Goal: Task Accomplishment & Management: Manage account settings

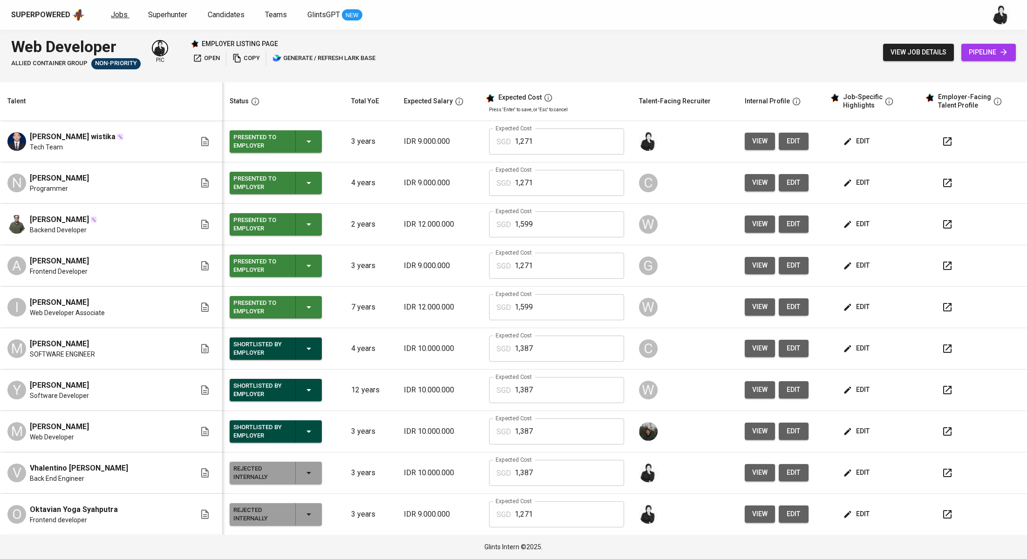
click at [115, 11] on span "Jobs" at bounding box center [119, 14] width 17 height 9
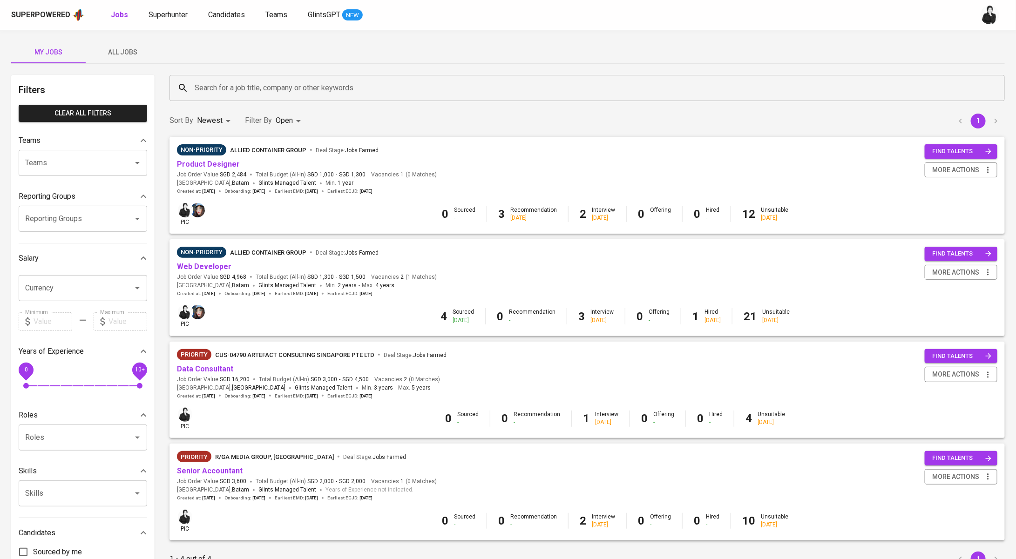
click at [306, 92] on input "Search for a job title, company or other keywords" at bounding box center [589, 88] width 794 height 18
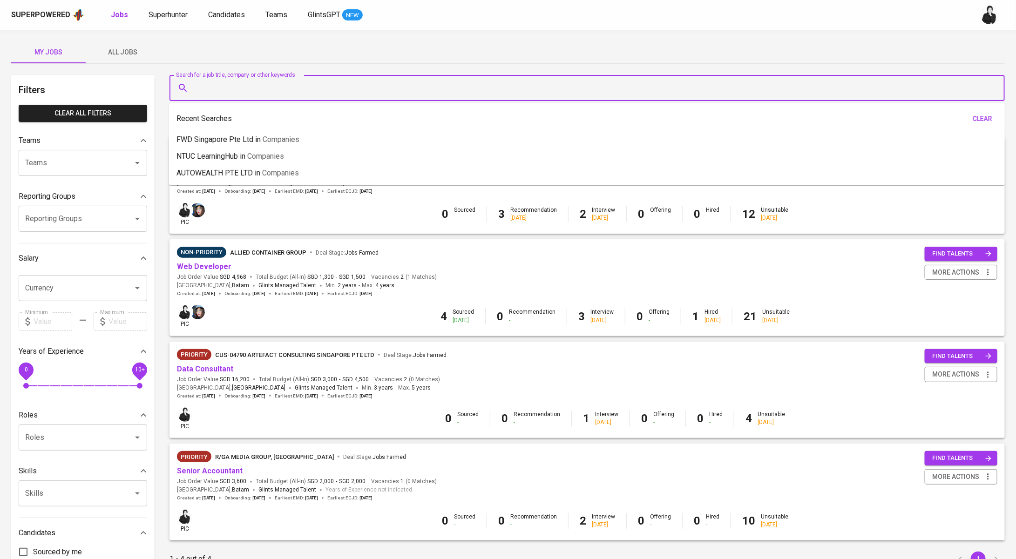
paste input "gustifaqieh66@gmail.com"
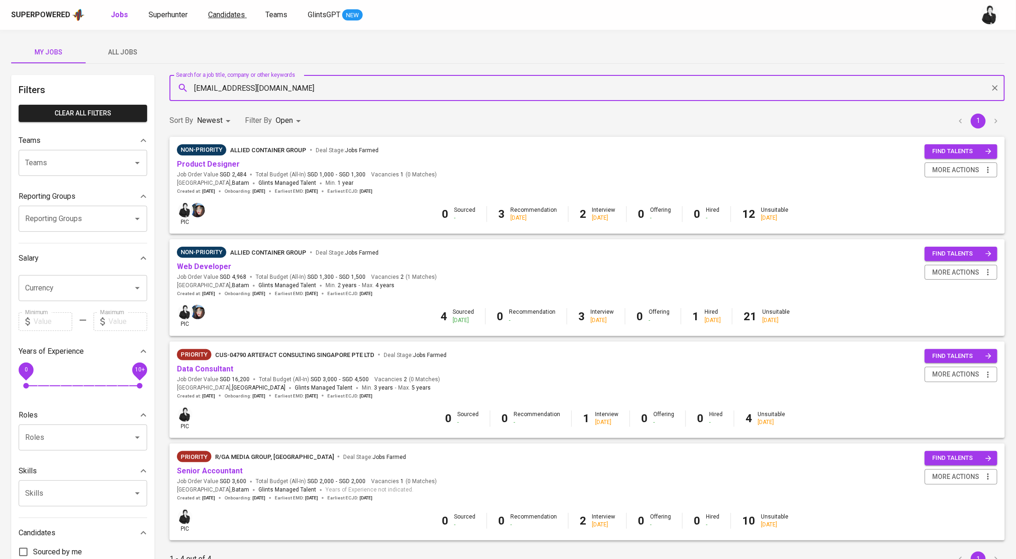
type input "gustifaqieh66@gmail.com"
click at [234, 10] on span "Candidates" at bounding box center [226, 14] width 37 height 9
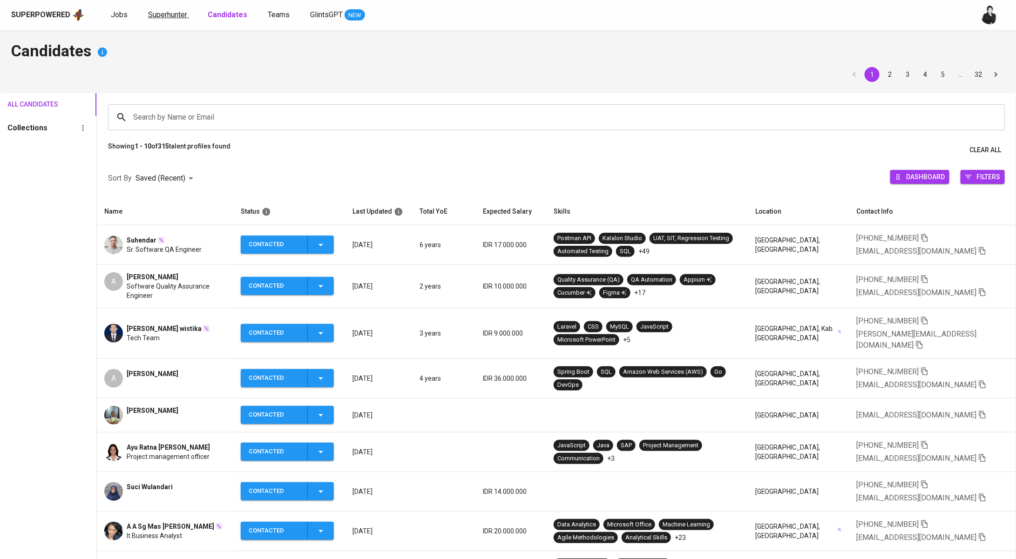
click at [162, 19] on link "Superhunter" at bounding box center [168, 15] width 41 height 12
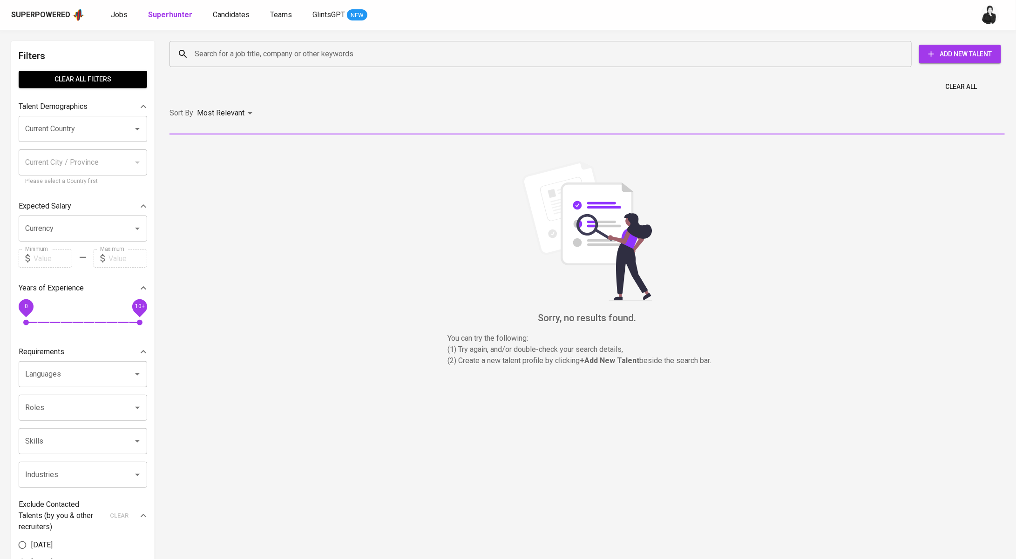
click at [298, 60] on input "Search for a job title, company or other keywords" at bounding box center [542, 54] width 701 height 18
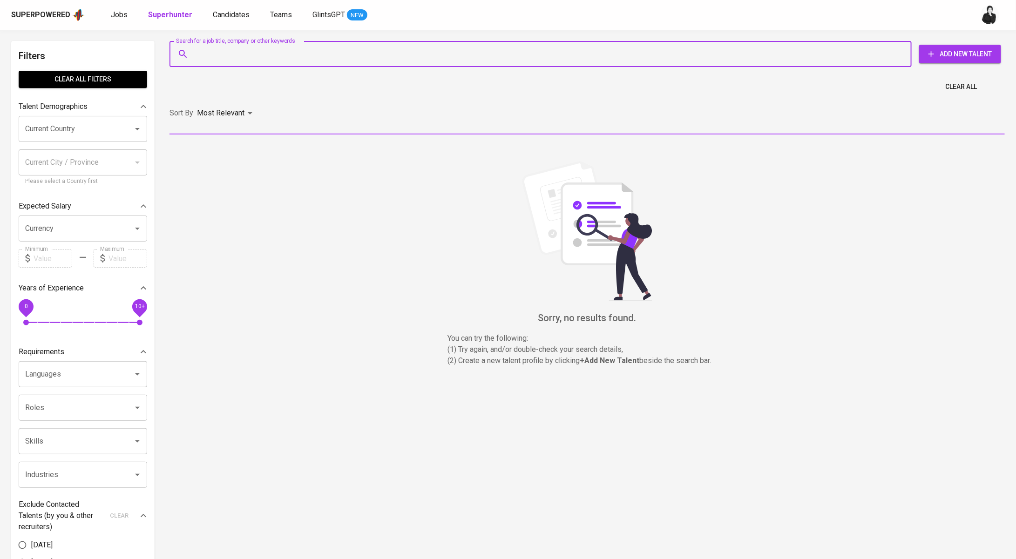
paste input "gustifaqieh66@gmail.com"
type input "gustifaqieh66@gmail.com"
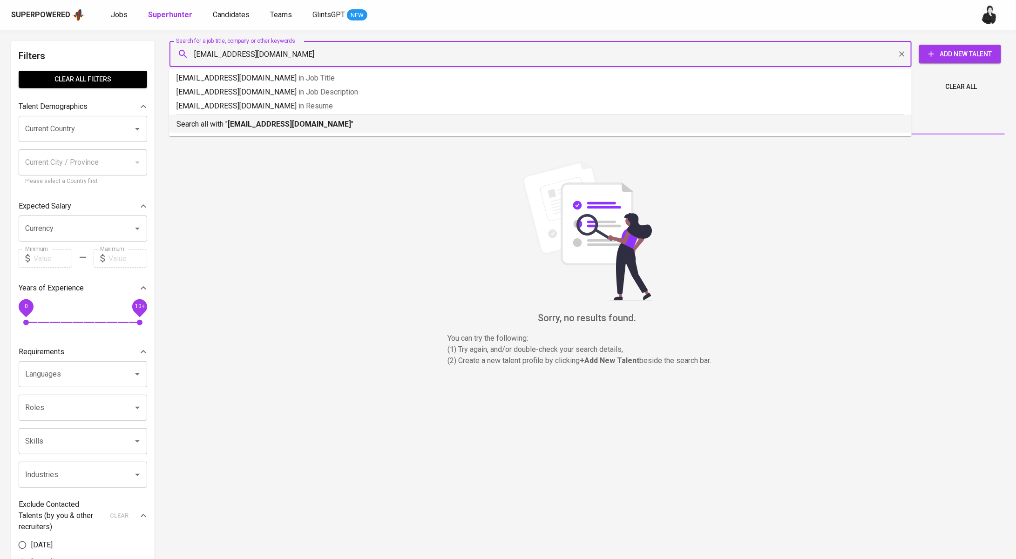
click at [305, 128] on b "gustifaqieh66@gmail.com" at bounding box center [289, 124] width 123 height 9
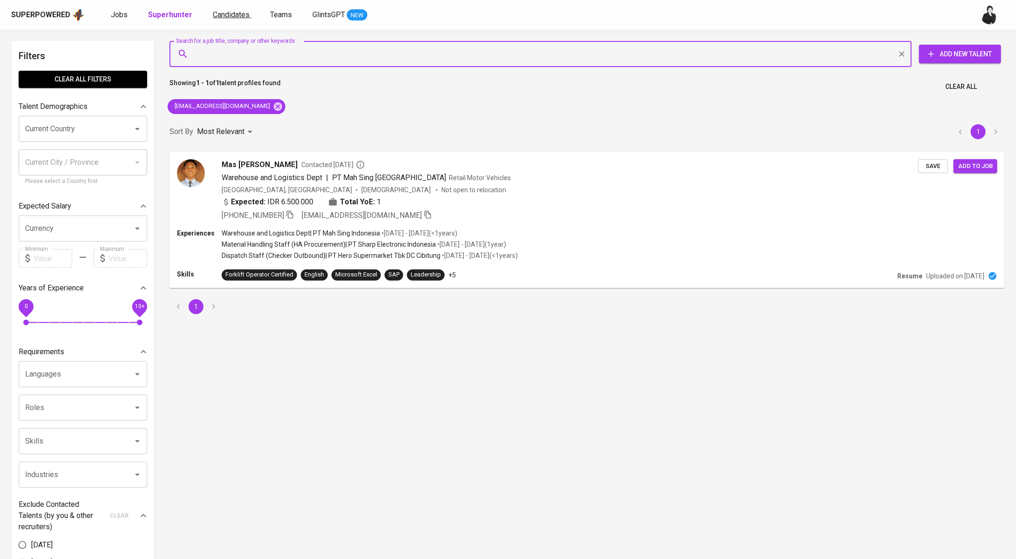
click at [224, 10] on span "Candidates" at bounding box center [231, 14] width 37 height 9
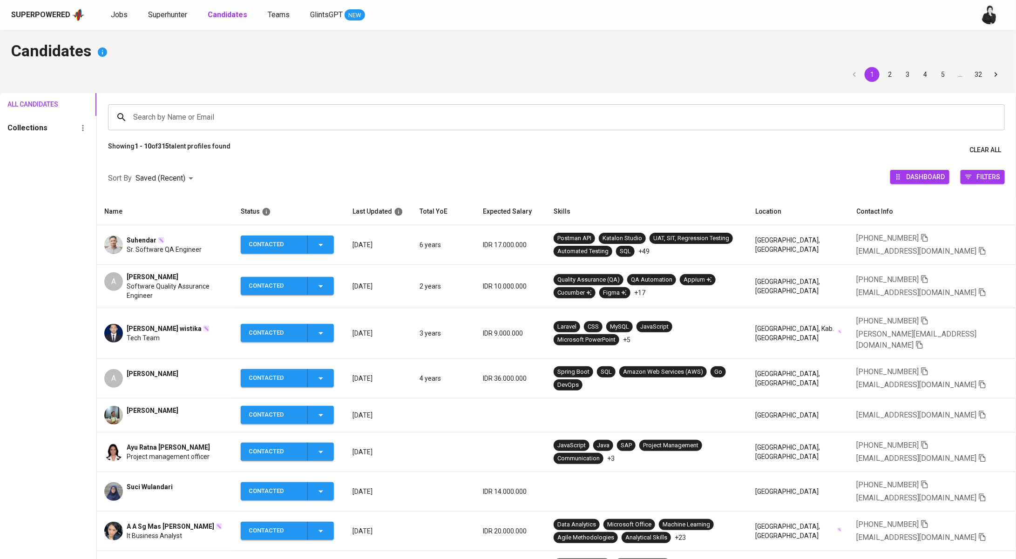
click at [170, 276] on span "[PERSON_NAME]" at bounding box center [153, 276] width 52 height 9
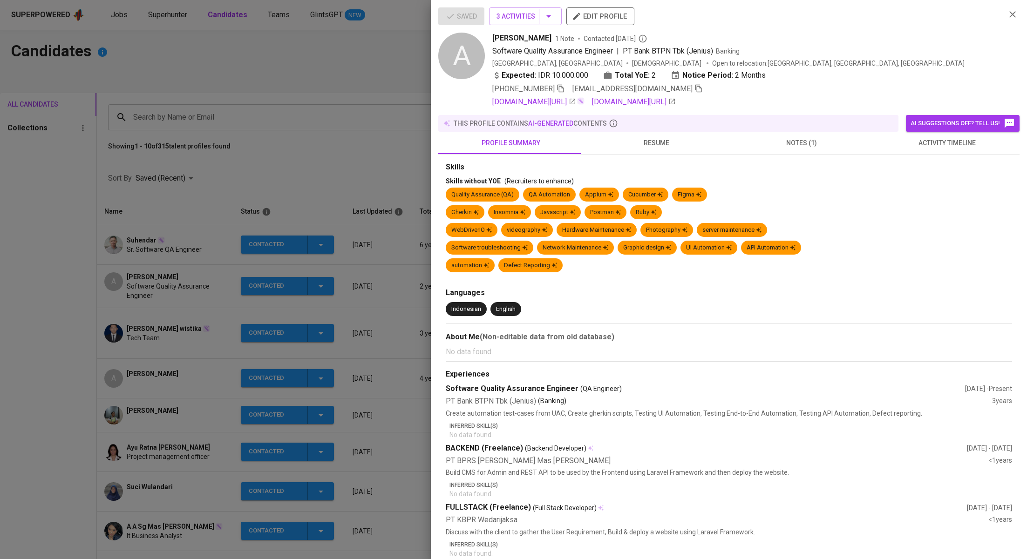
click at [694, 88] on icon "button" at bounding box center [698, 88] width 8 height 8
click at [400, 85] on div at bounding box center [513, 279] width 1027 height 559
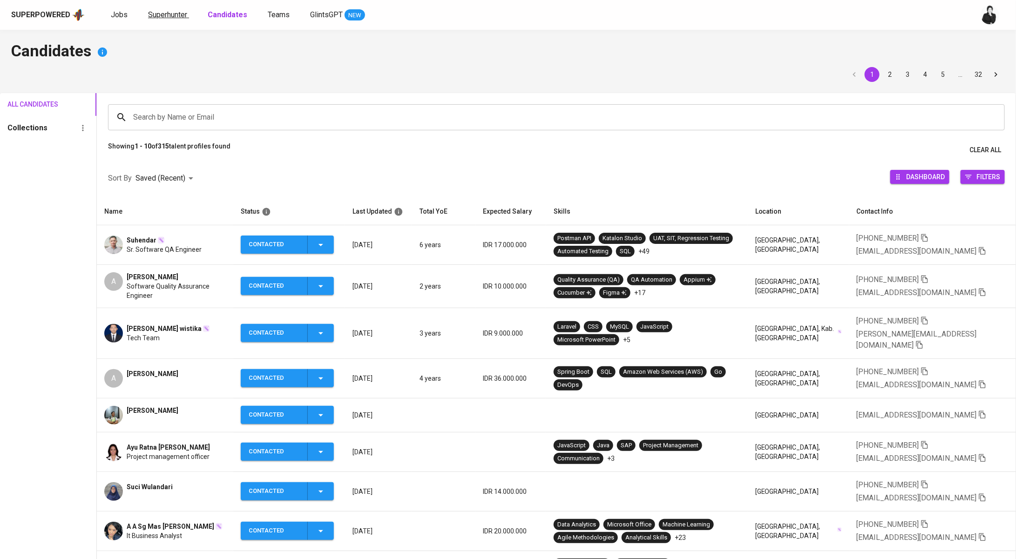
click at [160, 16] on span "Superhunter" at bounding box center [167, 14] width 39 height 9
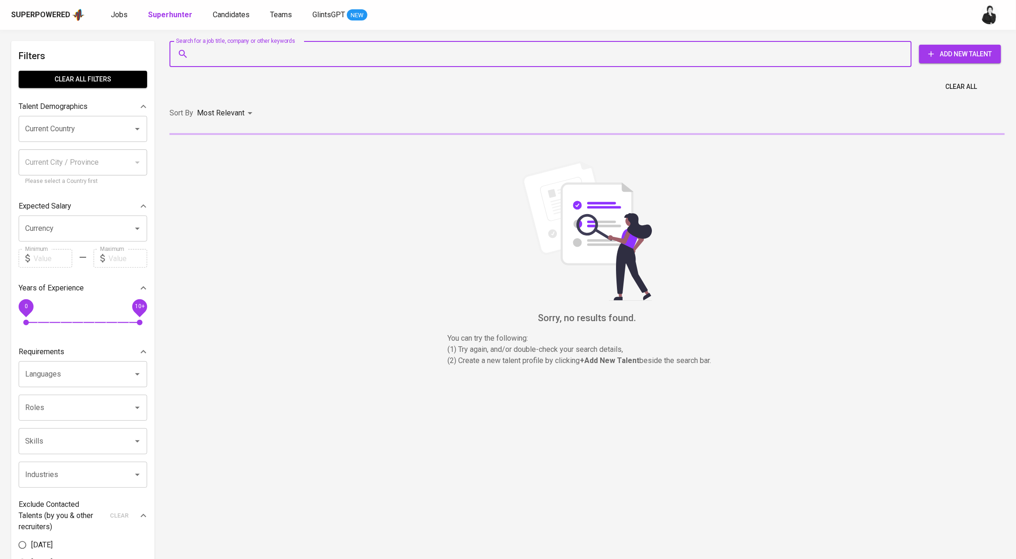
click at [289, 46] on input "Search for a job title, company or other keywords" at bounding box center [542, 54] width 701 height 18
paste input "[EMAIL_ADDRESS][DOMAIN_NAME]"
type input "[EMAIL_ADDRESS][DOMAIN_NAME]"
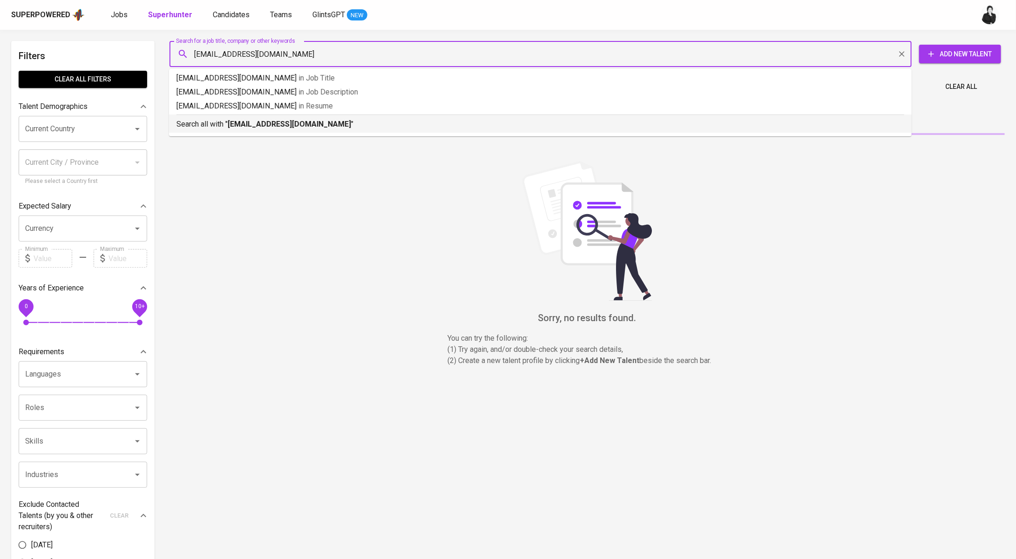
click at [267, 119] on p "Search all with " rindhoni12@gmail.com "" at bounding box center [540, 124] width 728 height 11
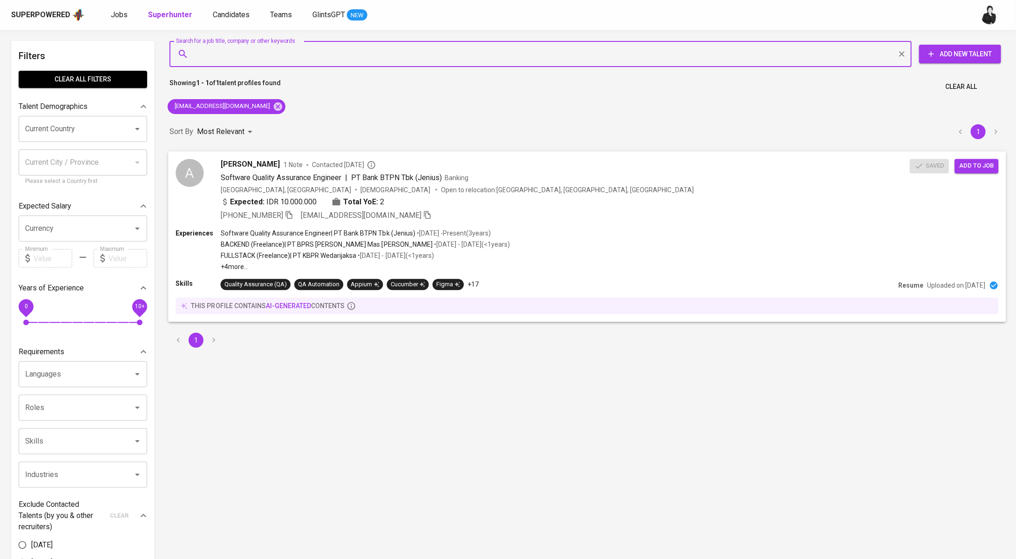
click at [991, 165] on span "Add to job" at bounding box center [976, 166] width 34 height 11
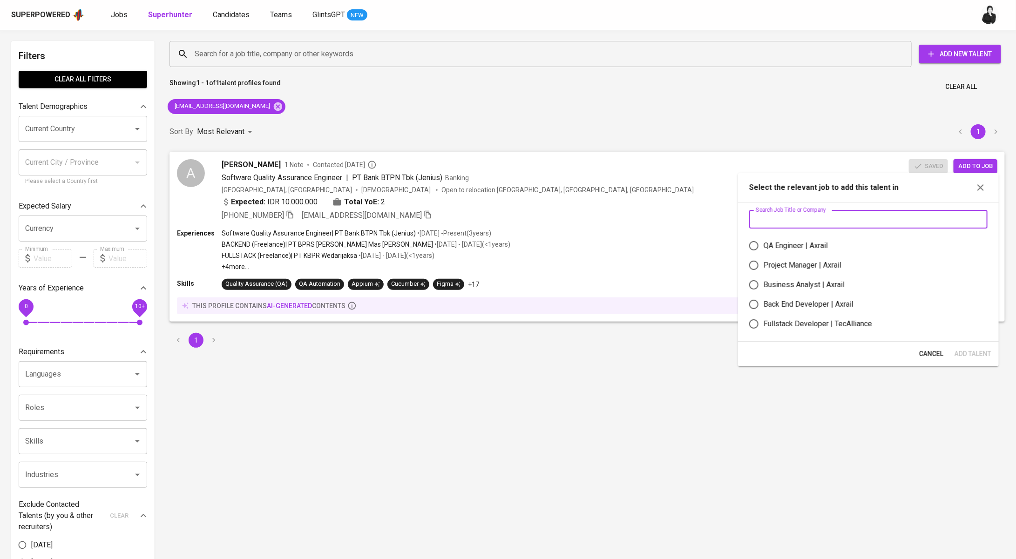
click at [833, 217] on input "text" at bounding box center [868, 219] width 238 height 19
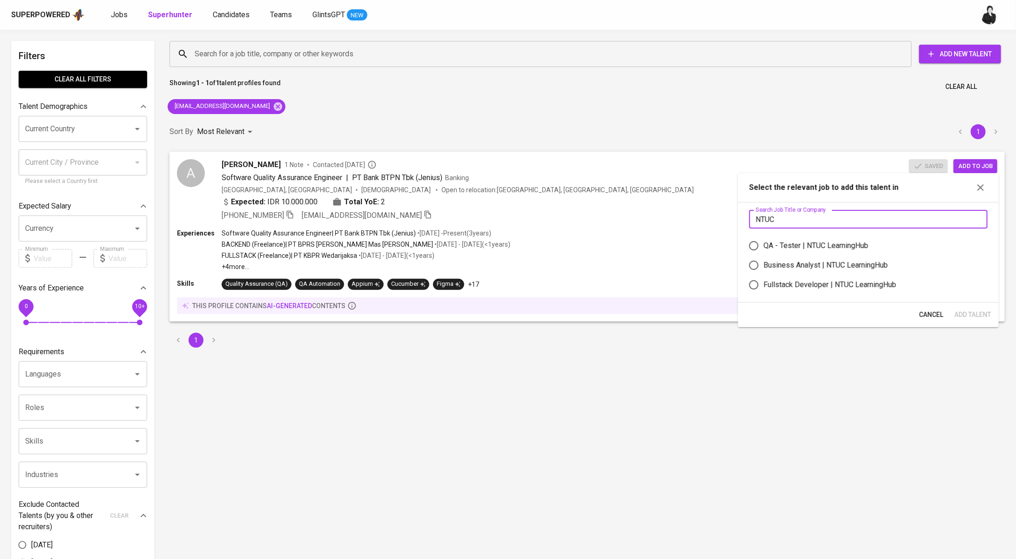
type input "NTUC"
click at [843, 239] on label "QA - Tester | NTUC LearningHub" at bounding box center [862, 246] width 236 height 20
click at [764, 239] on input "QA - Tester | NTUC LearningHub" at bounding box center [754, 246] width 20 height 20
radio input "true"
click at [966, 311] on span "Add Talent" at bounding box center [973, 315] width 37 height 12
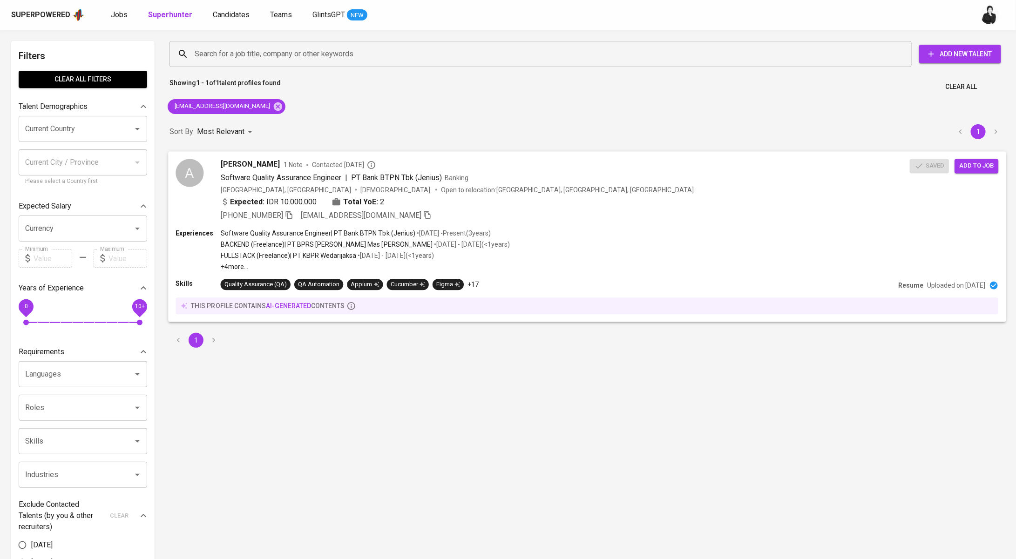
click at [265, 169] on span "[PERSON_NAME]" at bounding box center [250, 164] width 59 height 11
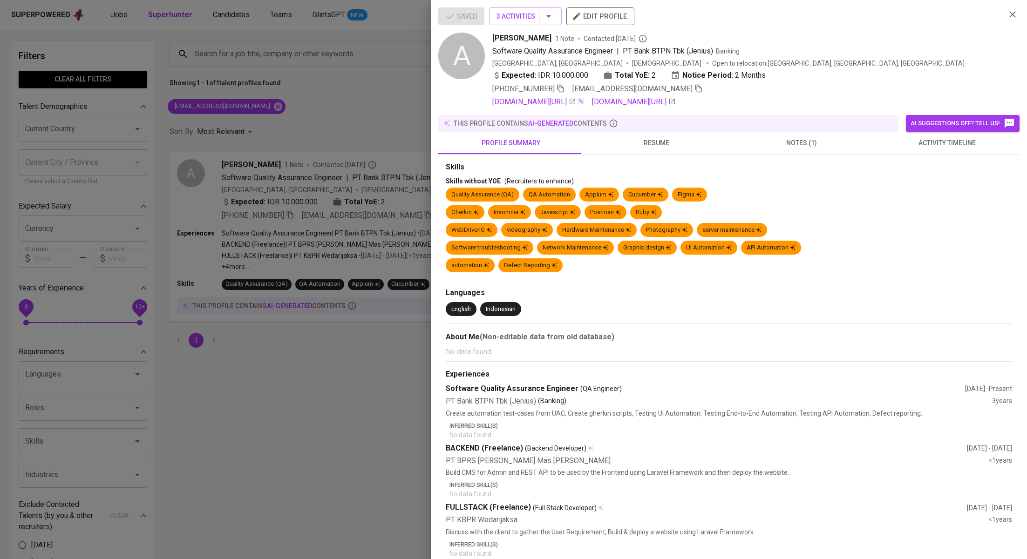
click at [921, 153] on button "activity timeline" at bounding box center [946, 143] width 145 height 22
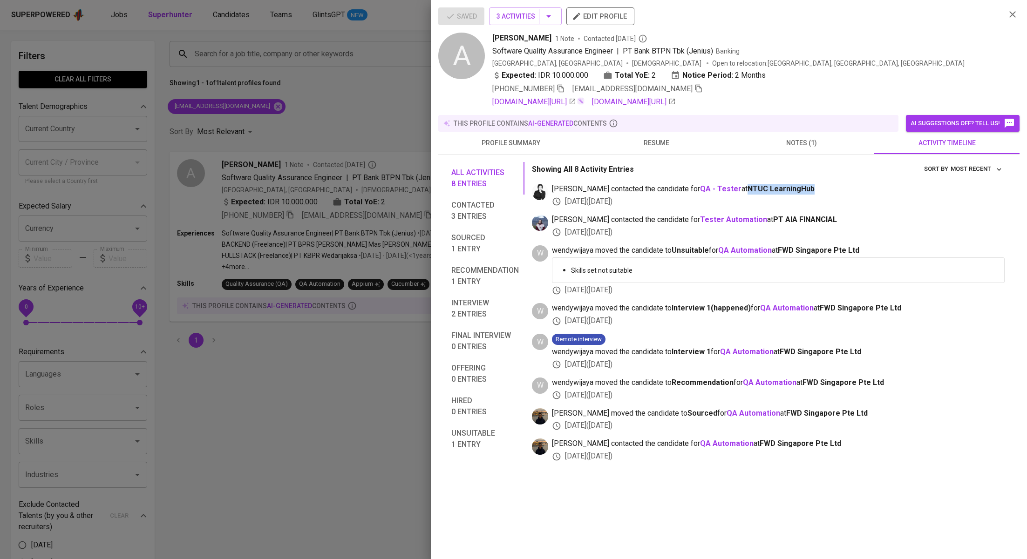
drag, startPoint x: 792, startPoint y: 187, endPoint x: 719, endPoint y: 188, distance: 73.6
click at [719, 188] on span "medwi contacted the candidate for QA - Tester at NTUC LearningHub" at bounding box center [778, 189] width 453 height 11
copy span "NTUC LearningHub"
click at [277, 228] on div at bounding box center [513, 279] width 1027 height 559
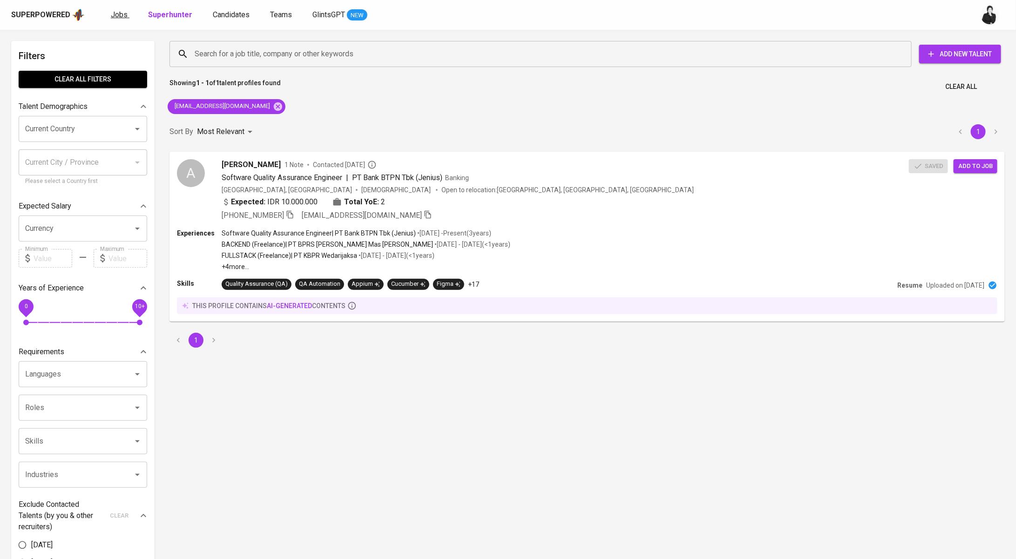
click at [111, 14] on span "Jobs" at bounding box center [119, 14] width 17 height 9
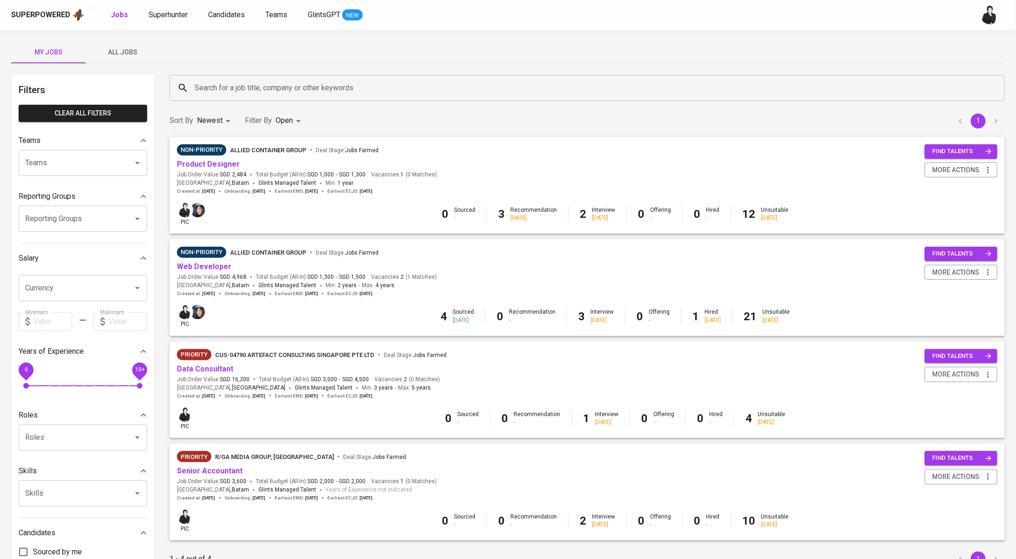
click at [255, 97] on div "Search for a job title, company or other keywords" at bounding box center [587, 88] width 835 height 26
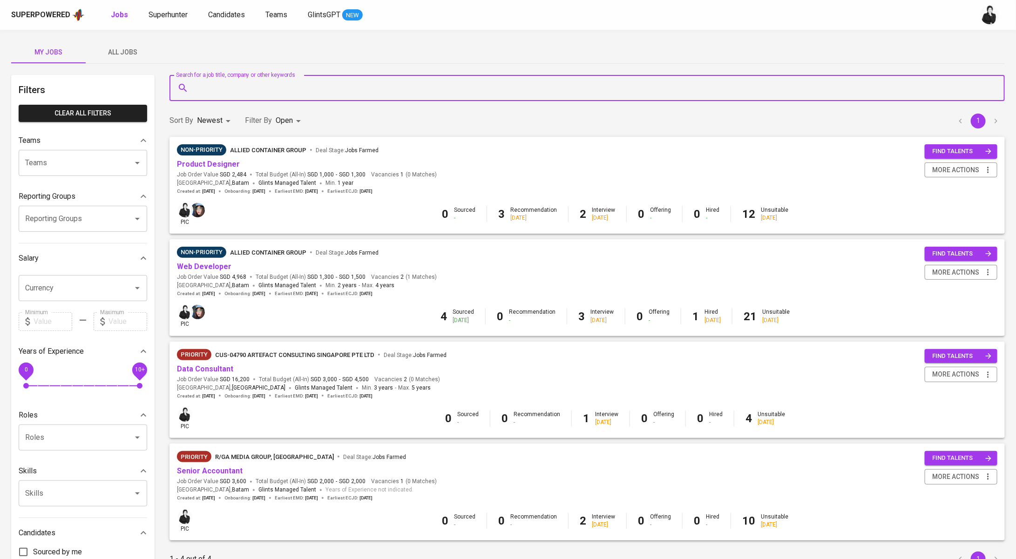
paste input "NTUC LearningHub"
type input "NTUC LearningHub"
click at [120, 54] on span "All Jobs" at bounding box center [122, 53] width 63 height 12
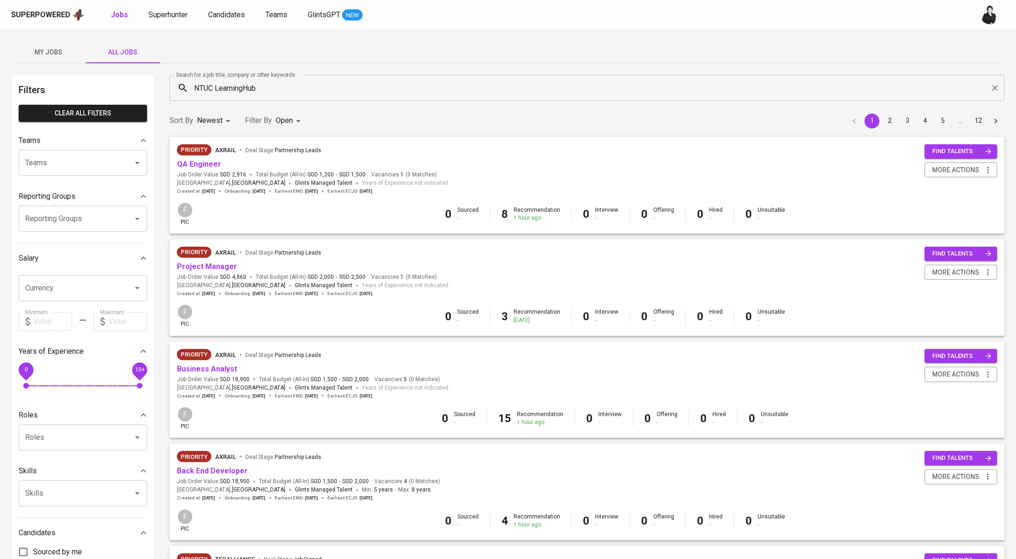
click at [315, 82] on input "NTUC LearningHub" at bounding box center [589, 88] width 794 height 18
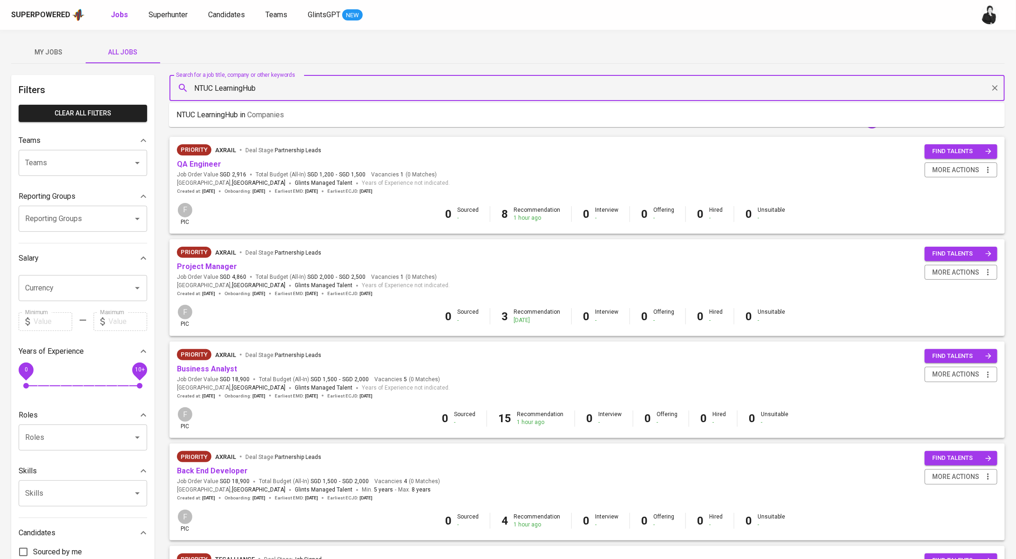
click at [315, 82] on input "NTUC LearningHub" at bounding box center [589, 88] width 794 height 18
click at [311, 113] on li "NTUC LearningHub in Companies" at bounding box center [587, 115] width 836 height 17
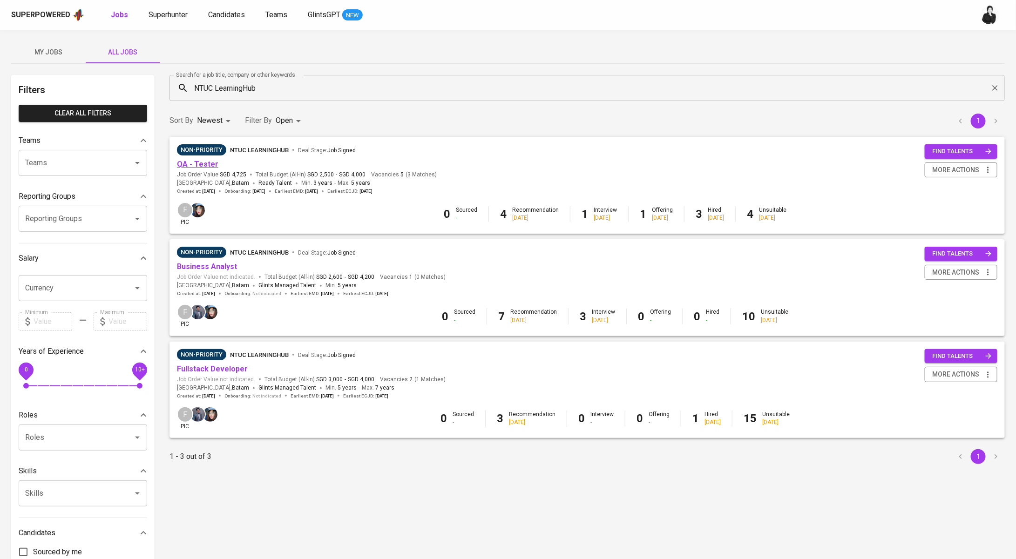
click at [196, 166] on link "QA - Tester" at bounding box center [197, 164] width 41 height 9
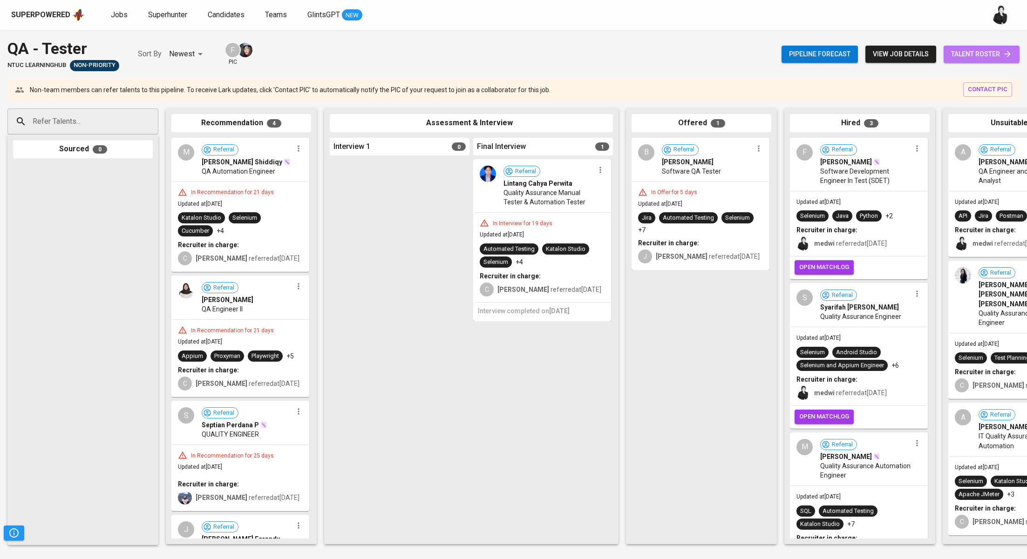
click at [969, 61] on link "talent roster" at bounding box center [981, 54] width 76 height 17
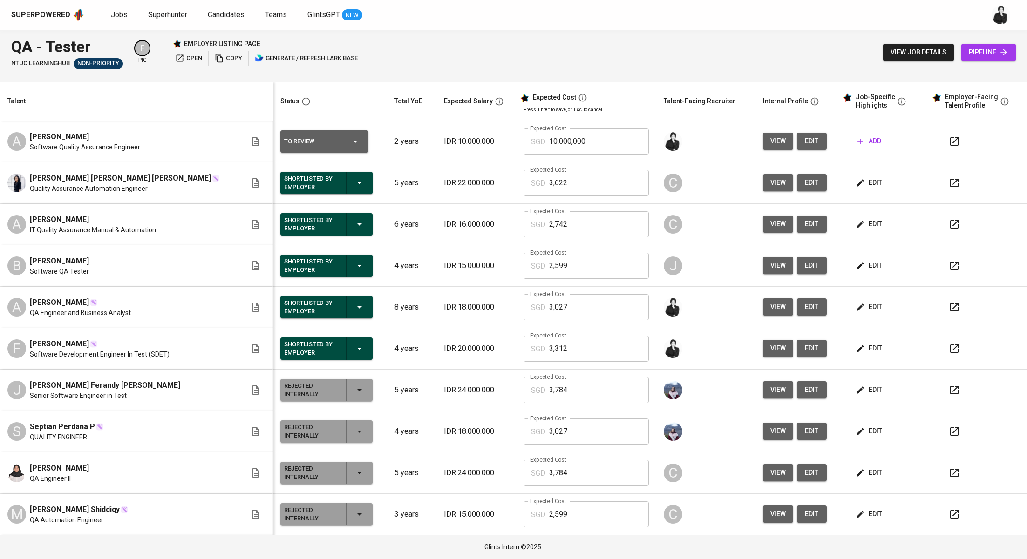
click at [855, 137] on icon "button" at bounding box center [859, 141] width 9 height 9
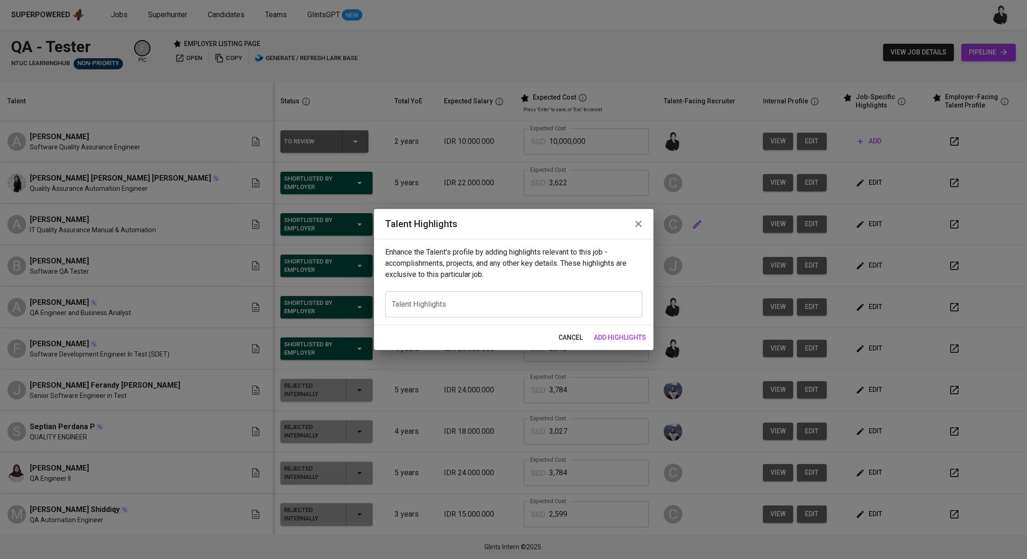
drag, startPoint x: 637, startPoint y: 229, endPoint x: 662, endPoint y: 226, distance: 25.3
click at [637, 229] on icon "button" at bounding box center [638, 223] width 11 height 11
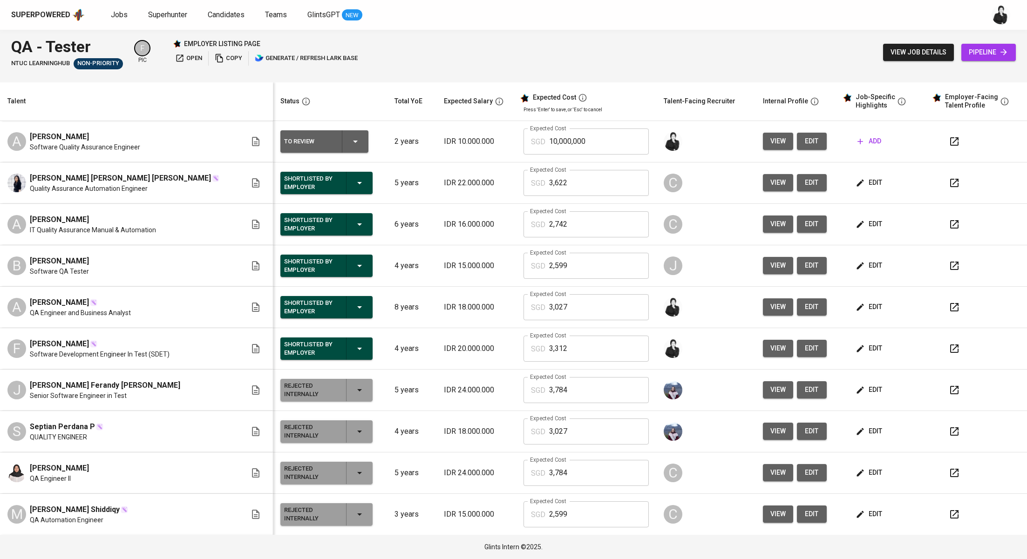
click at [804, 143] on span "edit" at bounding box center [811, 142] width 15 height 12
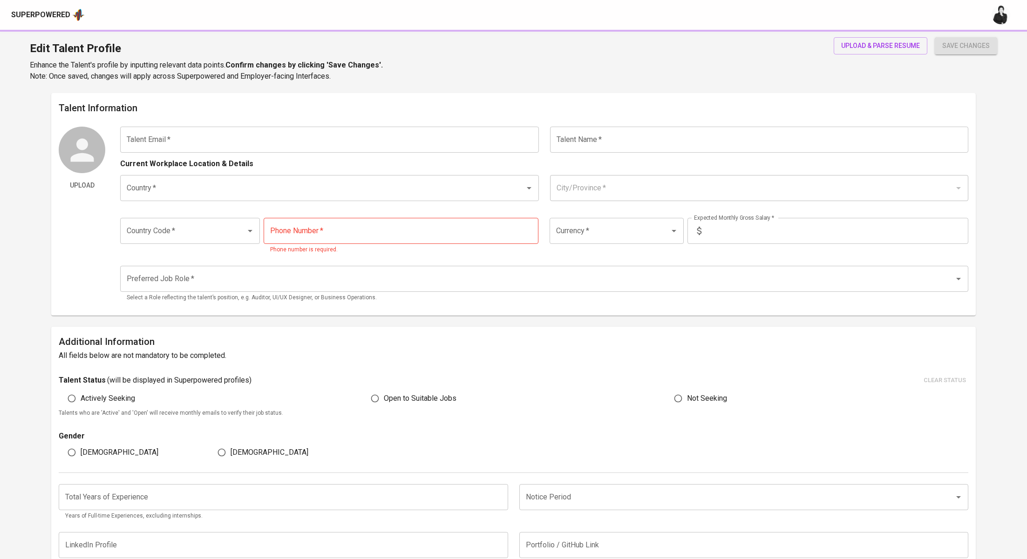
type input "[EMAIL_ADDRESS][DOMAIN_NAME]"
type input "[PERSON_NAME]"
type input "[GEOGRAPHIC_DATA]"
type input "[GEOGRAPHIC_DATA], [GEOGRAPHIC_DATA]"
type input "+62"
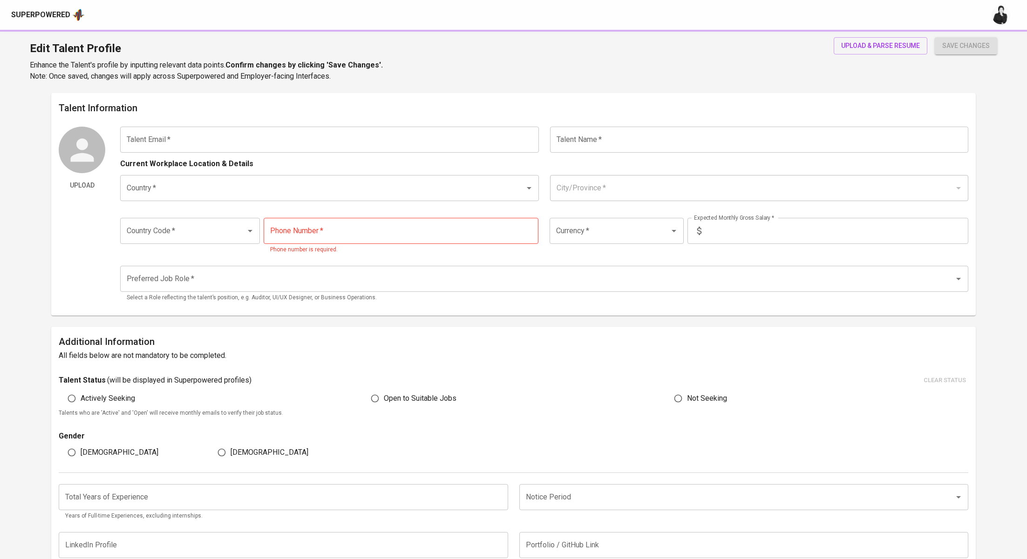
type input "[PHONE_NUMBER]"
type input "IDR"
type input "QA Engineer"
radio input "true"
type input "2"
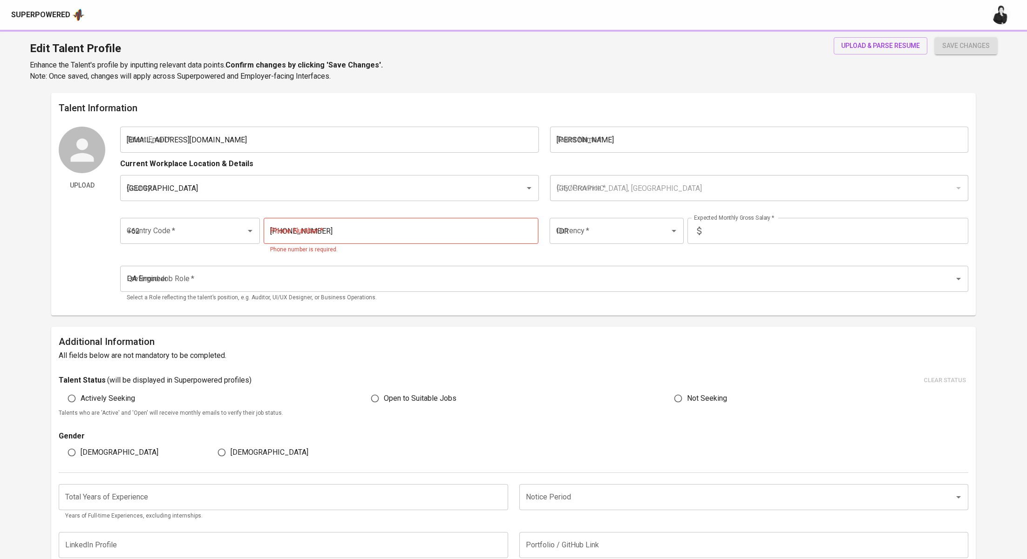
type input "2 Months"
type input "[URL][DOMAIN_NAME]"
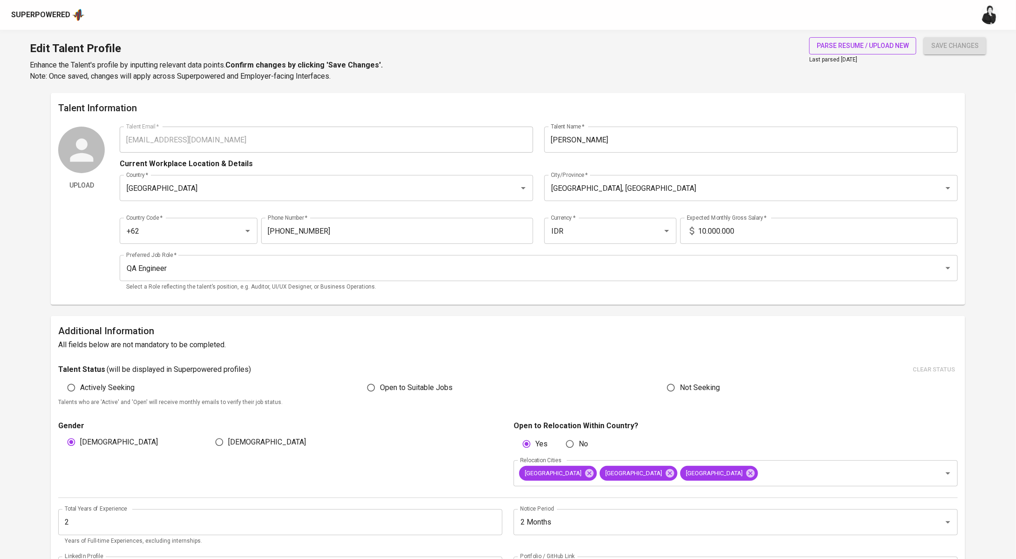
click at [840, 37] on button "parse resume / upload new" at bounding box center [862, 45] width 107 height 17
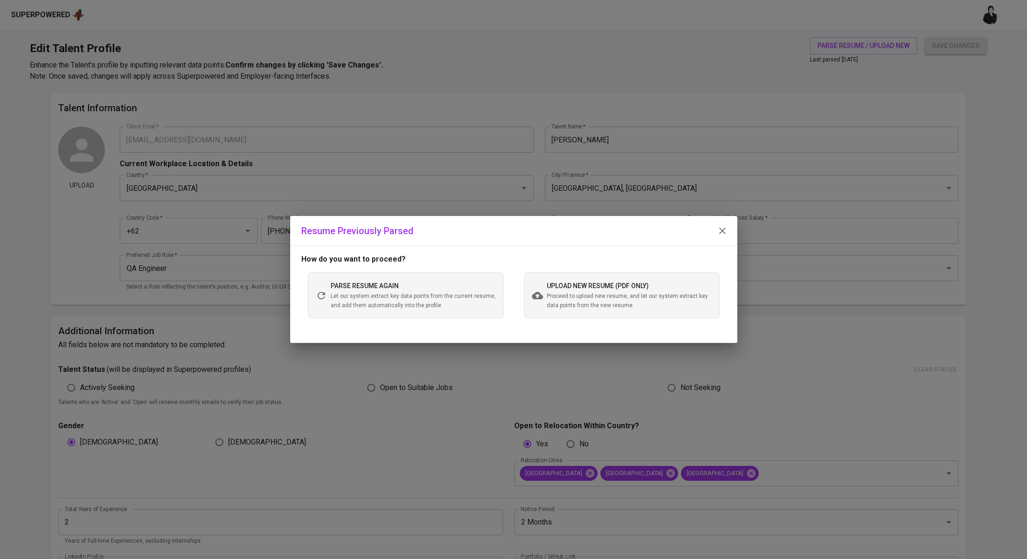
click at [596, 291] on div "upload new resume (pdf only) Proceed to upload new resume, and let our system e…" at bounding box center [629, 295] width 165 height 30
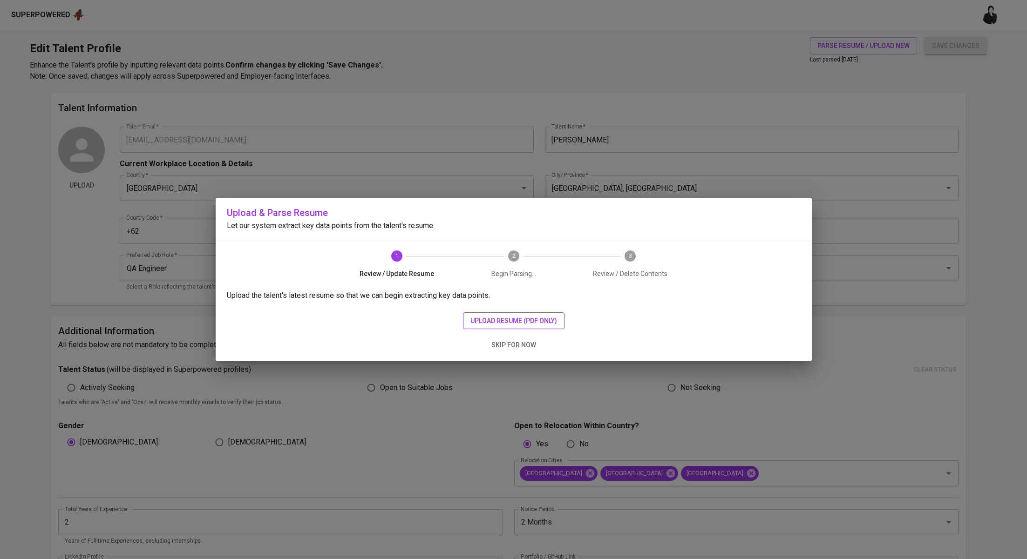
click at [552, 319] on span "upload resume (pdf only)" at bounding box center [513, 321] width 87 height 12
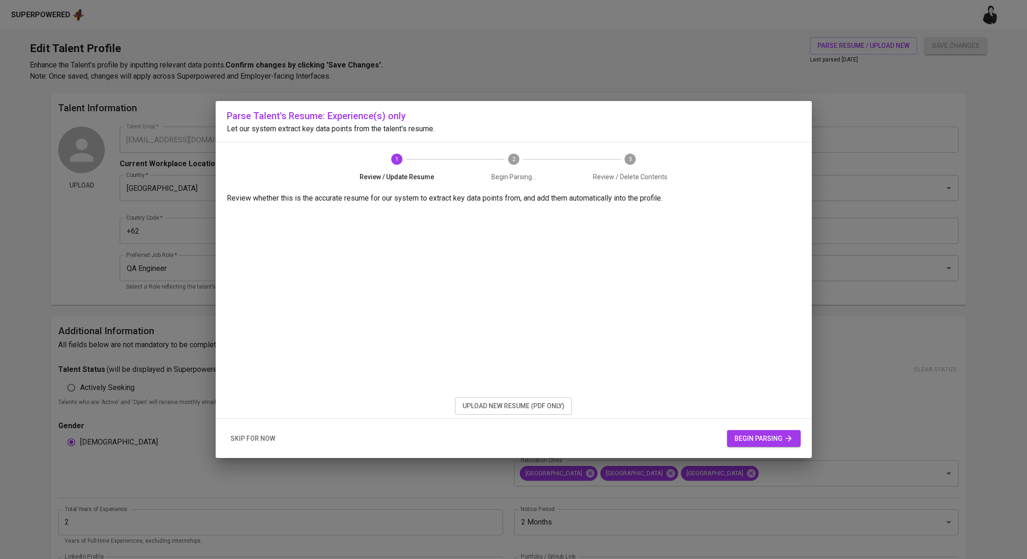
click at [772, 442] on span "begin parsing" at bounding box center [763, 439] width 59 height 12
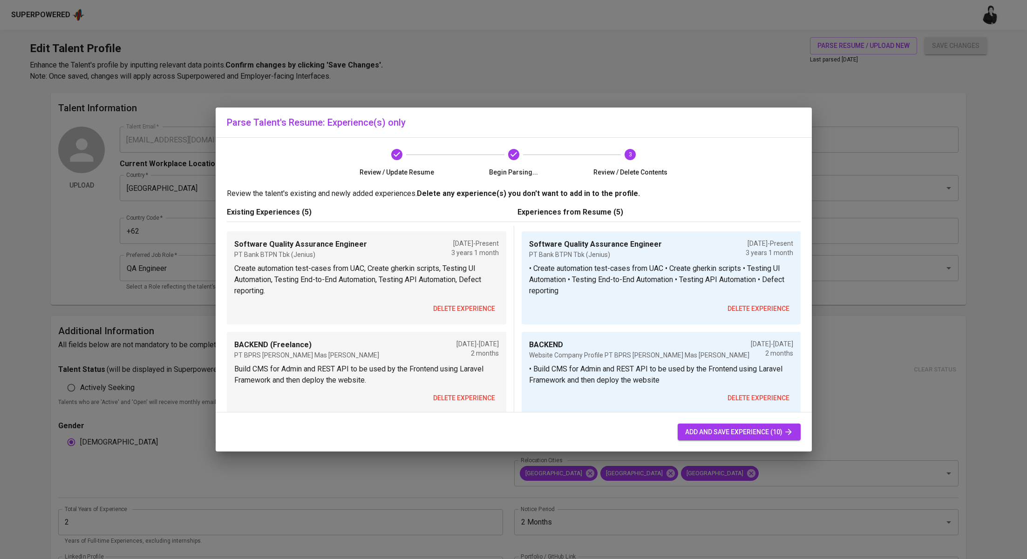
click at [484, 305] on span "delete experience" at bounding box center [464, 309] width 62 height 12
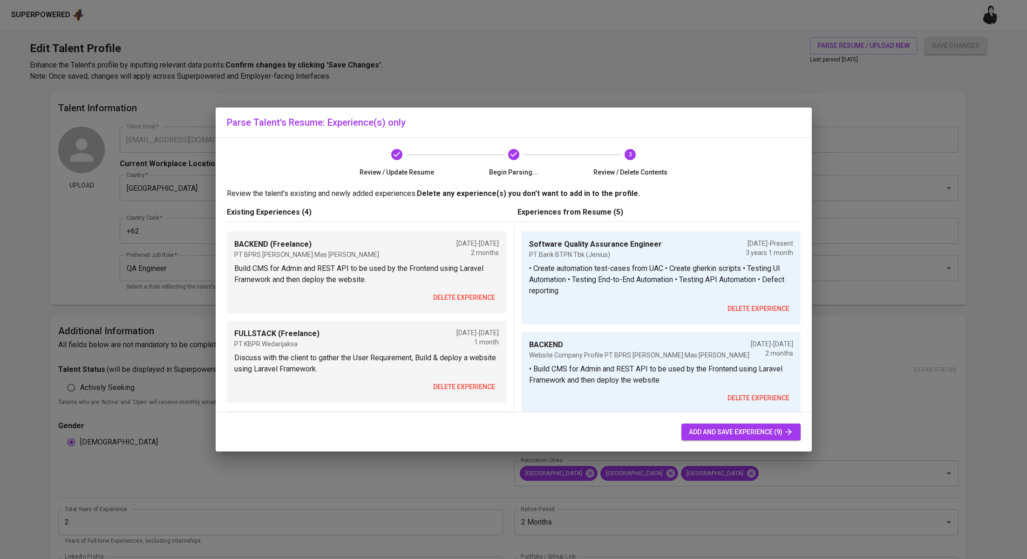
click at [479, 297] on span "delete experience" at bounding box center [464, 298] width 62 height 12
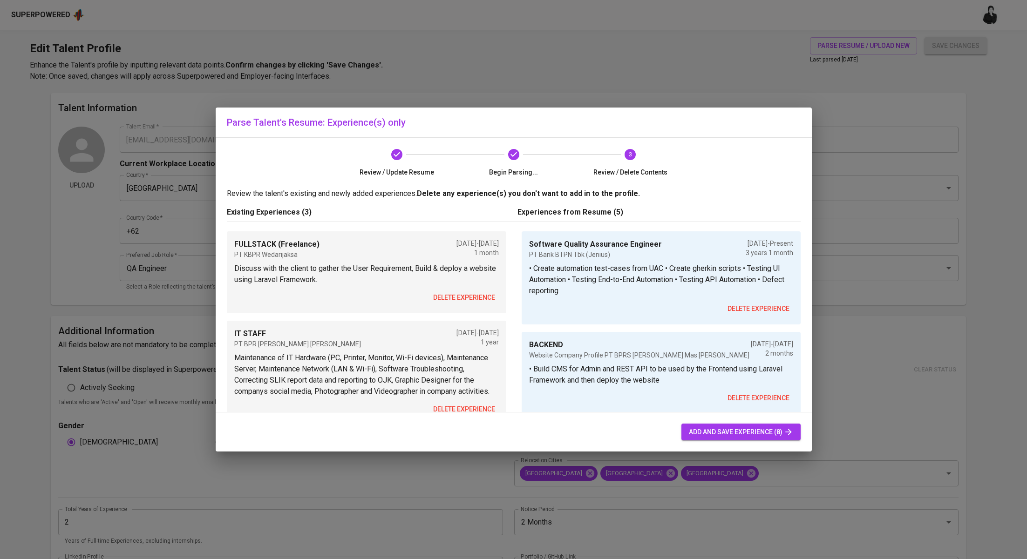
click at [479, 297] on span "delete experience" at bounding box center [464, 298] width 62 height 12
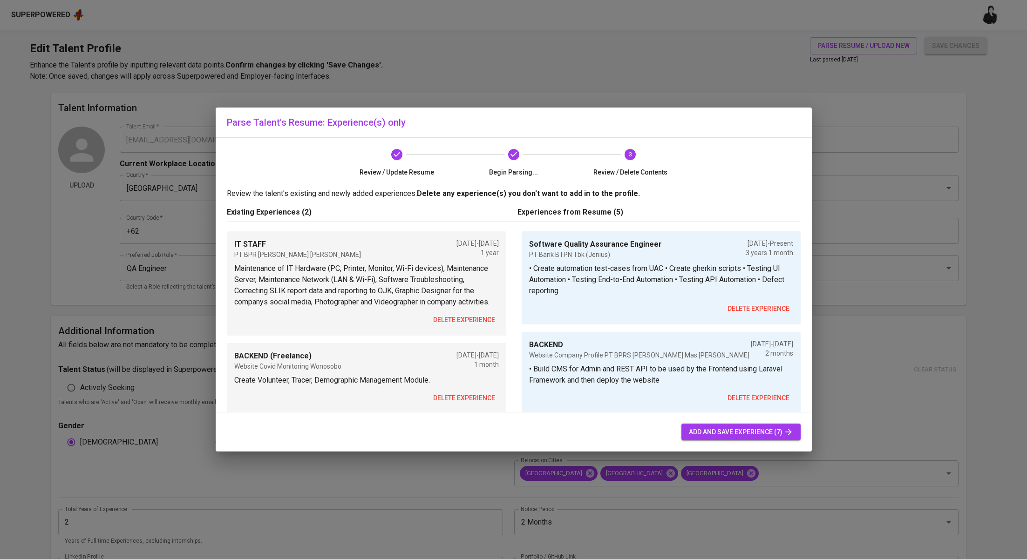
click at [474, 308] on p "Maintenance of IT Hardware (PC, Printer, Monitor, Wi-Fi devices), Maintenance S…" at bounding box center [366, 285] width 265 height 45
click at [473, 329] on button "delete experience" at bounding box center [463, 320] width 69 height 17
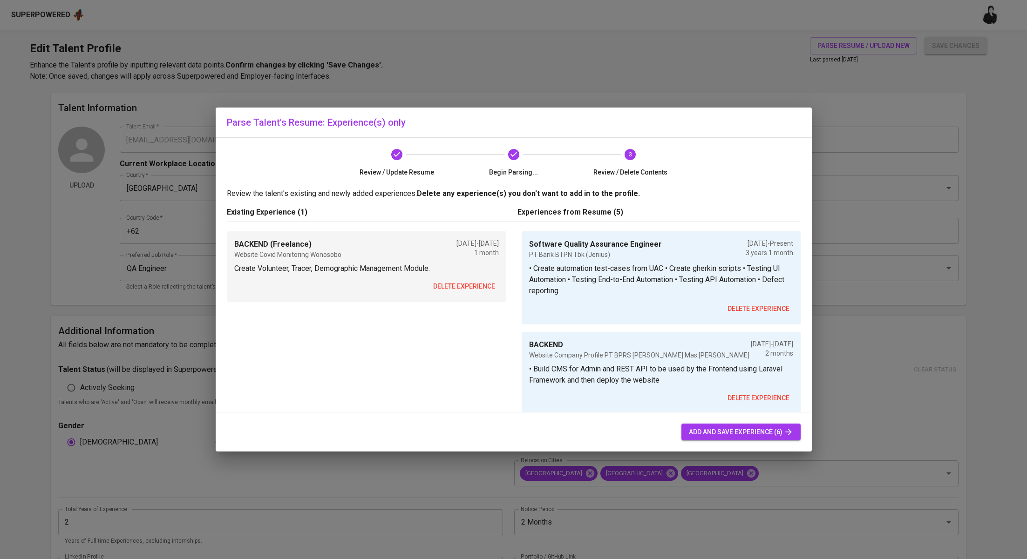
click at [475, 284] on span "delete experience" at bounding box center [464, 287] width 62 height 12
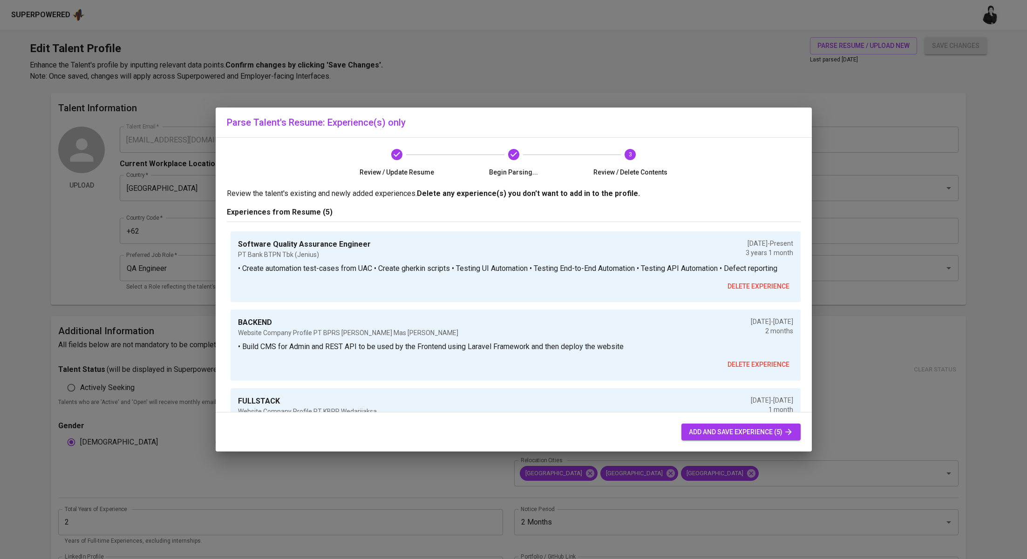
scroll to position [238, 0]
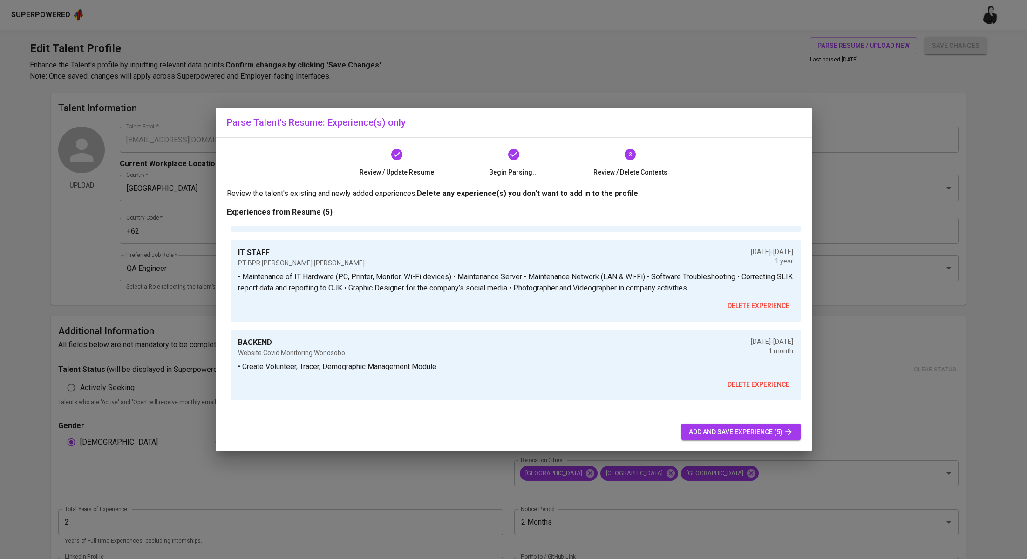
click at [718, 422] on div "add and save experience (5)" at bounding box center [514, 433] width 596 height 40
click at [716, 434] on span "add and save experience (5)" at bounding box center [741, 433] width 104 height 12
type textarea "• Create automation test-cases from UAC • Create gherkin scripts • Testing UI A…"
type input "BACKEND"
type input "Website Company Profile PT BPRS Artha Mas Abadi"
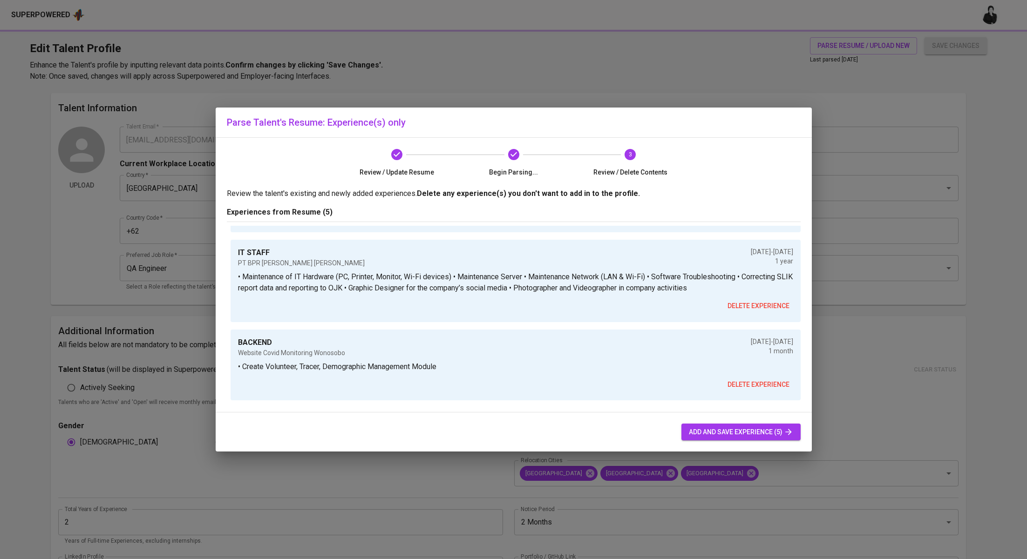
type textarea "• Build CMS for Admin and REST API to be used by the Frontend using Laravel Fra…"
type input "FULLSTACK"
type input "Website Company Profile PT KBPR Wedarijaksa"
type textarea "• Discuss with the client to gather the User Requirement • Build & deploy a web…"
type textarea "• Maintenance of IT Hardware (PC, Printer, Monitor, Wi-Fi devices) • Maintenanc…"
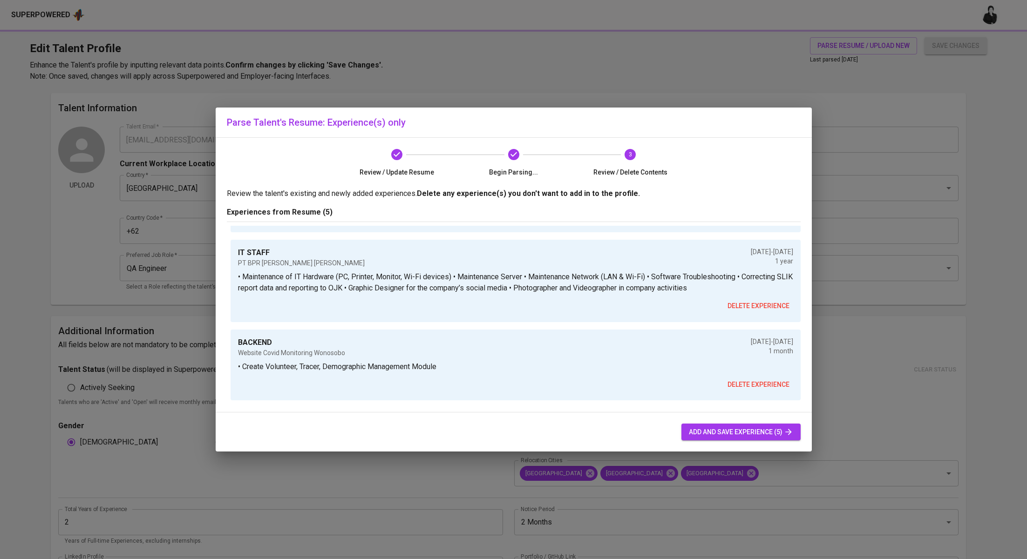
type input "BACKEND"
type textarea "• Create Volunteer, Tracer, Demographic Management Module"
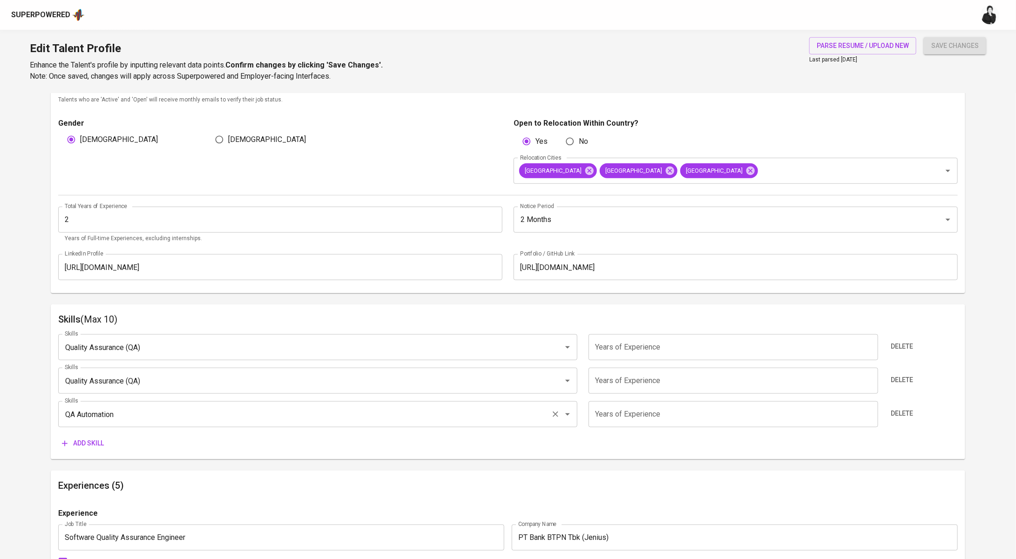
scroll to position [299, 0]
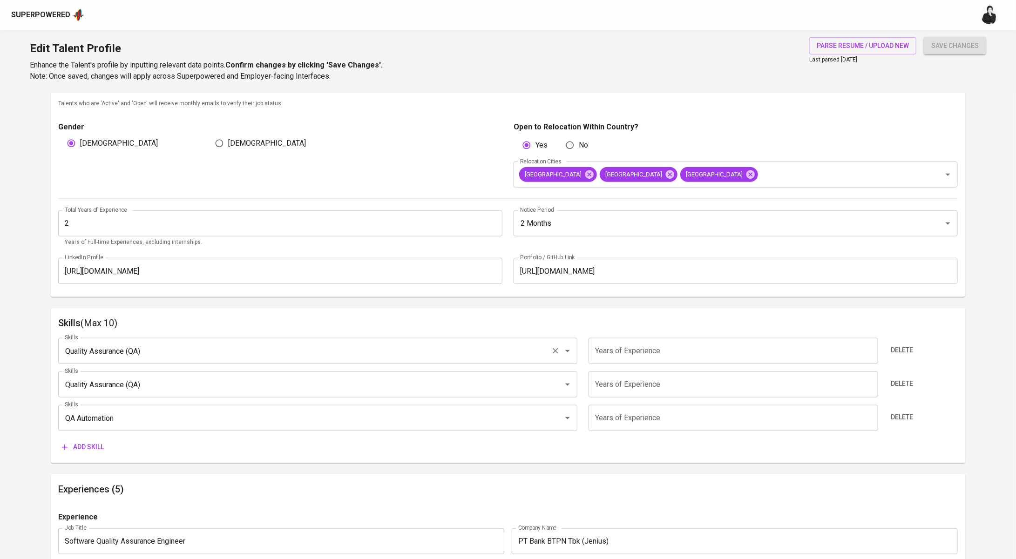
click at [558, 351] on icon "Clear" at bounding box center [555, 350] width 9 height 9
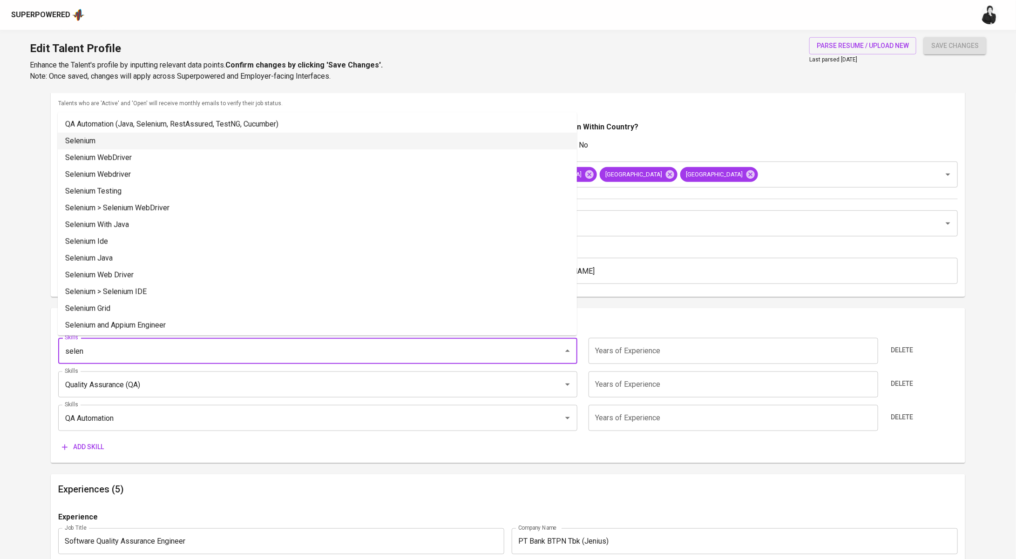
click at [204, 143] on li "Selenium" at bounding box center [317, 141] width 519 height 17
type input "Selenium"
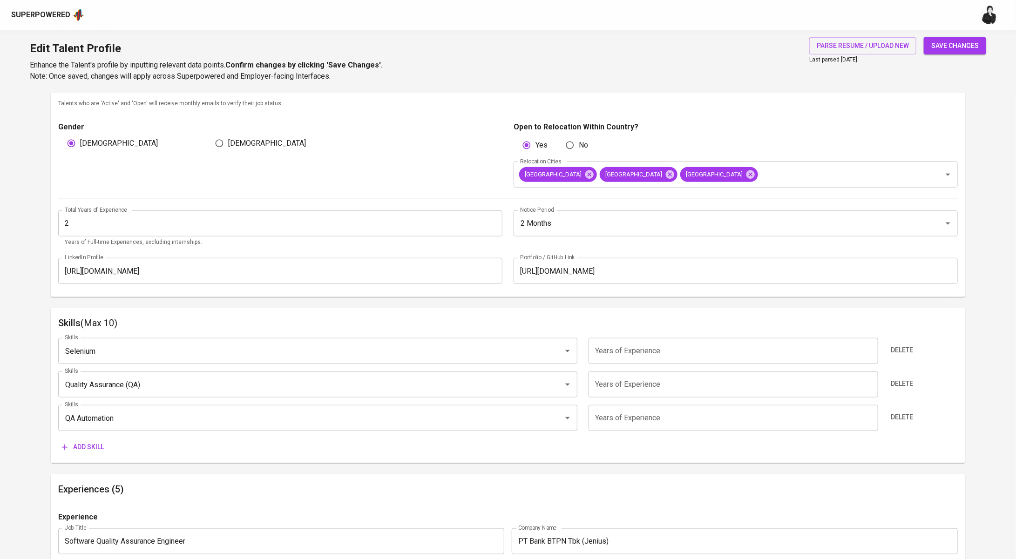
click at [701, 351] on input "number" at bounding box center [734, 351] width 290 height 26
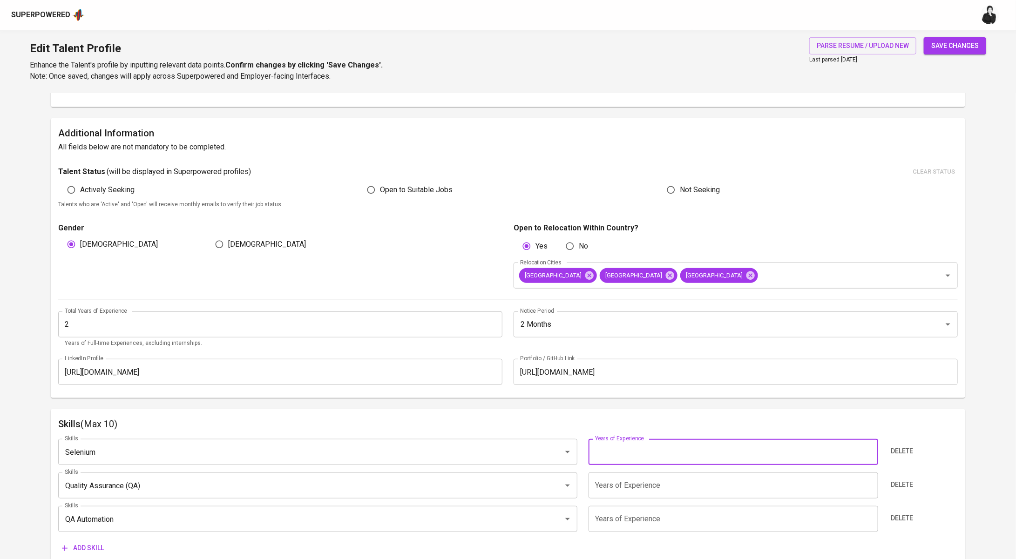
scroll to position [195, 0]
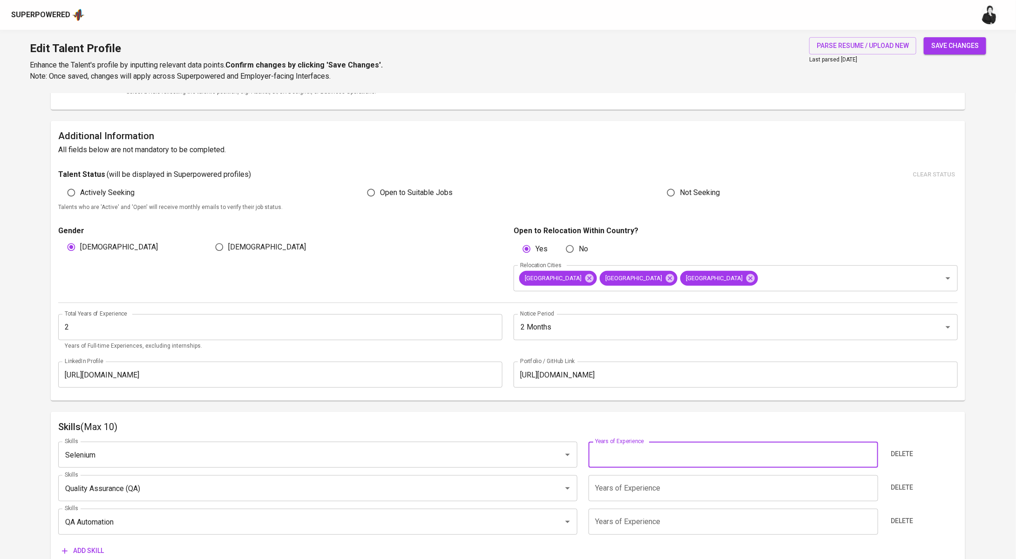
type input "4"
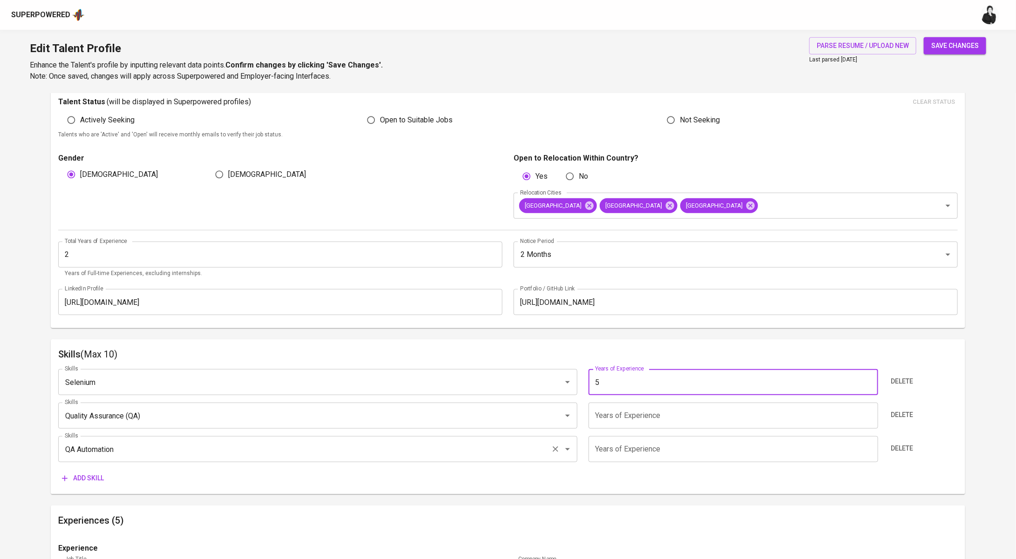
scroll to position [314, 0]
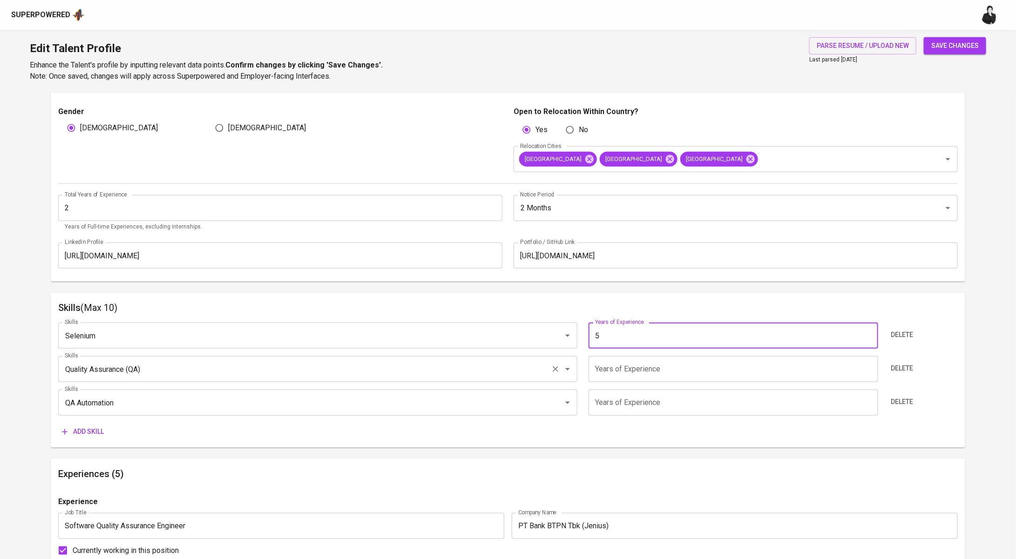
type input "5"
click at [224, 367] on input "Quality Assurance (QA)" at bounding box center [304, 369] width 485 height 18
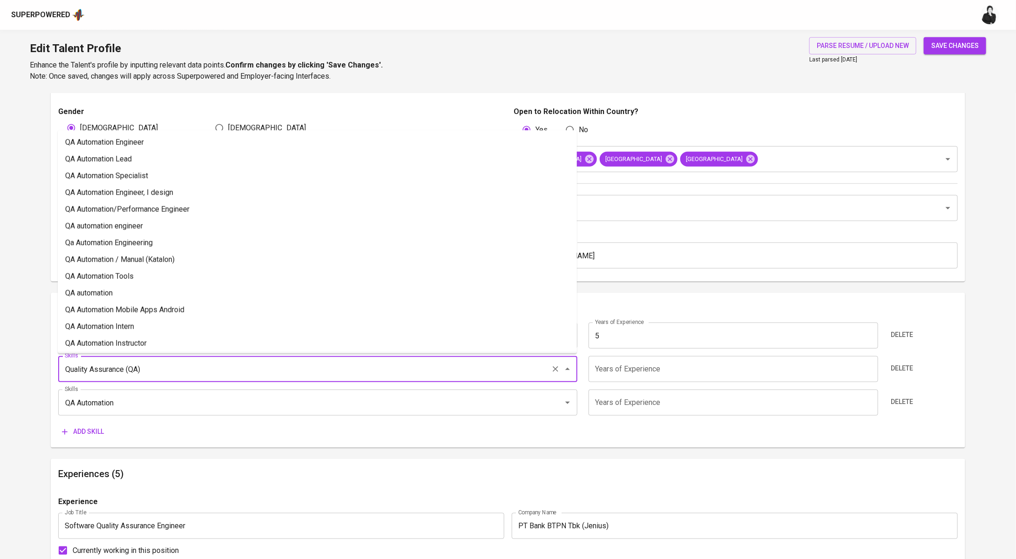
click at [555, 370] on icon "Clear" at bounding box center [555, 369] width 9 height 9
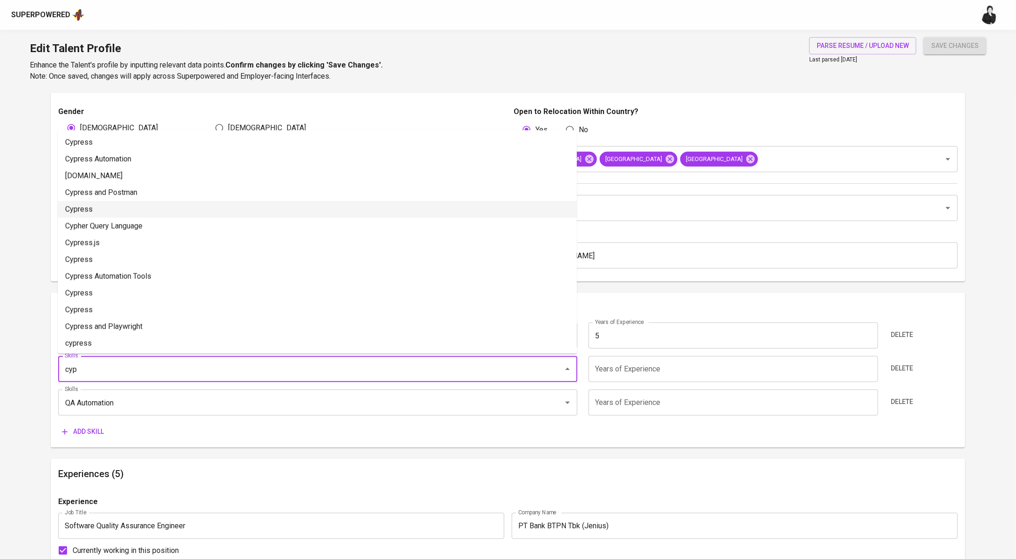
click at [174, 204] on li "Cypress" at bounding box center [317, 209] width 519 height 17
type input "Cypress"
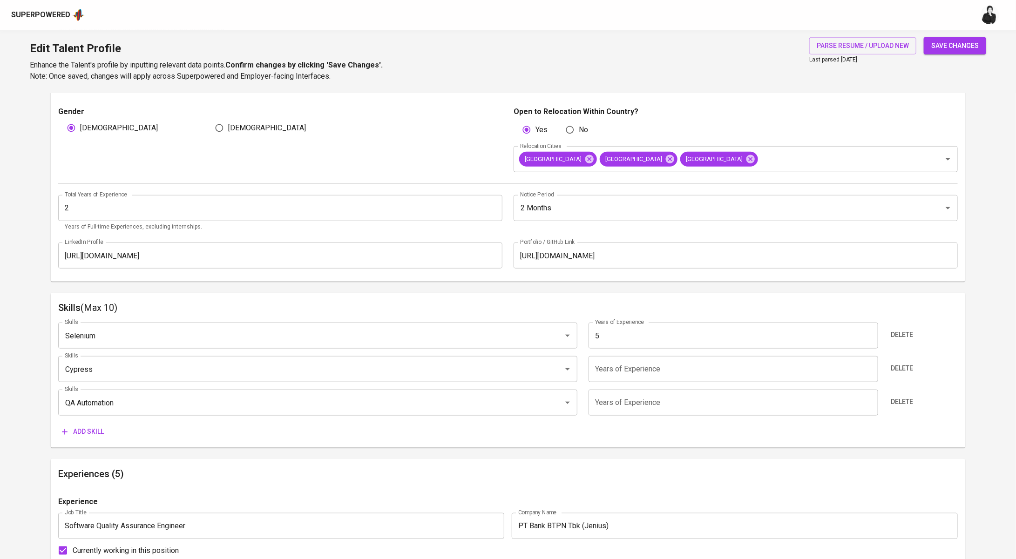
click at [625, 364] on input "number" at bounding box center [734, 369] width 290 height 26
type input "4"
type input "5"
click at [653, 407] on input "number" at bounding box center [734, 403] width 290 height 26
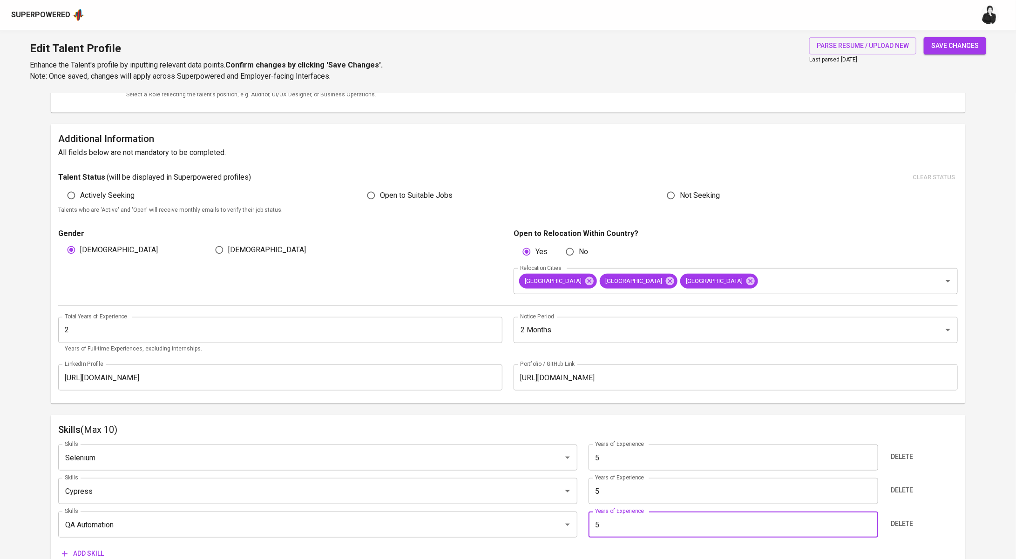
scroll to position [0, 0]
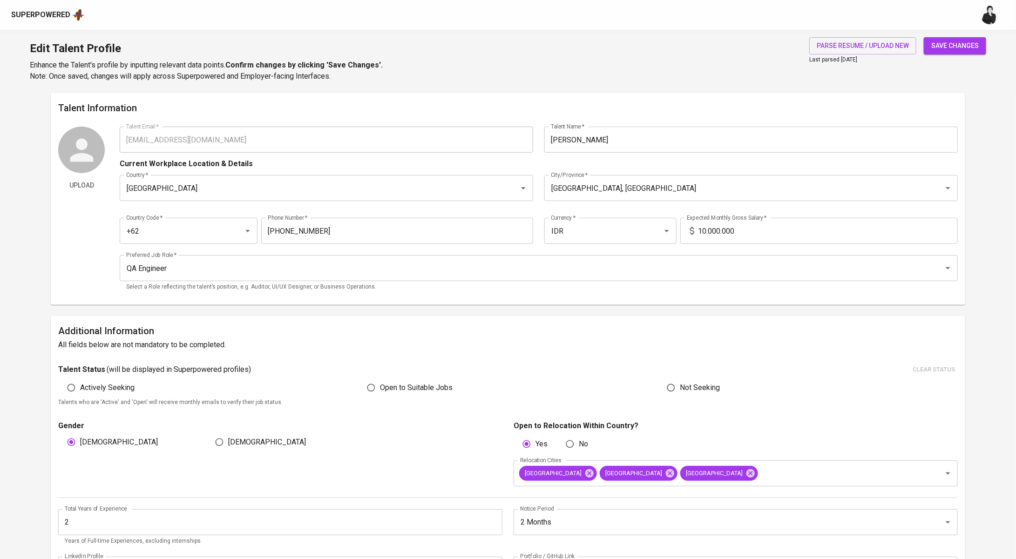
type input "5"
drag, startPoint x: 762, startPoint y: 235, endPoint x: 680, endPoint y: 231, distance: 82.5
click at [680, 231] on div "Expected Monthly Gross Salary   * 10.000.000 Expected Monthly Gross Salary *" at bounding box center [818, 231] width 279 height 26
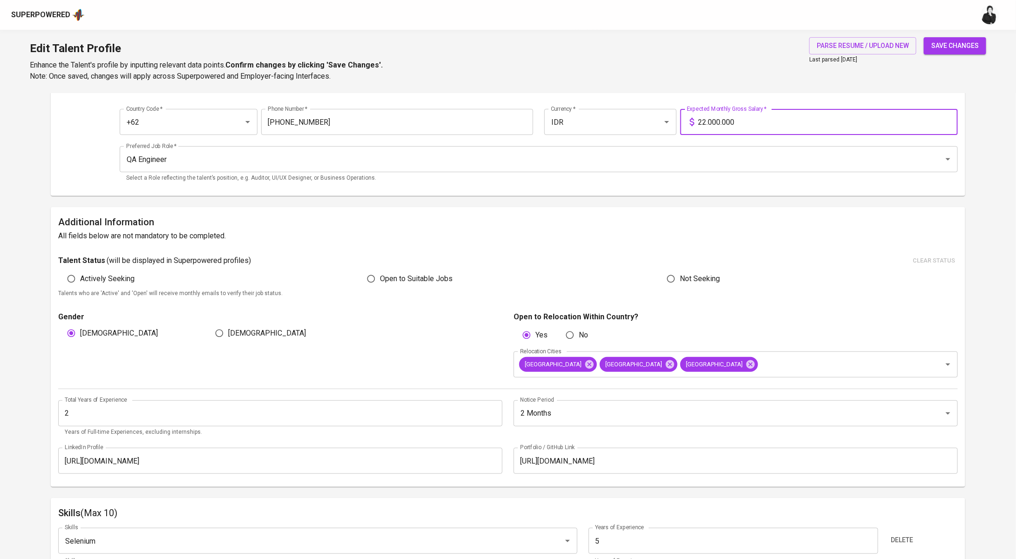
scroll to position [123, 0]
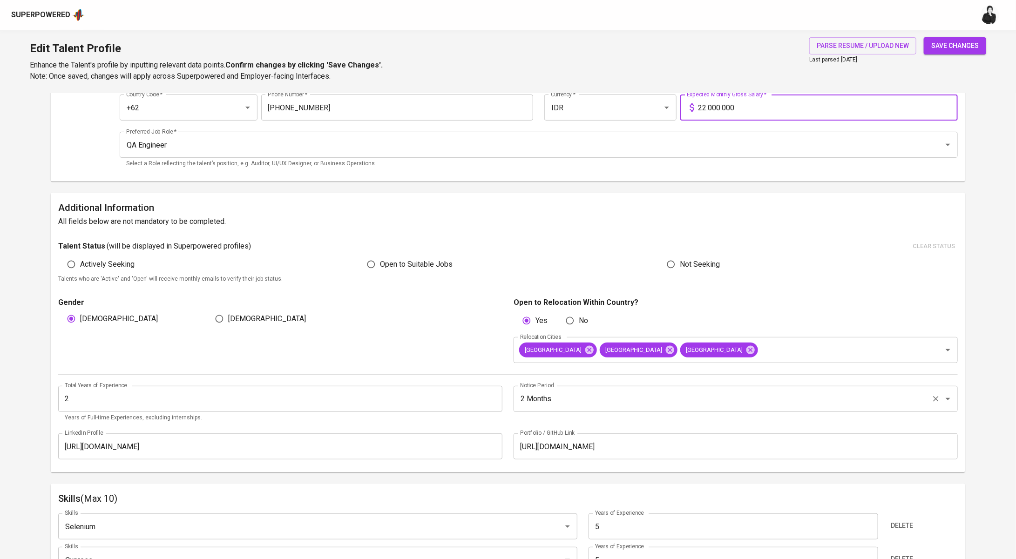
type input "22.000.000"
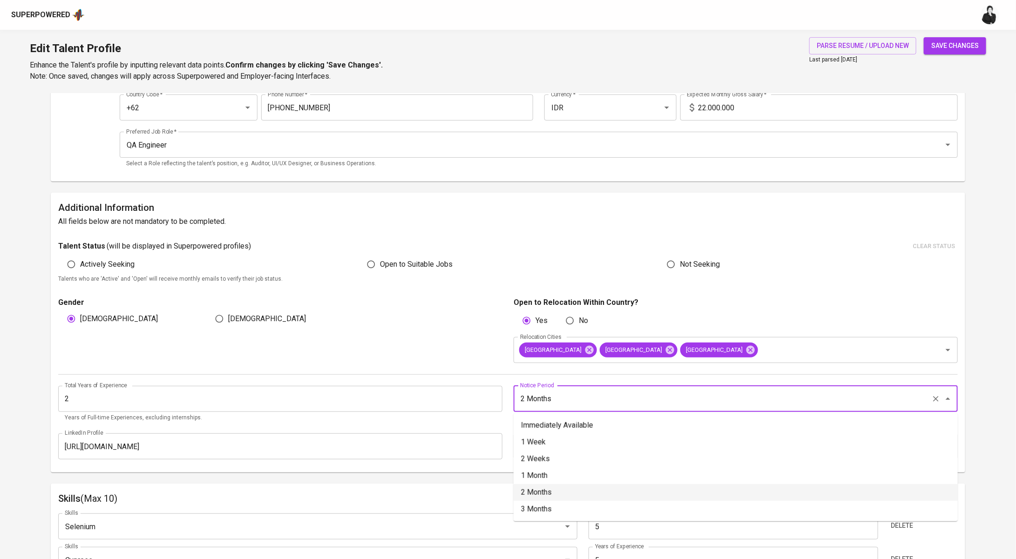
click at [570, 399] on input "2 Months" at bounding box center [723, 399] width 410 height 18
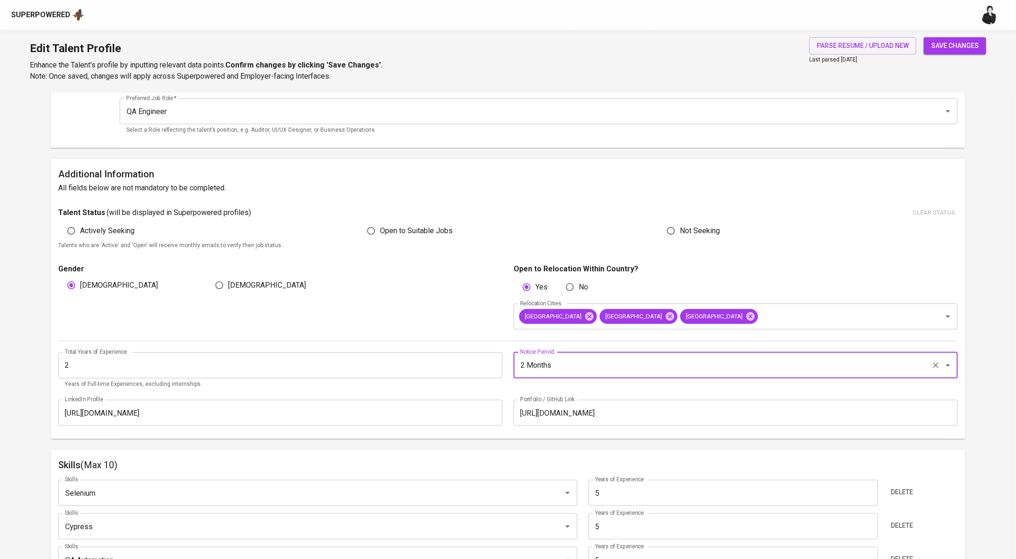
scroll to position [159, 0]
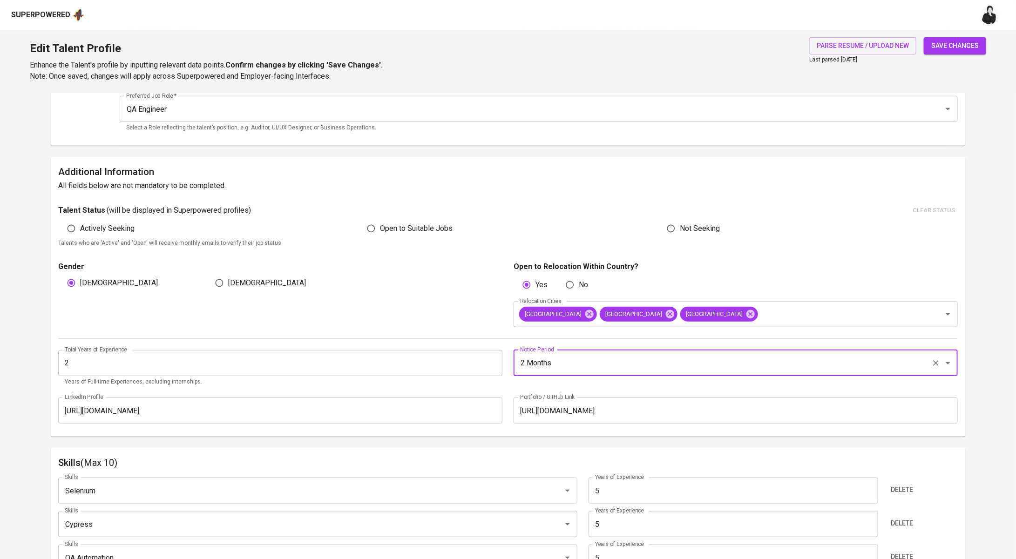
click at [962, 41] on span "save changes" at bounding box center [955, 46] width 48 height 12
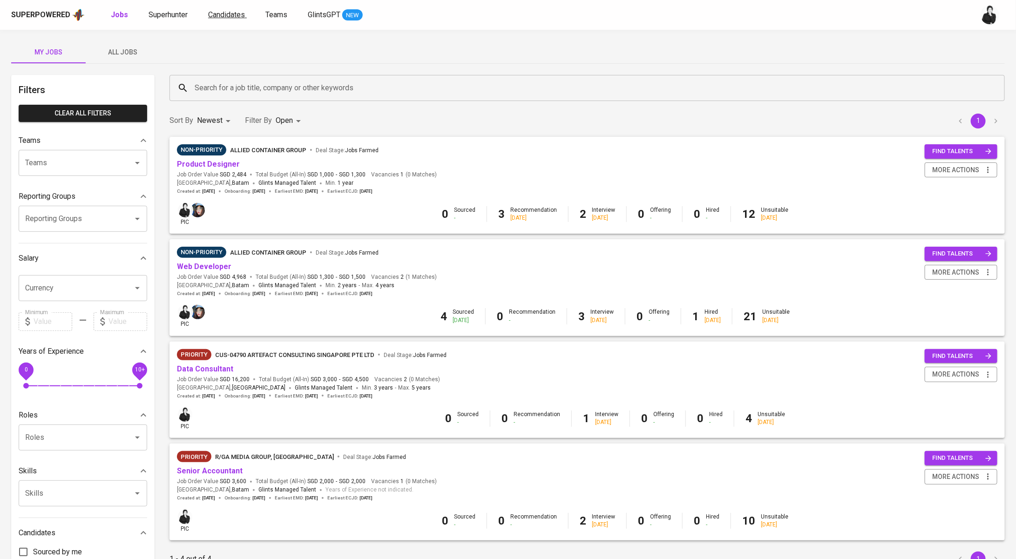
click at [227, 18] on span "Candidates" at bounding box center [226, 14] width 37 height 9
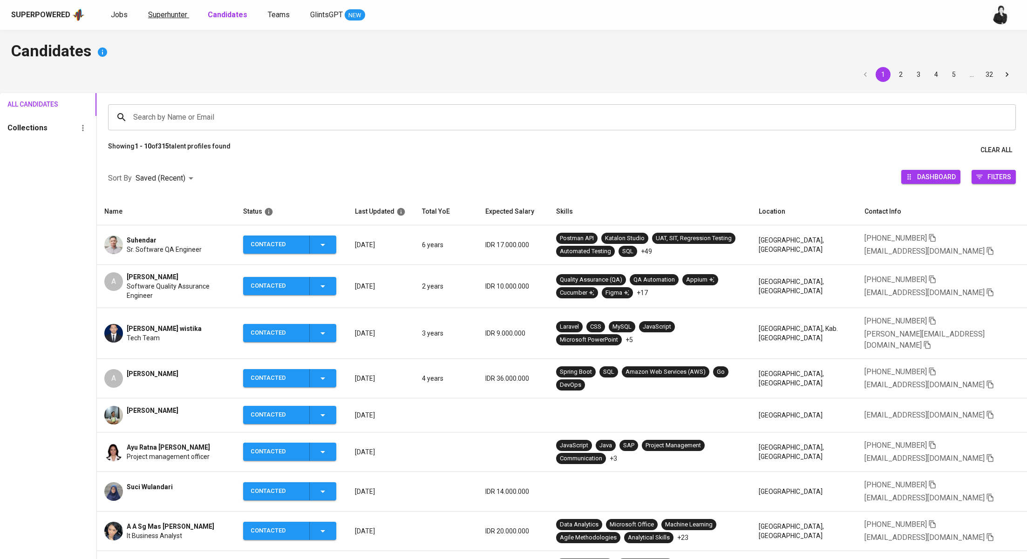
click at [172, 15] on span "Superhunter" at bounding box center [167, 14] width 39 height 9
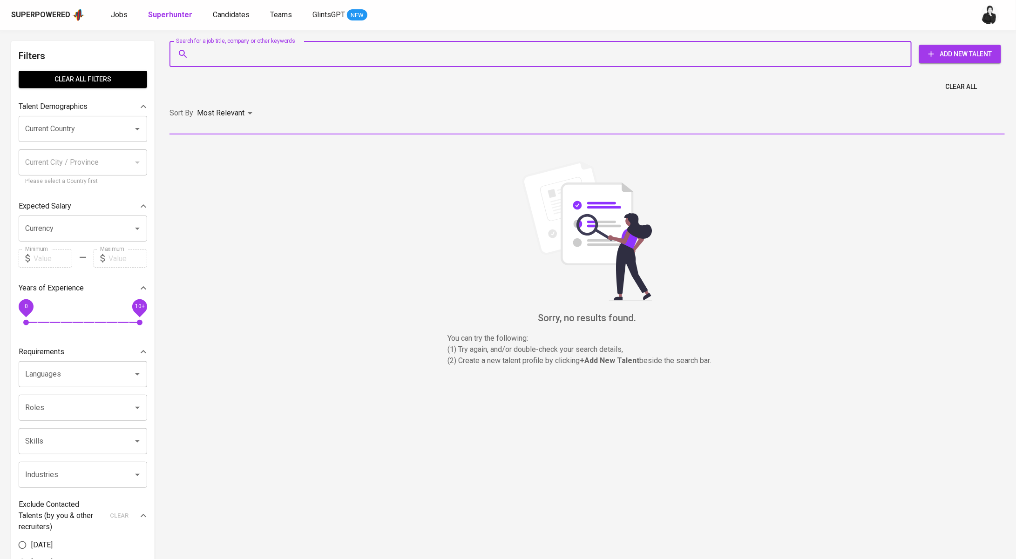
click at [223, 54] on input "Search for a job title, company or other keywords" at bounding box center [542, 54] width 701 height 18
paste input "gustifaqieh66@gmail.com"
type input "gustifaqieh66@gmail.com"
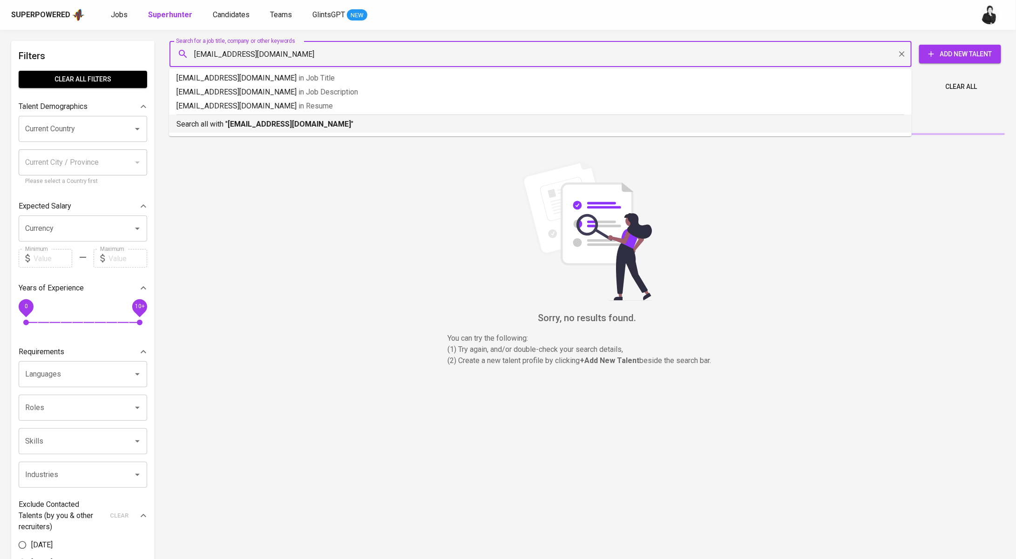
click at [292, 127] on b "gustifaqieh66@gmail.com" at bounding box center [289, 124] width 123 height 9
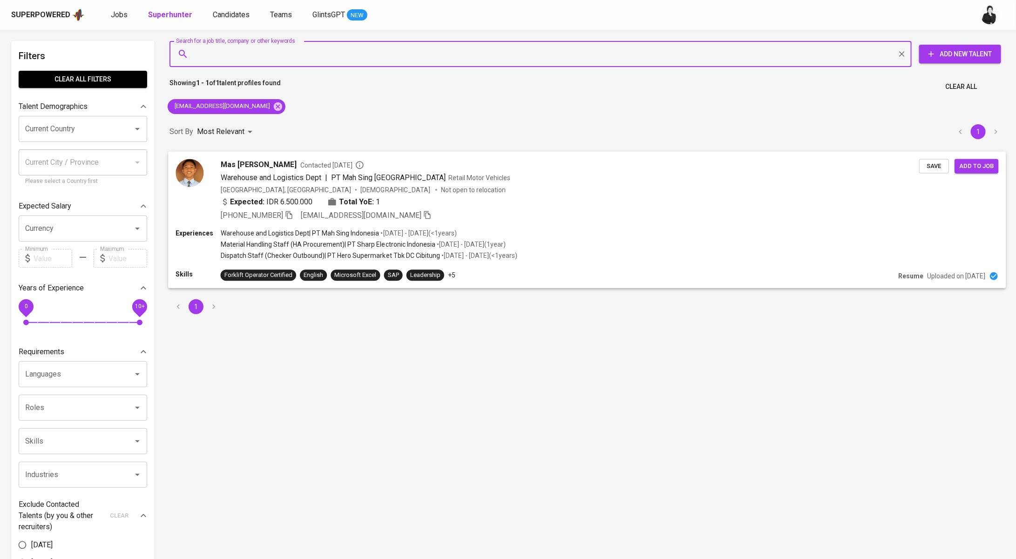
click at [298, 173] on span "Warehouse and Logistics Dept" at bounding box center [271, 177] width 101 height 9
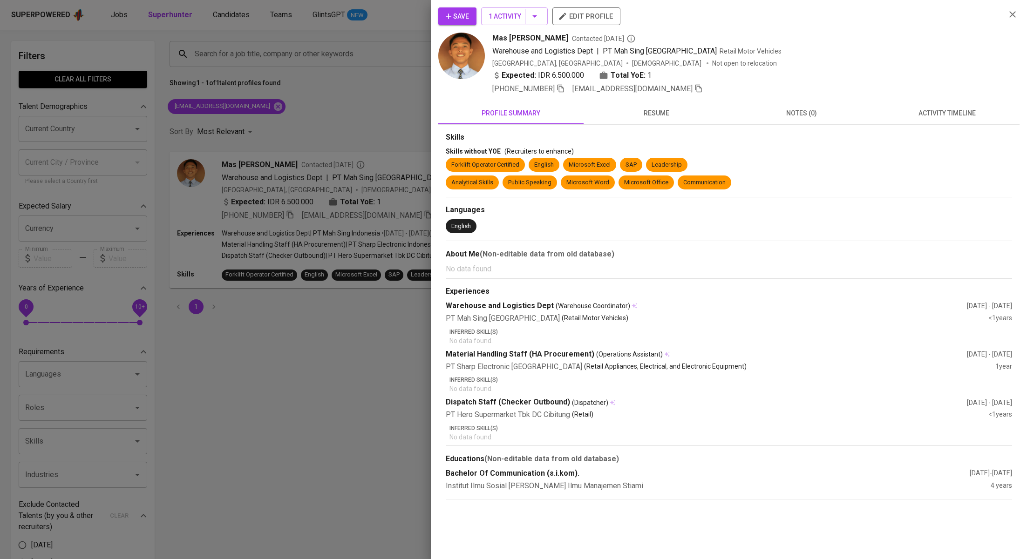
click at [946, 125] on div "Skills Skills without YOE (Recruiters to enhance) Forklift Operator Certified E…" at bounding box center [728, 312] width 581 height 375
click at [945, 120] on button "activity timeline" at bounding box center [946, 113] width 145 height 22
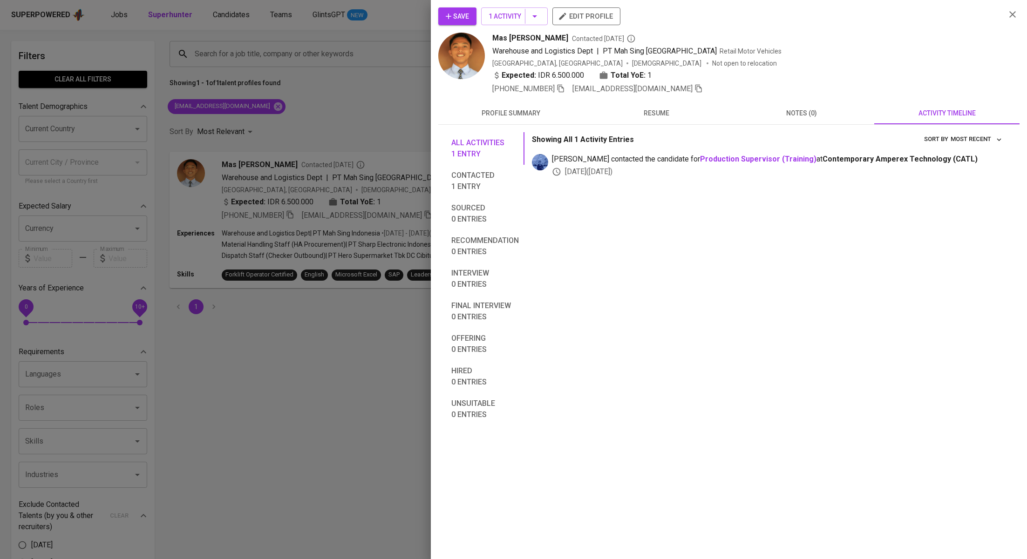
click at [378, 199] on div at bounding box center [513, 279] width 1027 height 559
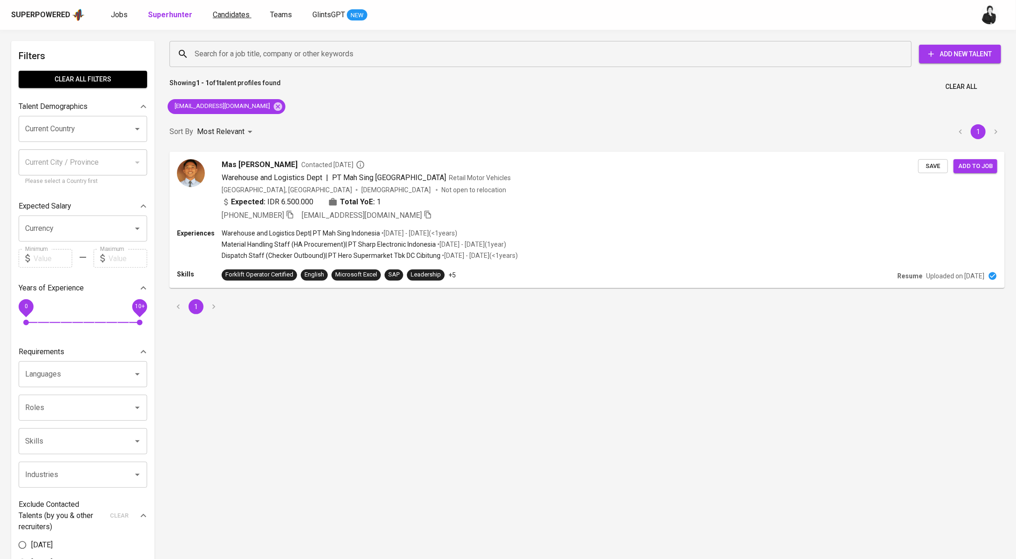
click at [222, 13] on span "Candidates" at bounding box center [231, 14] width 37 height 9
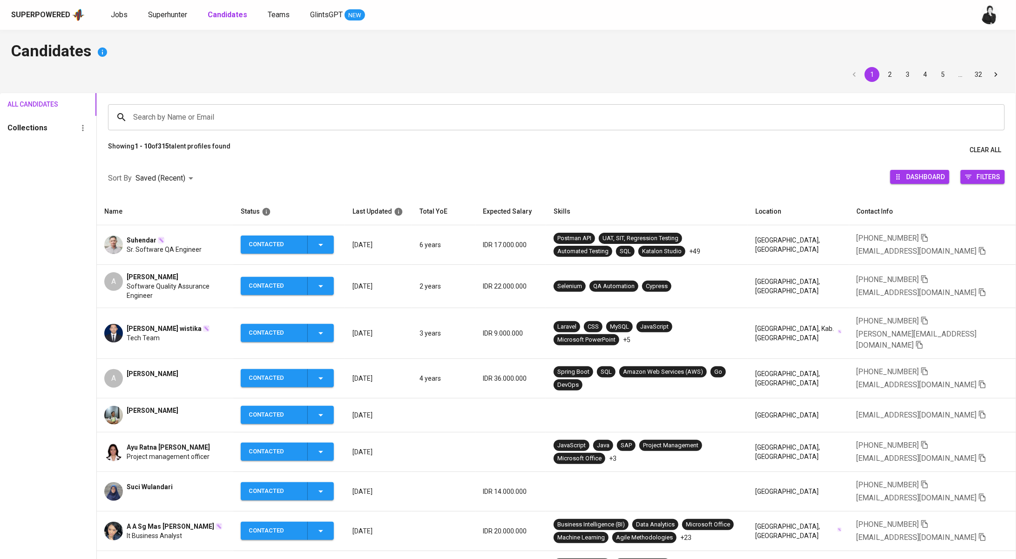
click at [177, 23] on div "Superpowered Jobs Superhunter Candidates Teams GlintsGPT NEW" at bounding box center [508, 15] width 1016 height 30
click at [182, 15] on span "Superhunter" at bounding box center [167, 14] width 39 height 9
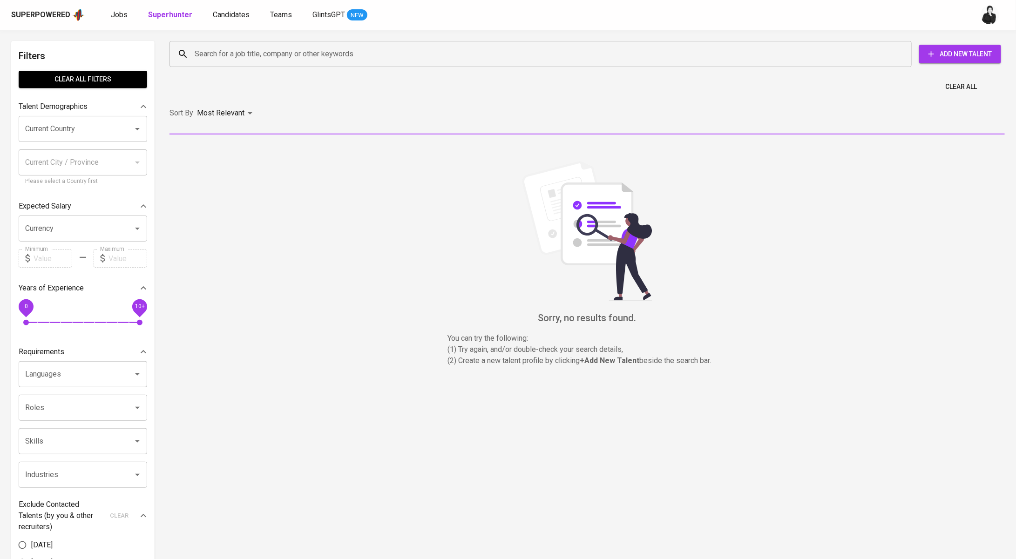
click at [351, 57] on input "Search for a job title, company or other keywords" at bounding box center [542, 54] width 701 height 18
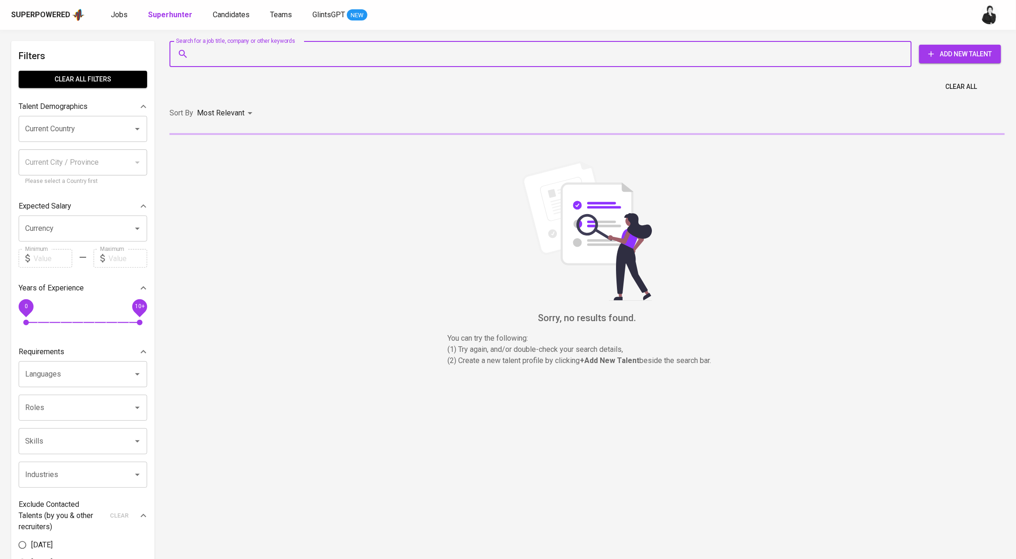
paste input "exralvio@gmail.com"
type input "exralvio@gmail.com"
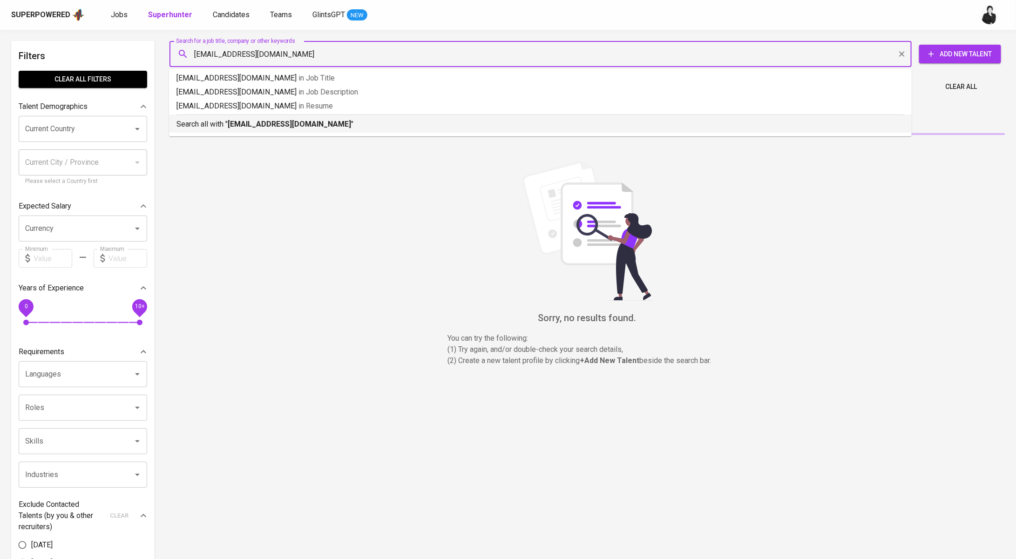
click at [305, 121] on p "Search all with " exralvio@gmail.com "" at bounding box center [540, 124] width 728 height 11
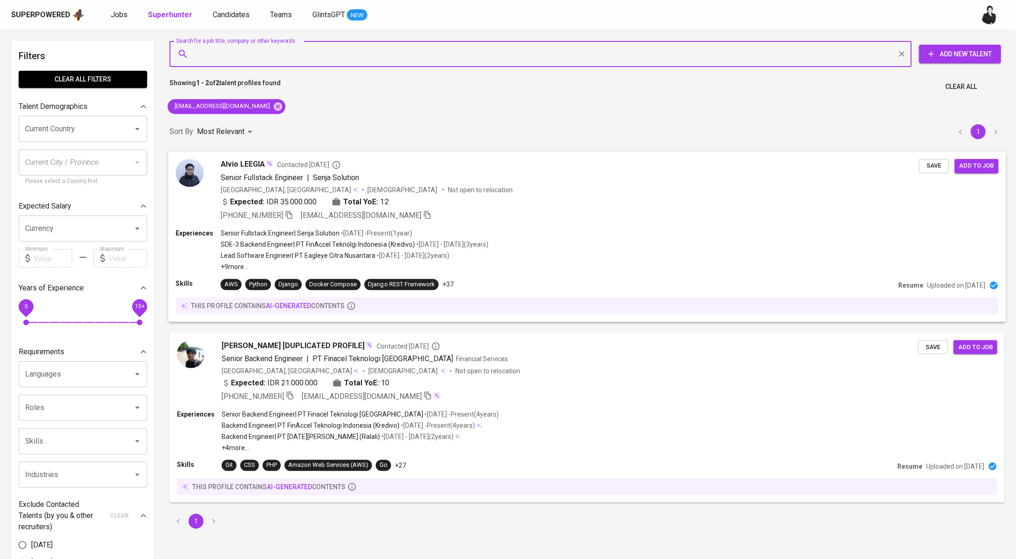
click at [299, 161] on span "Contacted 8 months ago" at bounding box center [309, 164] width 64 height 9
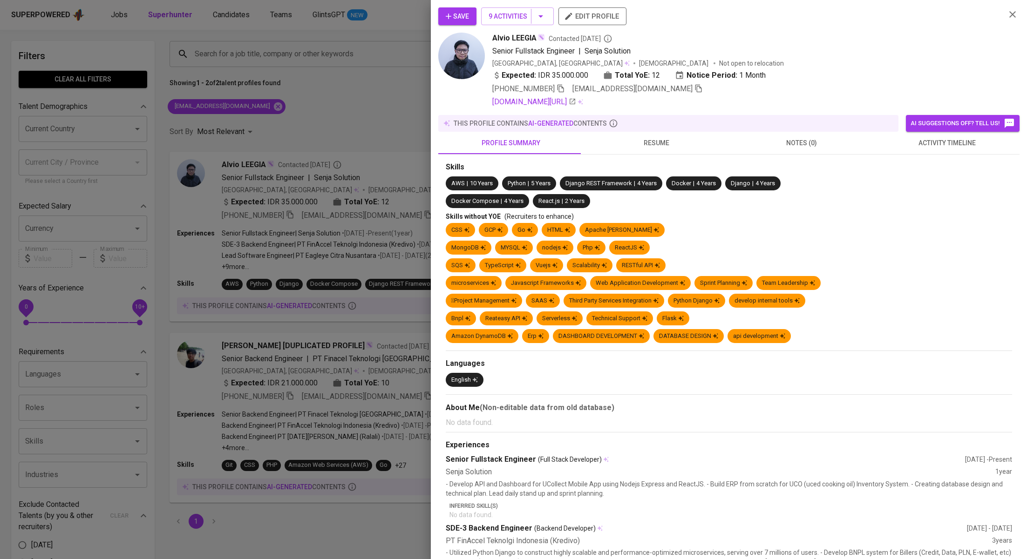
click at [960, 139] on span "activity timeline" at bounding box center [947, 143] width 134 height 12
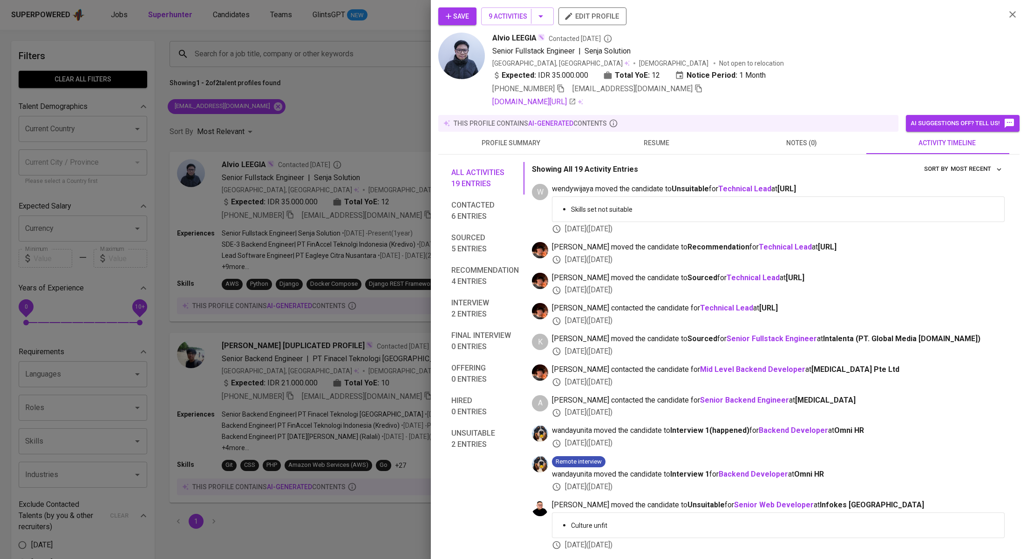
click at [463, 19] on span "Save" at bounding box center [457, 17] width 23 height 12
click at [333, 114] on div at bounding box center [513, 279] width 1027 height 559
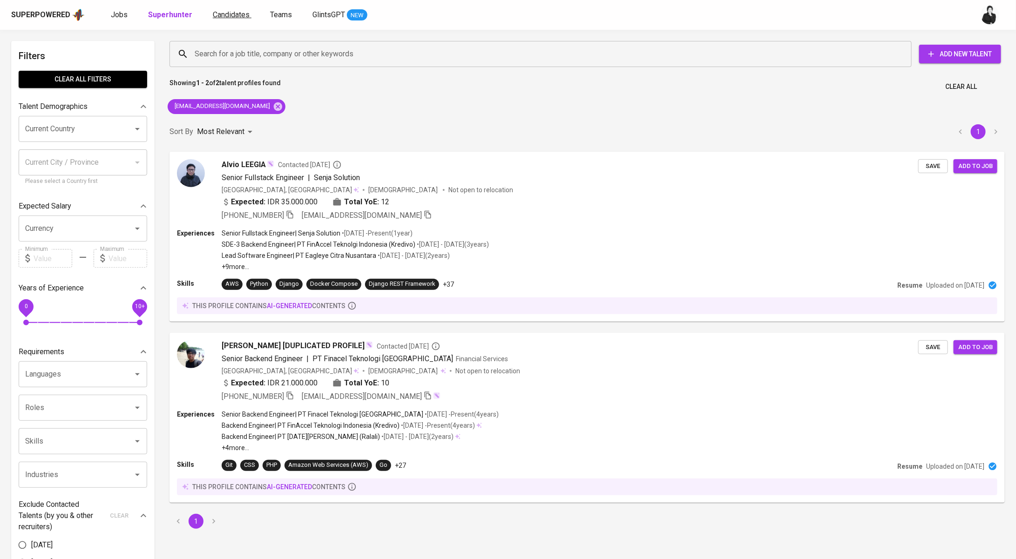
click at [222, 15] on span "Candidates" at bounding box center [231, 14] width 37 height 9
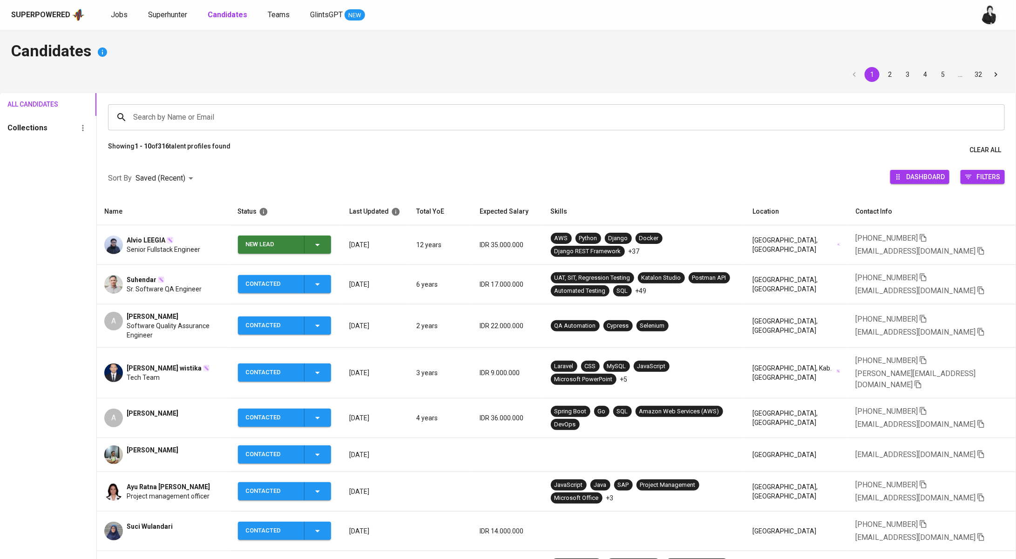
click at [319, 244] on icon "button" at bounding box center [317, 245] width 5 height 2
click at [284, 282] on li "Contacted" at bounding box center [286, 284] width 93 height 17
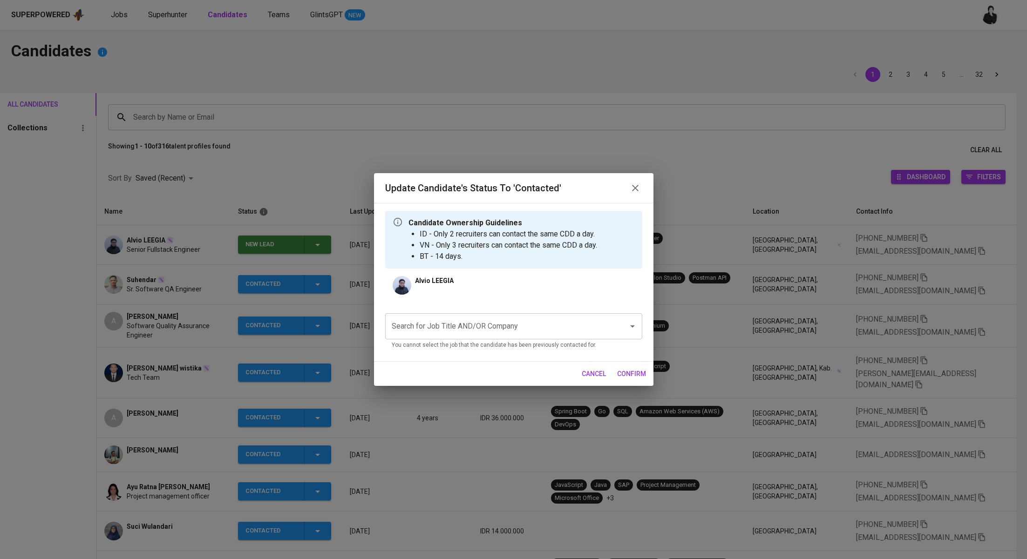
click at [541, 318] on input "Search for Job Title AND/OR Company" at bounding box center [500, 327] width 223 height 18
type input "a"
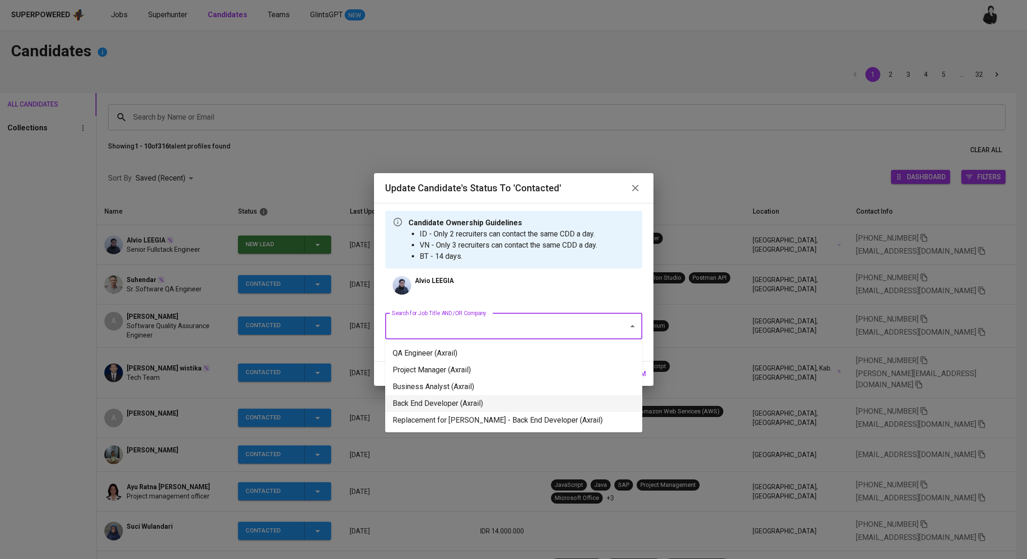
click at [488, 397] on li "Back End Developer (Axrail)" at bounding box center [513, 403] width 257 height 17
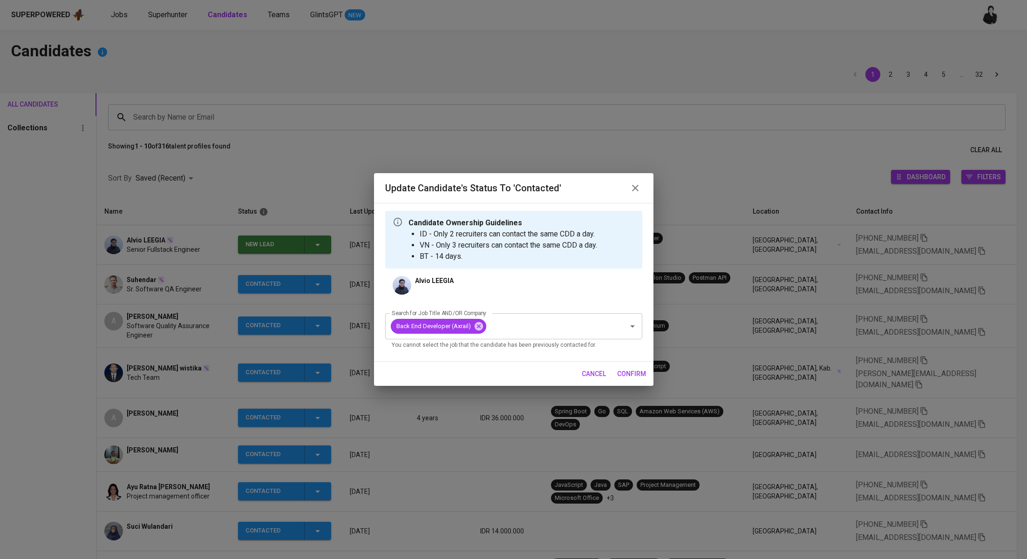
click at [639, 374] on span "confirm" at bounding box center [631, 374] width 29 height 12
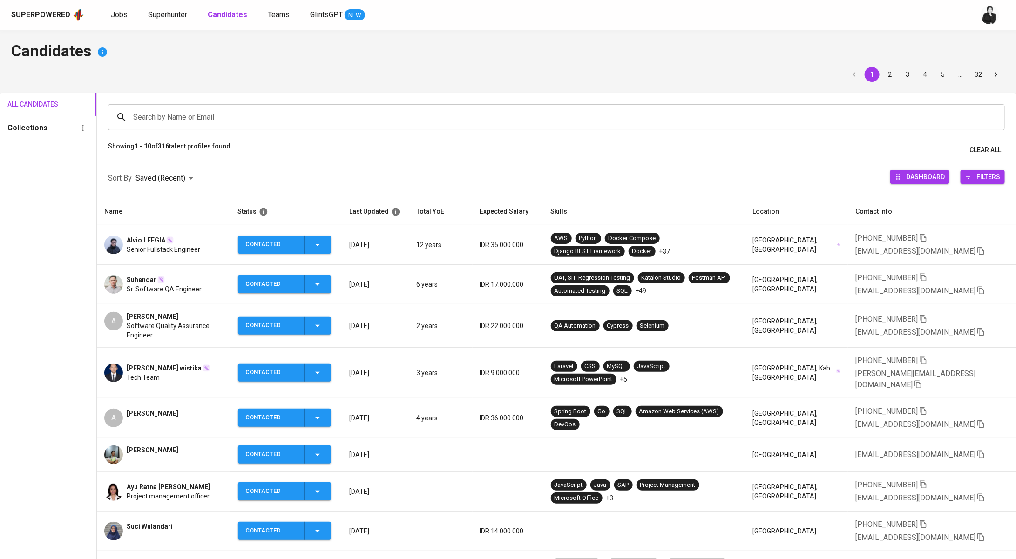
click at [123, 12] on span "Jobs" at bounding box center [119, 14] width 17 height 9
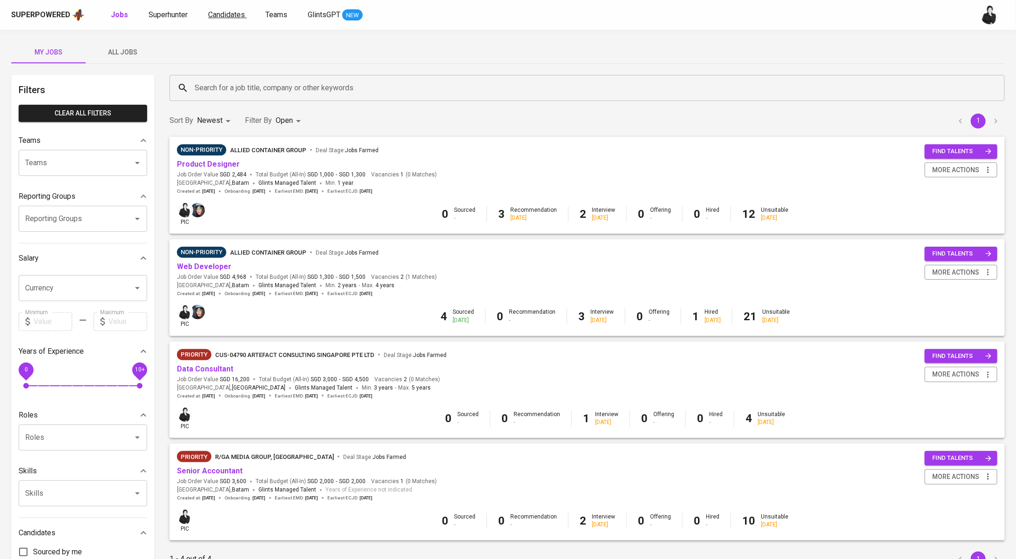
click at [213, 16] on span "Candidates" at bounding box center [226, 14] width 37 height 9
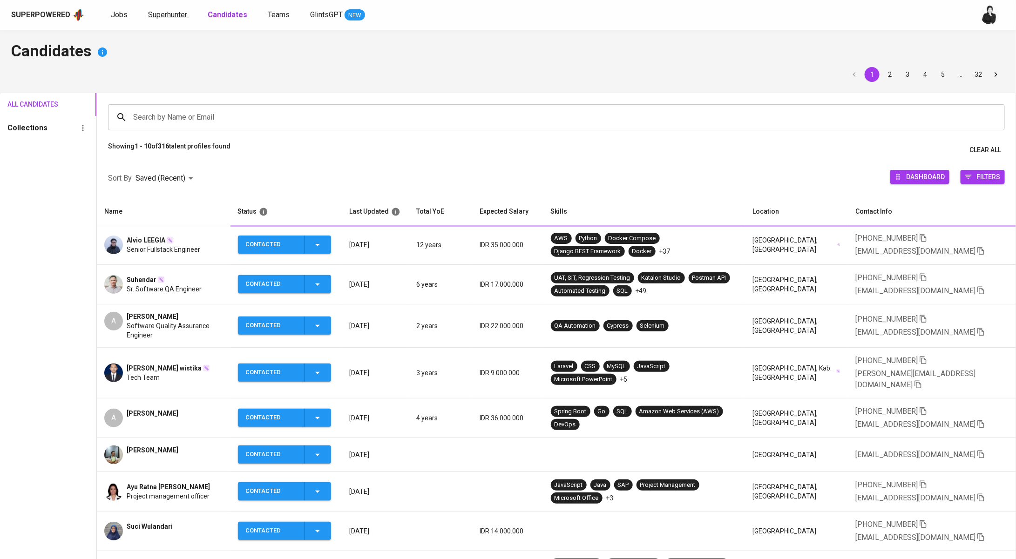
click at [153, 17] on span "Superhunter" at bounding box center [167, 14] width 39 height 9
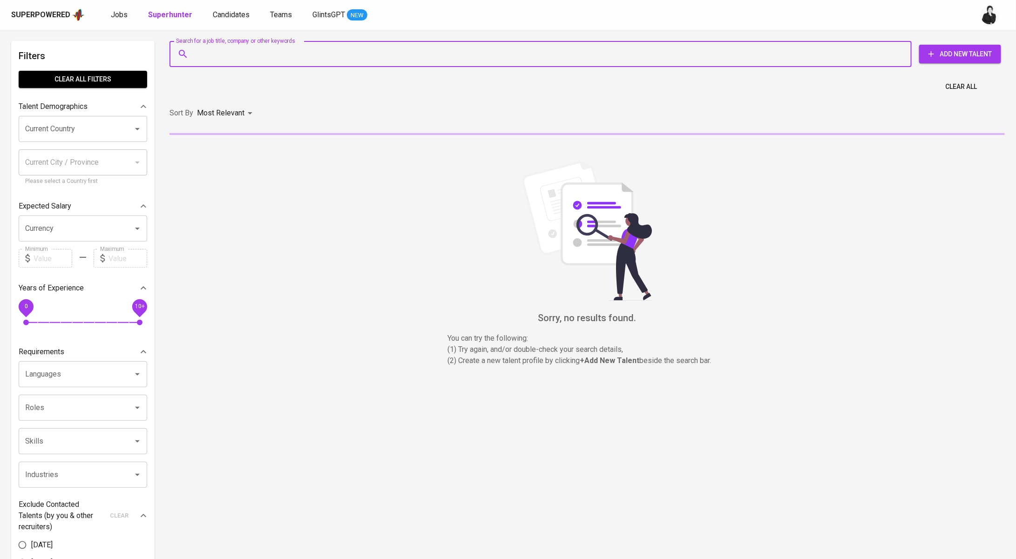
click at [298, 61] on input "Search for a job title, company or other keywords" at bounding box center [542, 54] width 701 height 18
paste input "muhyusrilrizki@gmail.com"
type input "muhyusrilrizki@gmail.com"
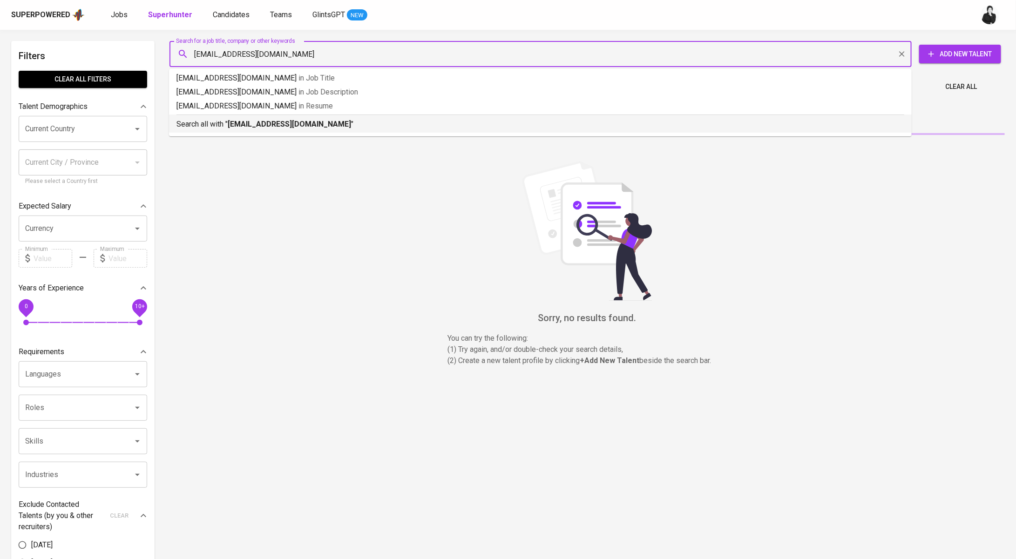
click at [403, 120] on p "Search all with " muhyusrilrizki@gmail.com "" at bounding box center [540, 124] width 728 height 11
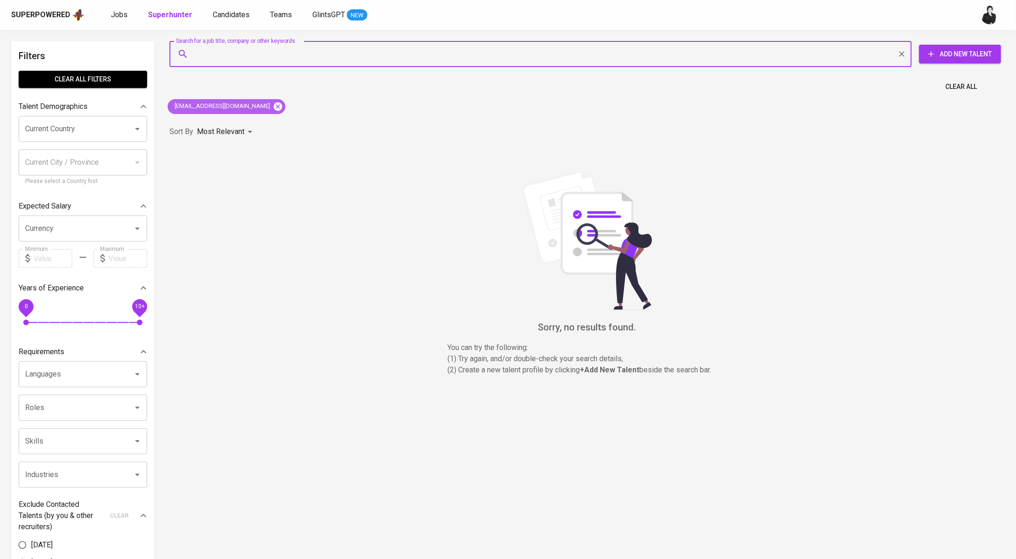
click at [274, 107] on icon at bounding box center [278, 106] width 8 height 8
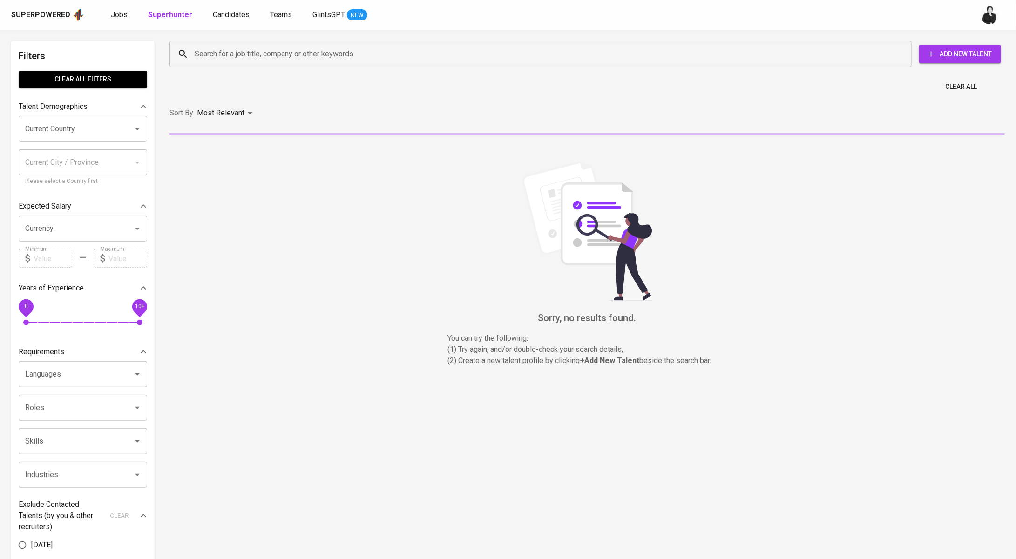
click at [275, 45] on input "Search for a job title, company or other keywords" at bounding box center [542, 54] width 701 height 18
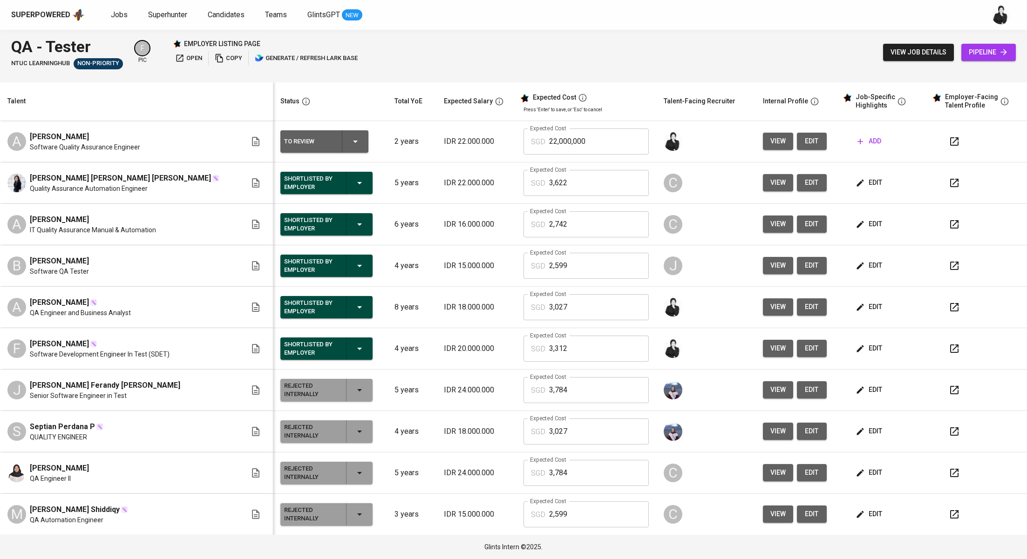
click at [943, 149] on button "button" at bounding box center [954, 141] width 22 height 22
click at [949, 142] on icon "button" at bounding box center [954, 141] width 11 height 11
click at [857, 142] on span "add" at bounding box center [869, 142] width 24 height 12
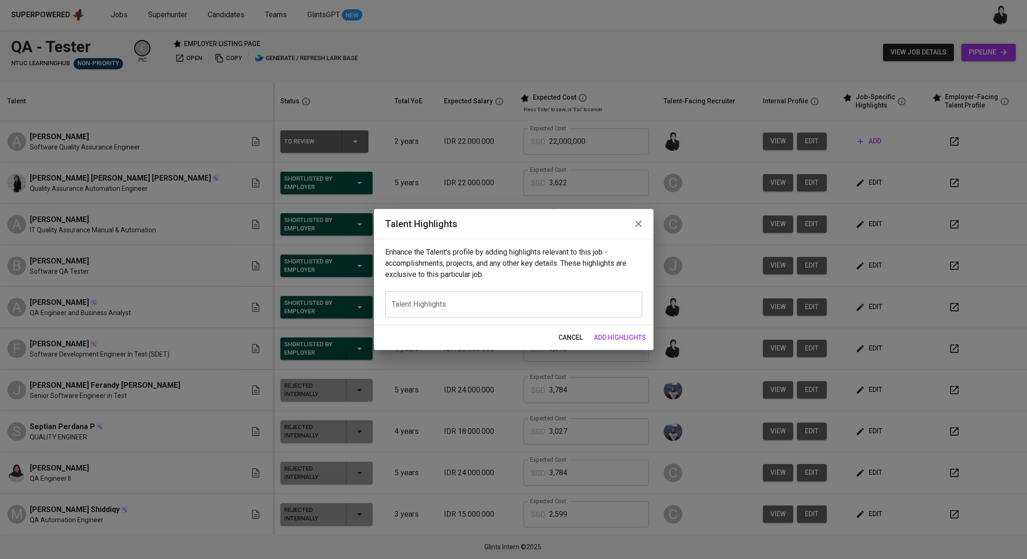
drag, startPoint x: 644, startPoint y: 101, endPoint x: 641, endPoint y: 10, distance: 90.9
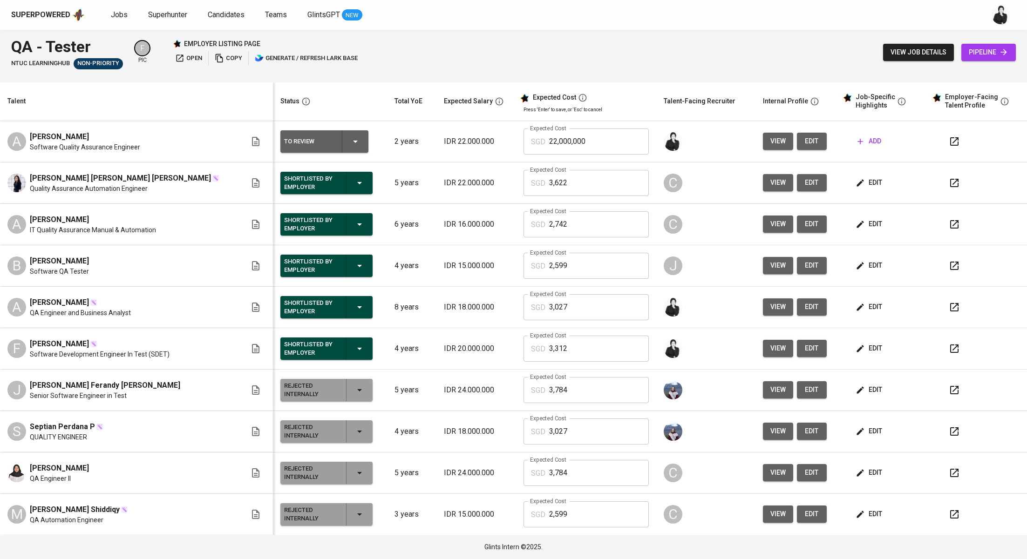
click at [866, 350] on button "edit" at bounding box center [870, 348] width 32 height 17
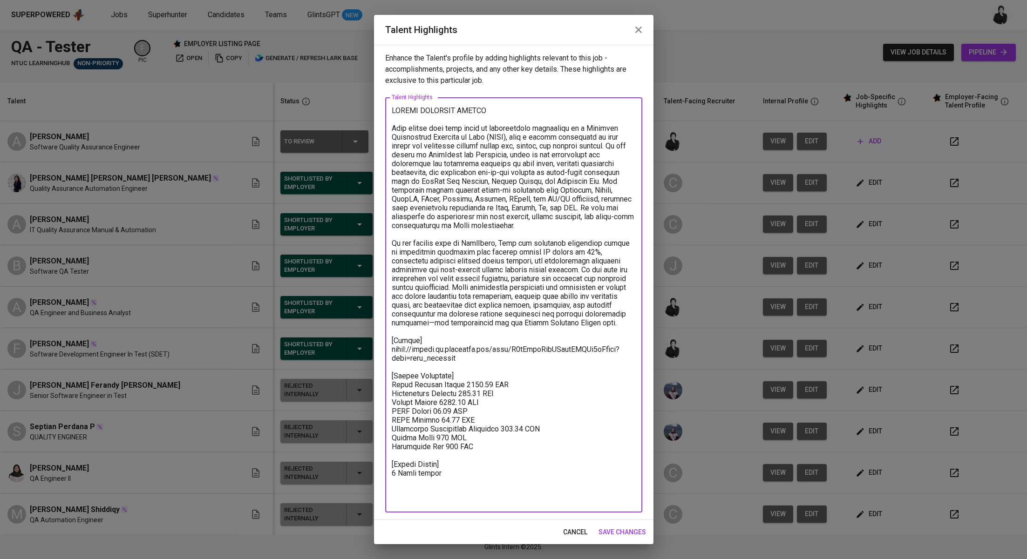
drag, startPoint x: 448, startPoint y: 492, endPoint x: 363, endPoint y: 106, distance: 395.8
click at [363, 106] on div "Talent Highlights Enhance the Talent's profile by adding highlights relevant to…" at bounding box center [513, 279] width 1027 height 559
drag, startPoint x: 636, startPoint y: 29, endPoint x: 630, endPoint y: 54, distance: 25.4
click at [636, 30] on icon "button" at bounding box center [638, 29] width 11 height 11
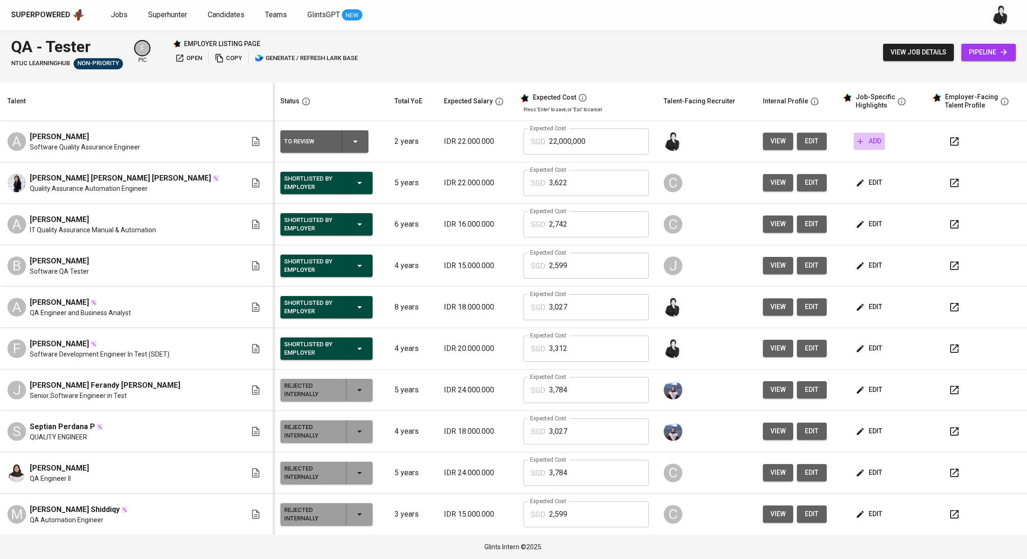
click at [855, 143] on icon "button" at bounding box center [859, 141] width 9 height 9
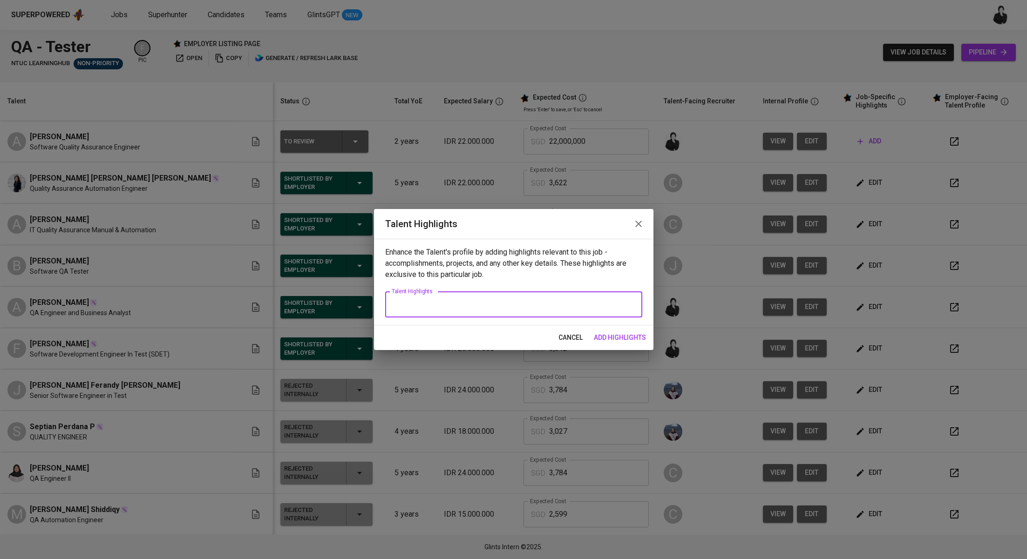
click at [475, 300] on textarea at bounding box center [514, 304] width 244 height 9
paste textarea "SENIOR SOFTWARE TESTER Faiq brings over four years of professional experience a…"
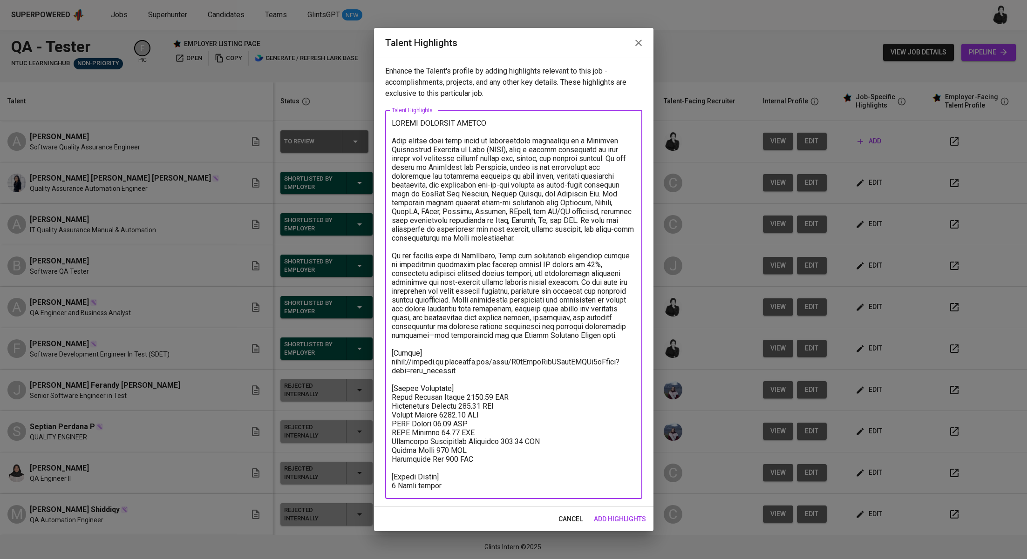
drag, startPoint x: 597, startPoint y: 335, endPoint x: 384, endPoint y: 140, distance: 289.1
click at [384, 140] on div "Enhance the Talent's profile by adding highlights relevant to this job - accomp…" at bounding box center [513, 282] width 279 height 449
paste textarea "Dhoni brings over three years of solid experience as a Software Quality Assuran…"
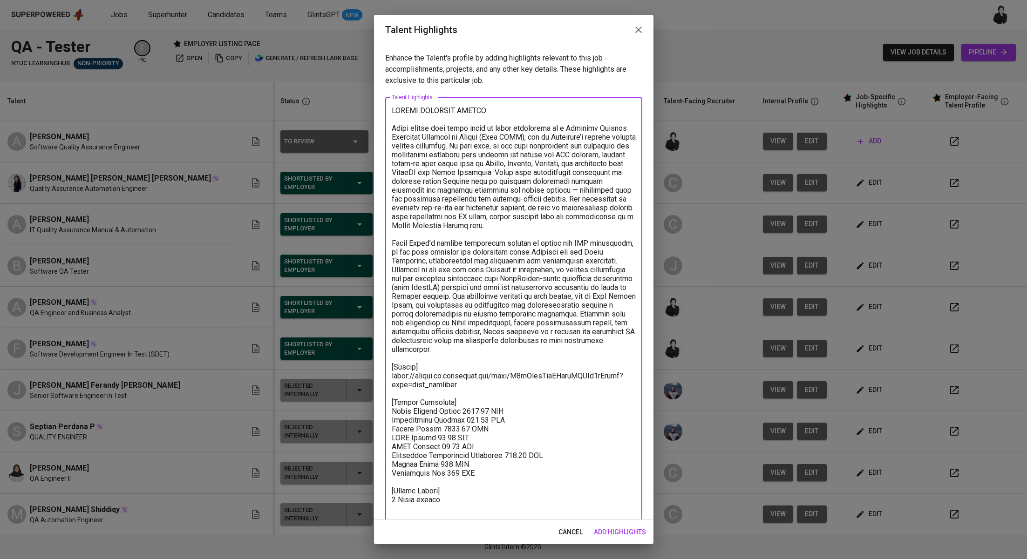
drag, startPoint x: 602, startPoint y: 355, endPoint x: 371, endPoint y: 109, distance: 337.7
click at [371, 109] on div "Talent Highlights Enhance the Talent's profile by adding highlights relevant to…" at bounding box center [513, 279] width 1027 height 559
paste textarea "Dhoni has built strong experience as a **Software Quality Assurance Engineer** …"
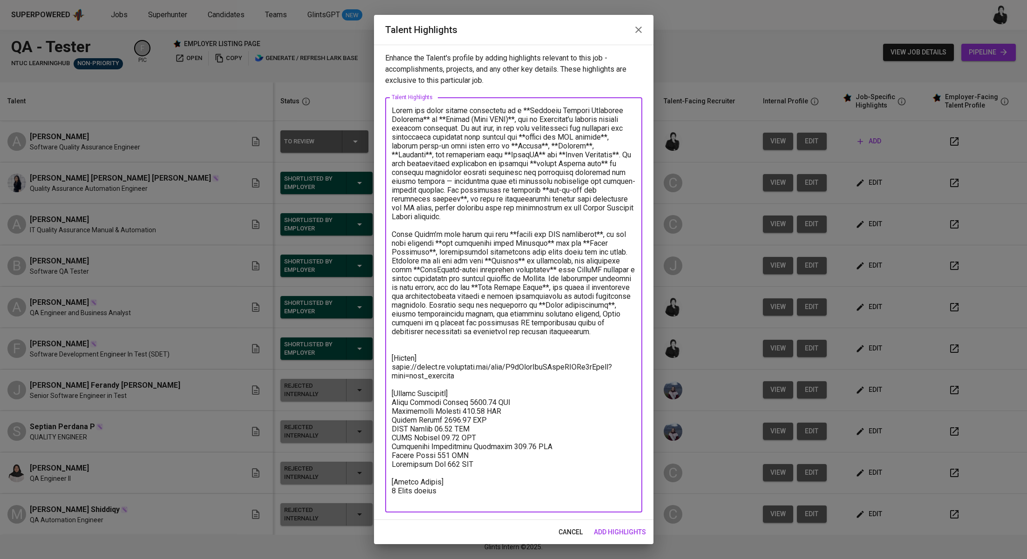
drag, startPoint x: 429, startPoint y: 116, endPoint x: 459, endPoint y: 84, distance: 44.2
click at [429, 116] on textarea at bounding box center [514, 305] width 244 height 398
click at [525, 109] on textarea at bounding box center [514, 305] width 244 height 398
click at [503, 119] on textarea at bounding box center [514, 305] width 244 height 398
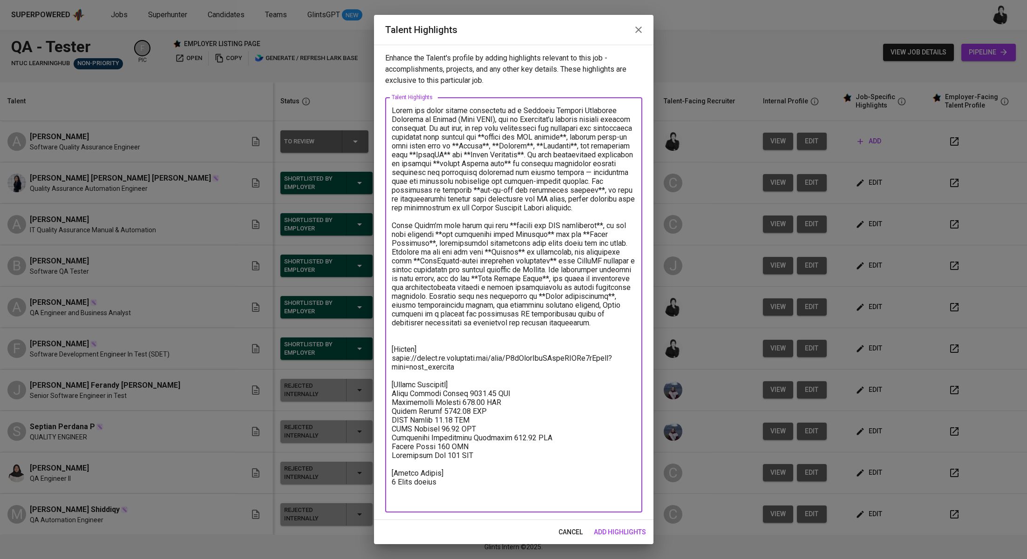
click at [539, 136] on textarea at bounding box center [514, 305] width 244 height 398
drag, startPoint x: 614, startPoint y: 138, endPoint x: 628, endPoint y: 117, distance: 24.8
click at [614, 137] on textarea at bounding box center [514, 305] width 244 height 398
drag, startPoint x: 520, startPoint y: 143, endPoint x: 526, endPoint y: 132, distance: 12.7
click at [521, 143] on textarea at bounding box center [514, 305] width 244 height 398
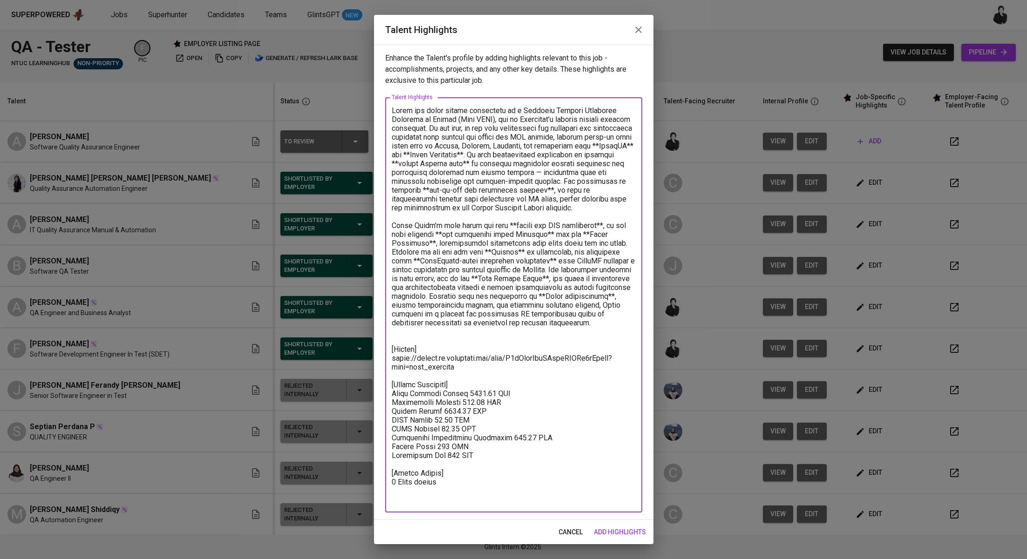
drag, startPoint x: 453, startPoint y: 154, endPoint x: 475, endPoint y: 91, distance: 66.9
click at [453, 153] on textarea at bounding box center [514, 305] width 244 height 398
click at [516, 164] on textarea at bounding box center [514, 305] width 244 height 398
click at [584, 160] on textarea at bounding box center [514, 305] width 244 height 398
drag, startPoint x: 456, startPoint y: 201, endPoint x: 470, endPoint y: 173, distance: 30.8
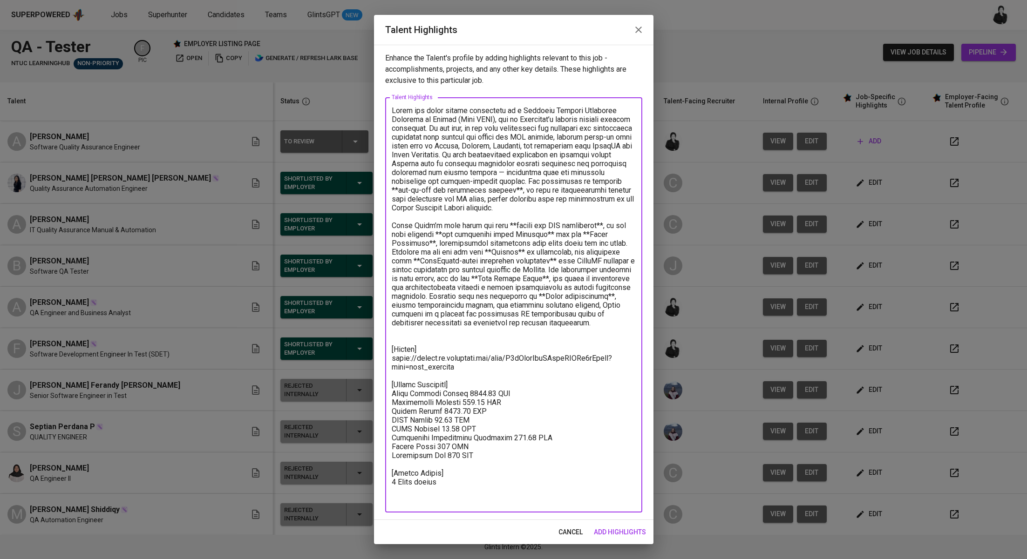
click at [456, 200] on textarea at bounding box center [514, 305] width 244 height 398
click at [547, 186] on textarea at bounding box center [514, 305] width 244 height 398
click at [514, 235] on textarea at bounding box center [514, 305] width 244 height 398
click at [604, 233] on textarea at bounding box center [514, 305] width 244 height 398
click at [440, 241] on textarea at bounding box center [514, 305] width 244 height 398
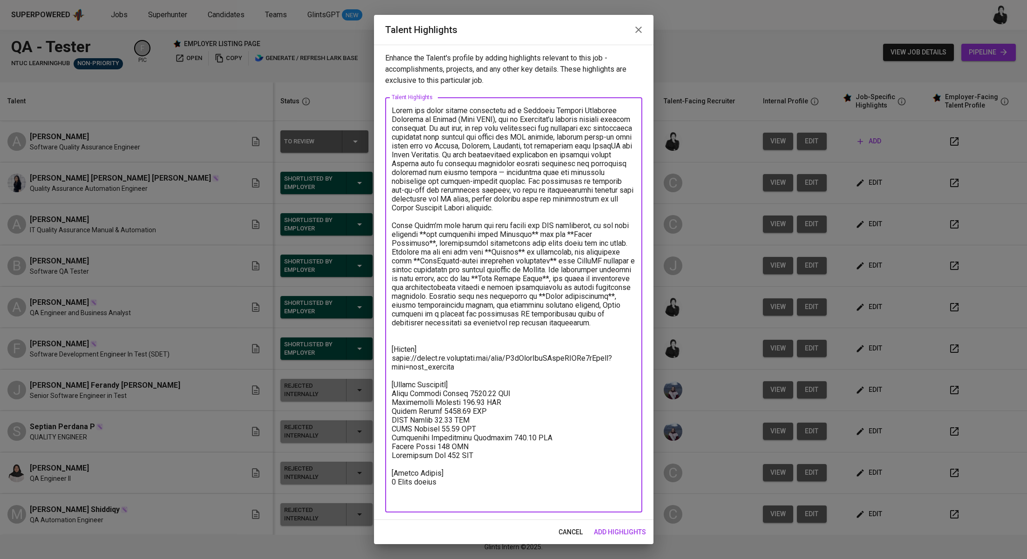
click at [444, 238] on textarea at bounding box center [514, 305] width 244 height 398
drag, startPoint x: 547, startPoint y: 244, endPoint x: 555, endPoint y: 239, distance: 9.2
click at [547, 244] on textarea at bounding box center [514, 305] width 244 height 398
drag, startPoint x: 580, startPoint y: 241, endPoint x: 593, endPoint y: 220, distance: 25.1
click at [580, 241] on textarea at bounding box center [514, 305] width 244 height 398
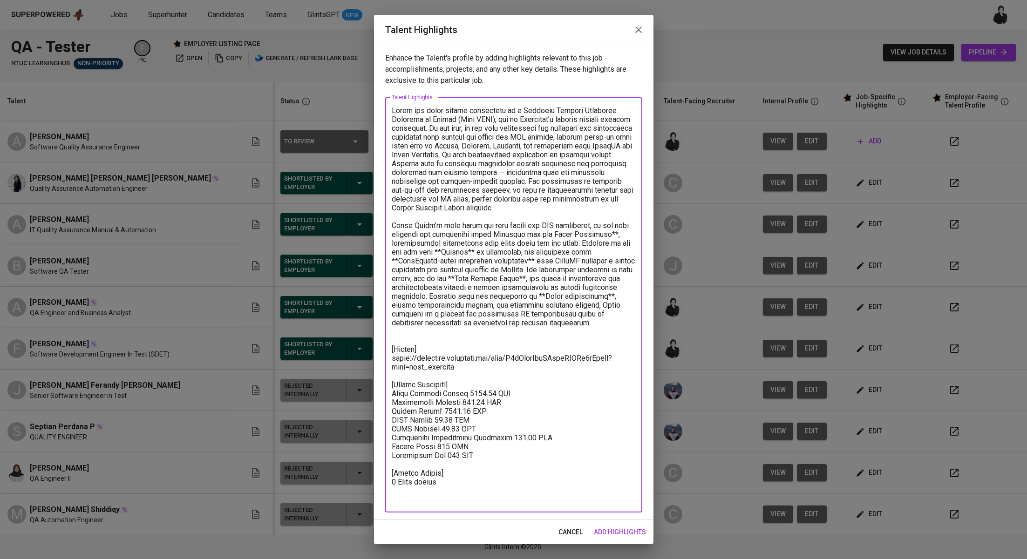
click at [437, 248] on textarea at bounding box center [514, 305] width 244 height 398
click at [430, 251] on textarea at bounding box center [514, 305] width 244 height 398
click at [434, 247] on textarea at bounding box center [514, 305] width 244 height 398
click at [495, 261] on textarea at bounding box center [514, 305] width 244 height 398
drag, startPoint x: 415, startPoint y: 270, endPoint x: 426, endPoint y: 260, distance: 14.2
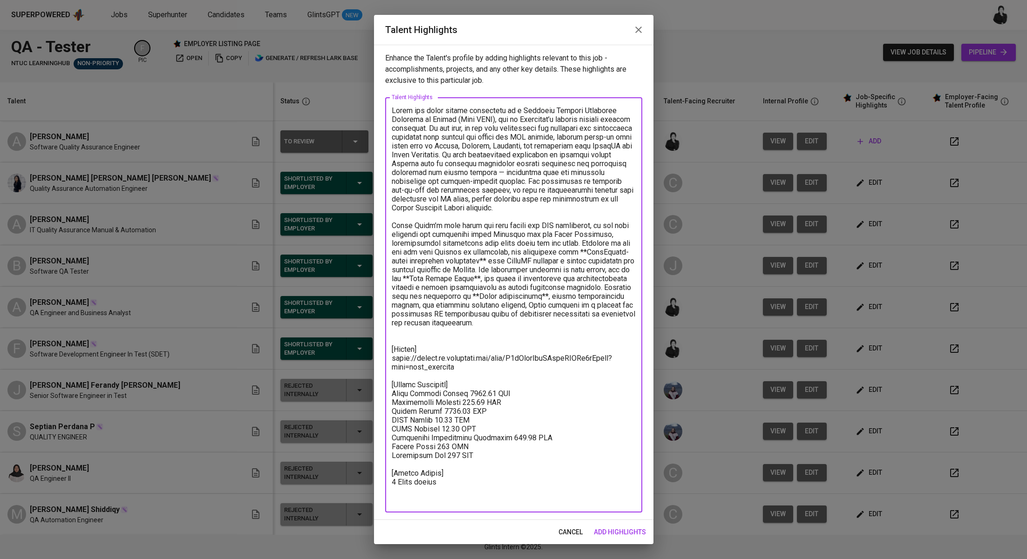
click at [415, 269] on textarea at bounding box center [514, 305] width 244 height 398
drag, startPoint x: 552, startPoint y: 267, endPoint x: 558, endPoint y: 212, distance: 55.2
click at [552, 266] on textarea at bounding box center [514, 305] width 244 height 398
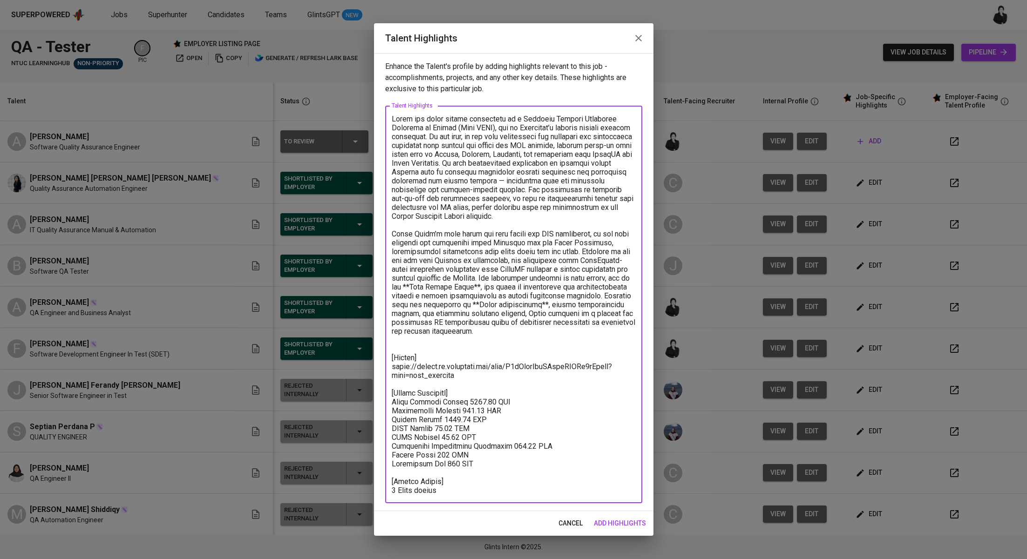
click at [417, 287] on textarea at bounding box center [514, 305] width 244 height 380
click at [482, 286] on textarea at bounding box center [514, 305] width 244 height 380
drag, startPoint x: 400, startPoint y: 366, endPoint x: 391, endPoint y: 365, distance: 9.3
click at [391, 365] on div "x Talent Highlights" at bounding box center [513, 305] width 257 height 398
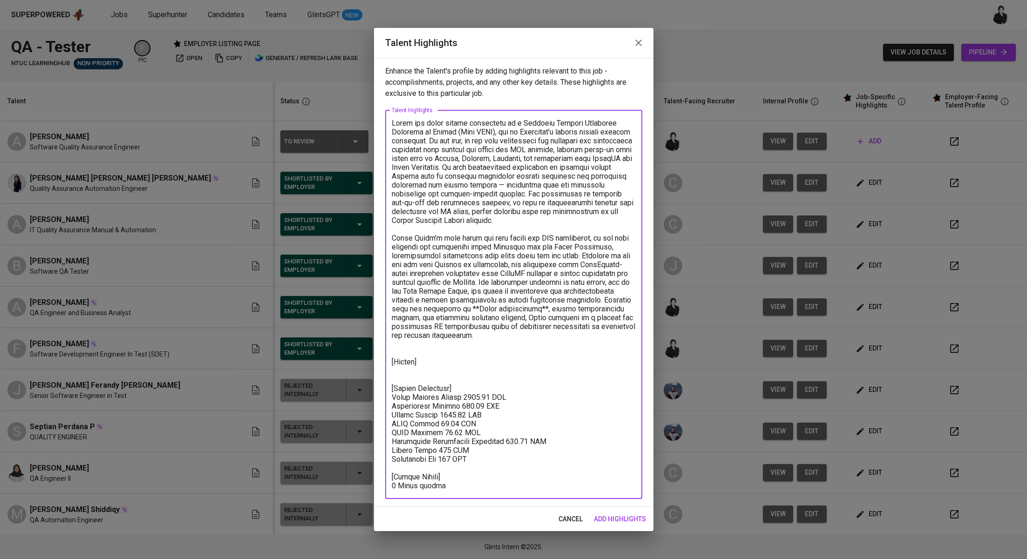
paste textarea "https://glints.sg.larksuite.com/file/OukMbwKp1ovyAFx6zcllIm0kgZb?from=from_copy…"
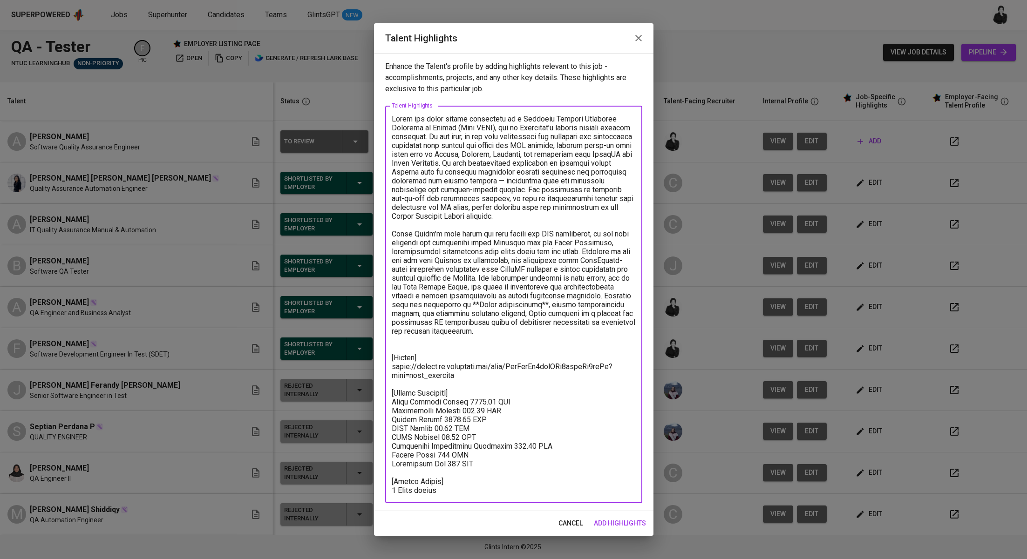
click at [396, 485] on textarea at bounding box center [514, 305] width 244 height 380
type textarea "Dhoni has built strong experience as a Software Quality Assurance Engineer at J…"
click at [605, 518] on span "add highlights" at bounding box center [620, 524] width 52 height 12
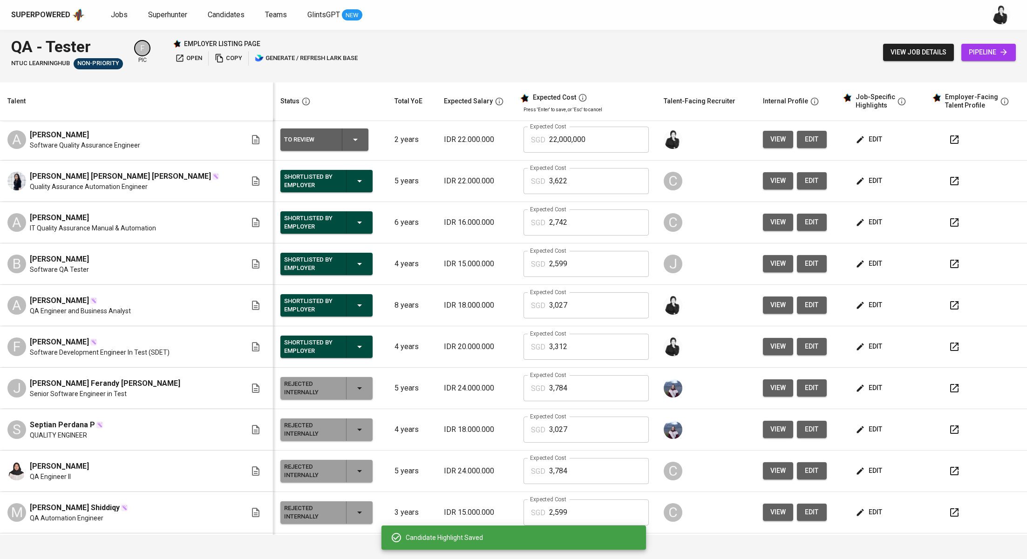
scroll to position [3, 0]
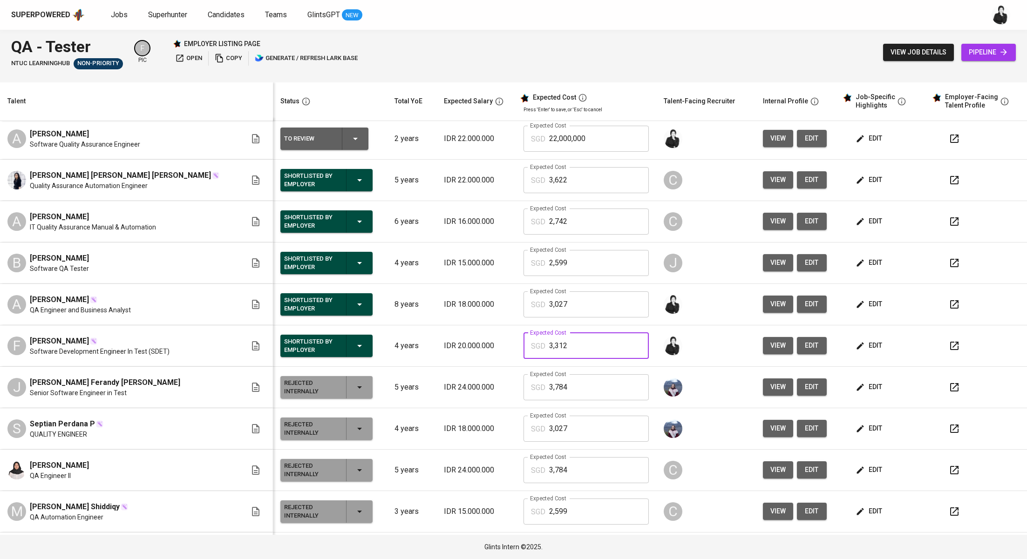
drag, startPoint x: 563, startPoint y: 341, endPoint x: 502, endPoint y: 345, distance: 61.1
click at [523, 345] on div "SGD 3,312 Expected Cost" at bounding box center [586, 346] width 126 height 26
drag, startPoint x: 564, startPoint y: 348, endPoint x: 523, endPoint y: 340, distance: 41.7
click at [523, 340] on div "SGD 3,312 Expected Cost" at bounding box center [586, 346] width 126 height 26
drag, startPoint x: 569, startPoint y: 143, endPoint x: 525, endPoint y: 138, distance: 44.5
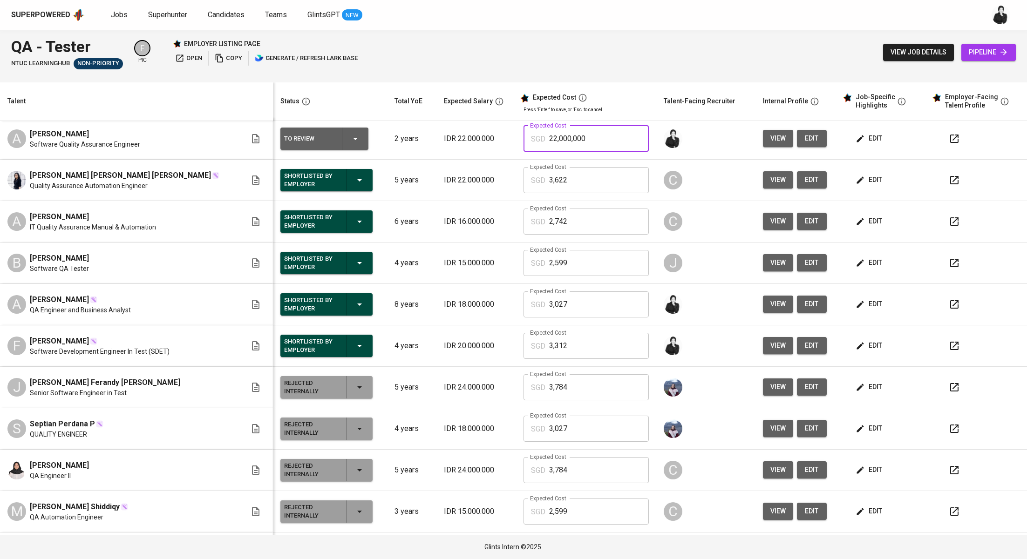
click at [525, 138] on div "SGD 22,000,000 Expected Cost" at bounding box center [586, 139] width 126 height 26
paste input "3,312"
type input "3,312"
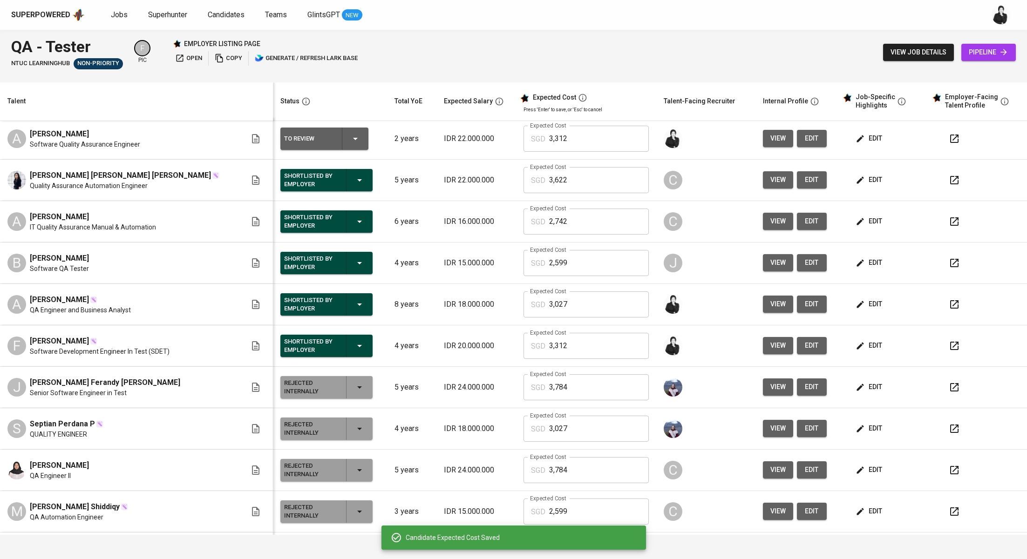
click at [854, 145] on button "edit" at bounding box center [870, 138] width 32 height 17
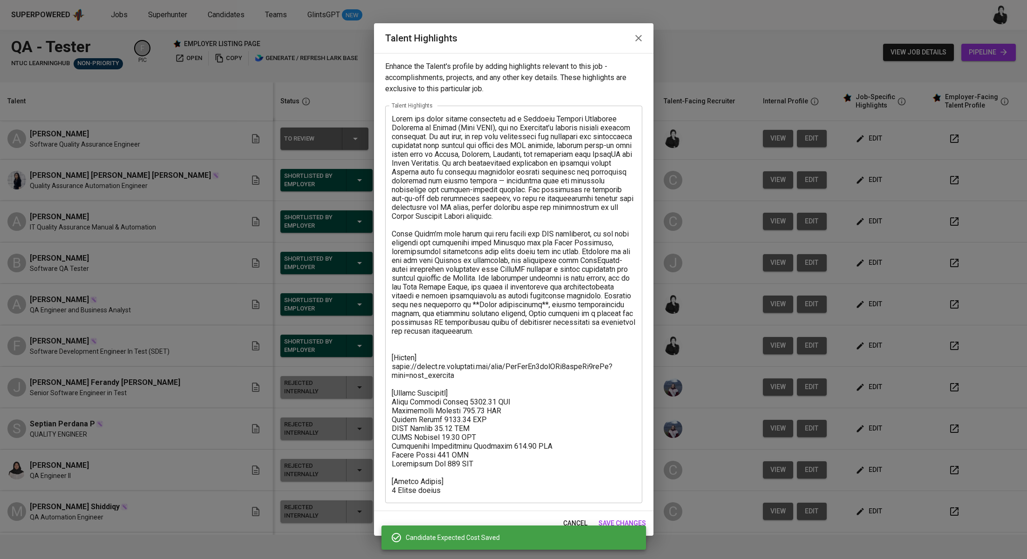
click at [486, 497] on div "x Talent Highlights" at bounding box center [513, 305] width 257 height 398
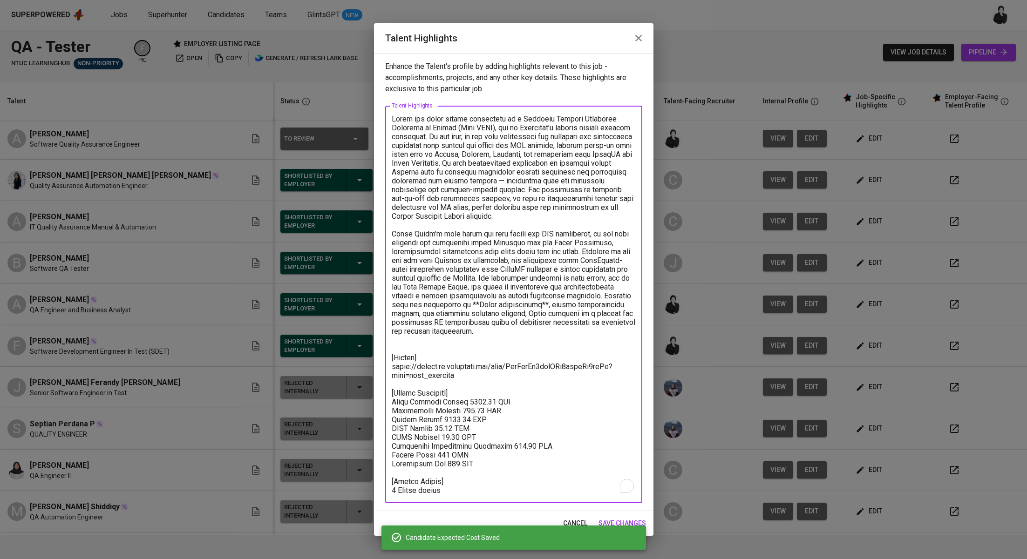
click at [485, 493] on textarea "To enrich screen reader interactions, please activate Accessibility in Grammarl…" at bounding box center [514, 305] width 244 height 380
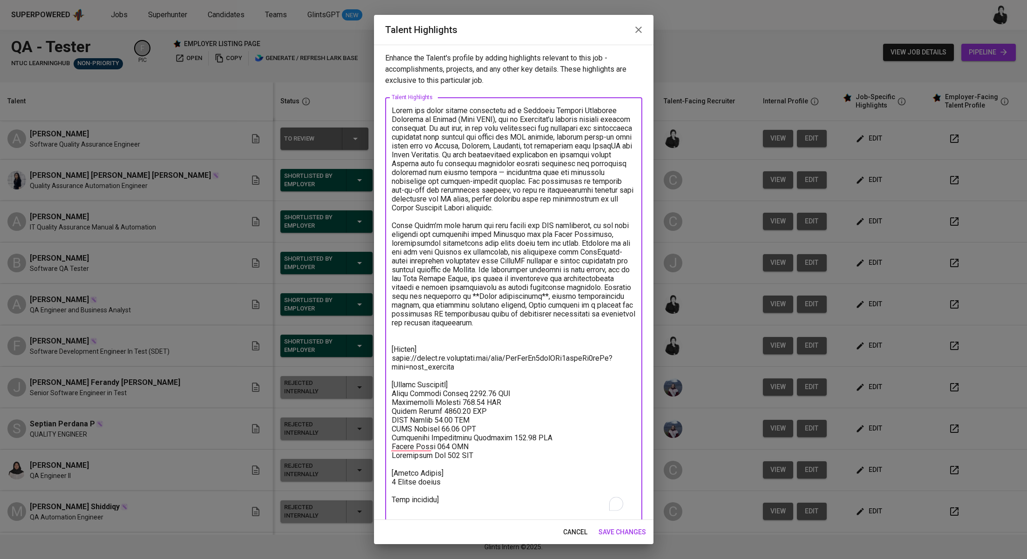
click at [394, 512] on textarea "To enrich screen reader interactions, please activate Accessibility in Grammarl…" at bounding box center [514, 309] width 244 height 407
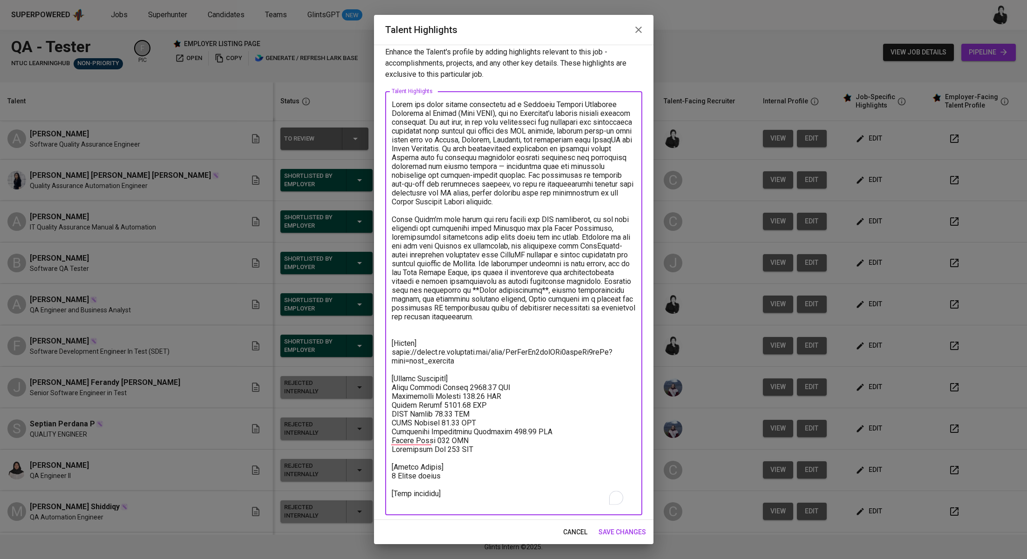
scroll to position [9, 0]
click at [454, 499] on textarea "To enrich screen reader interactions, please activate Accessibility in Grammarl…" at bounding box center [514, 300] width 244 height 407
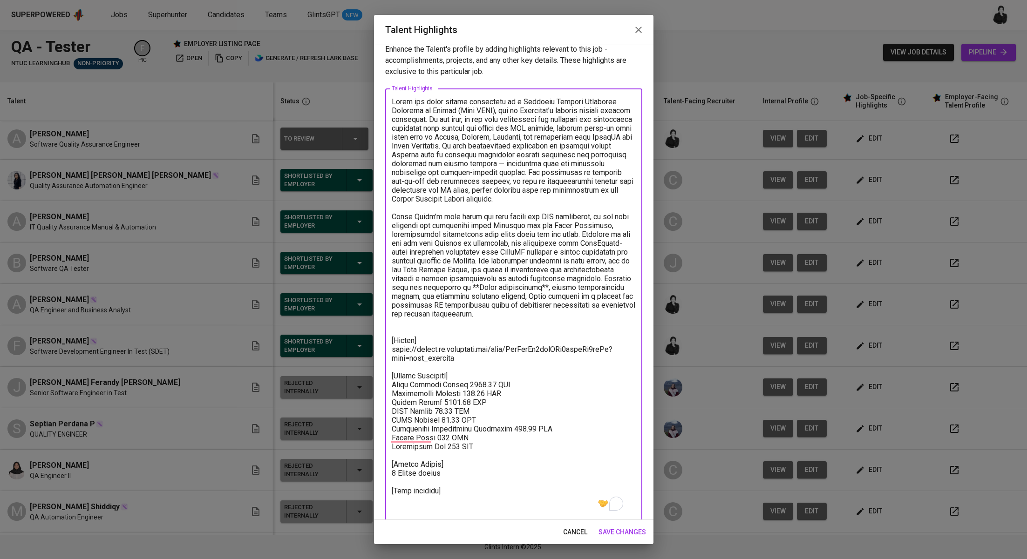
paste textarea "https://glints.sg.larksuite.com/minutes/obsg9d8754y5q37t87vy59t9?from=from_copy…"
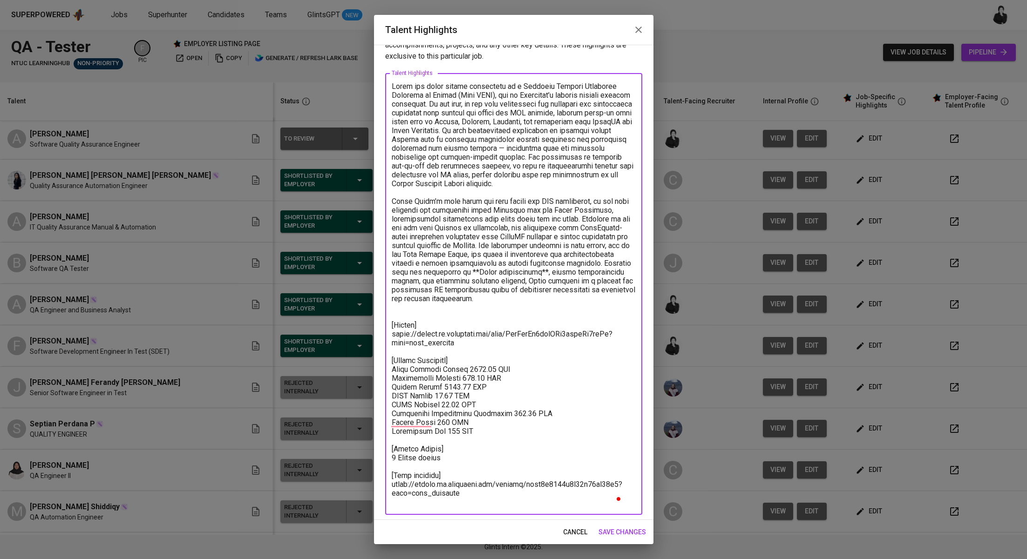
scroll to position [27, 0]
type textarea "Dhoni has built strong experience as a Software Quality Assurance Engineer at J…"
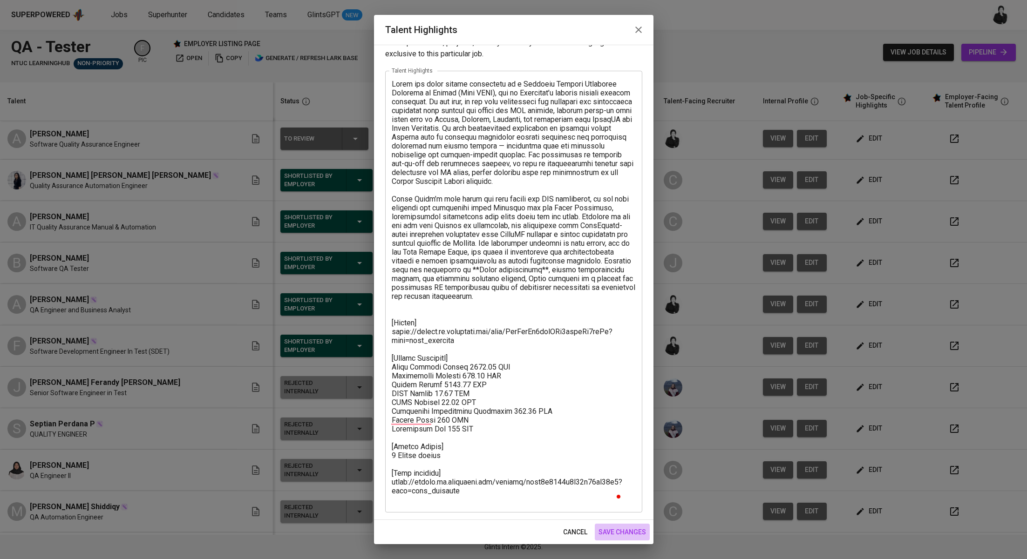
click at [624, 536] on span "save changes" at bounding box center [622, 533] width 48 height 12
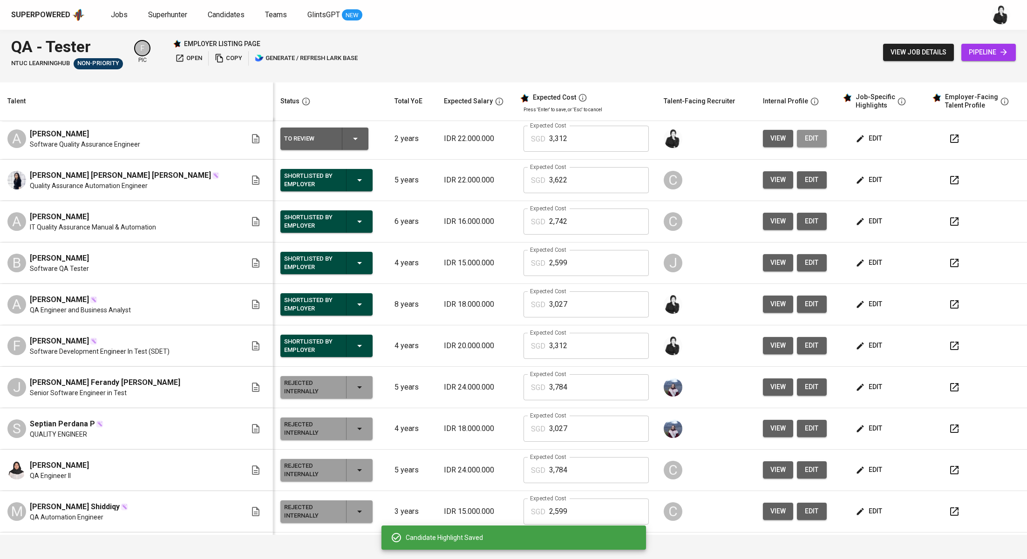
click at [804, 135] on span "edit" at bounding box center [811, 139] width 15 height 12
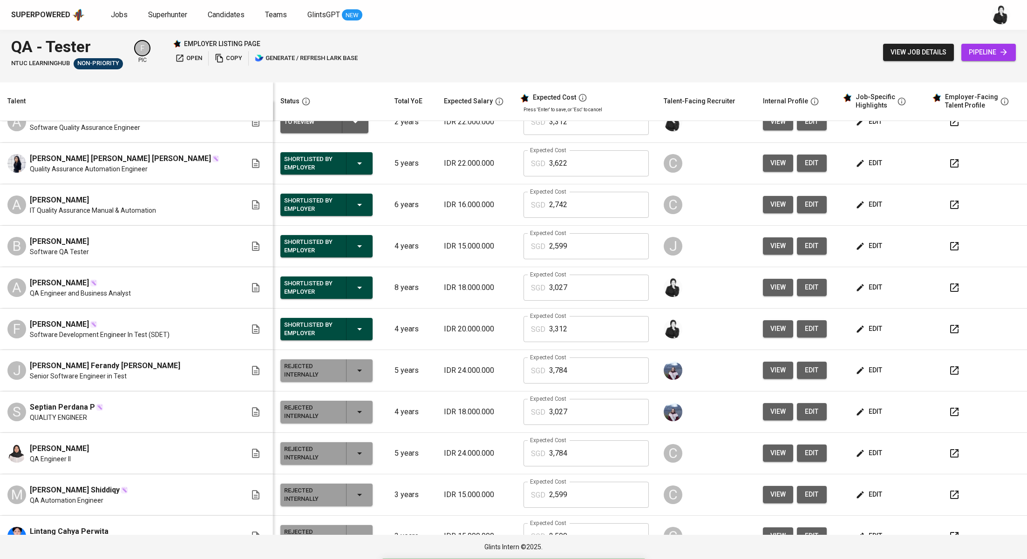
scroll to position [0, 0]
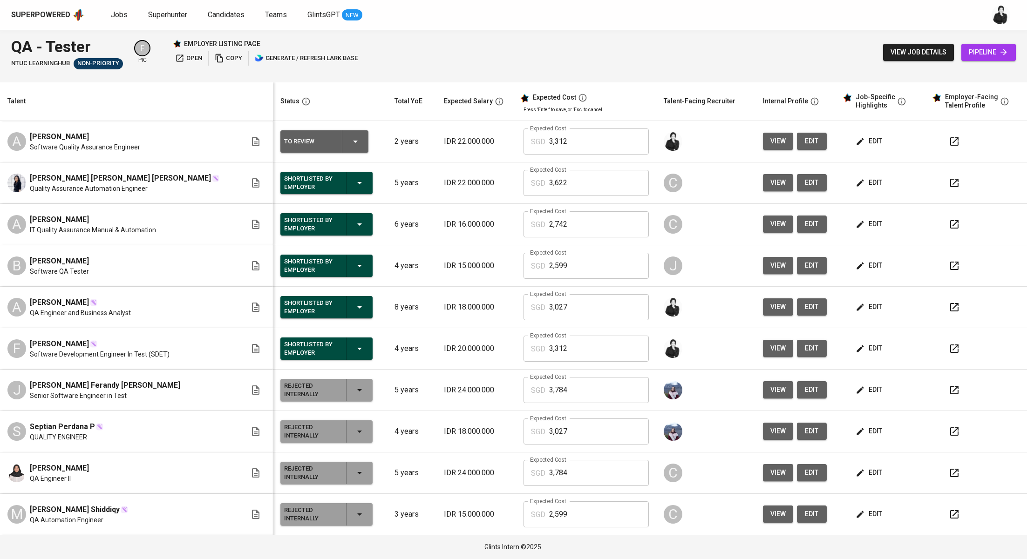
click at [943, 143] on button "button" at bounding box center [954, 141] width 22 height 22
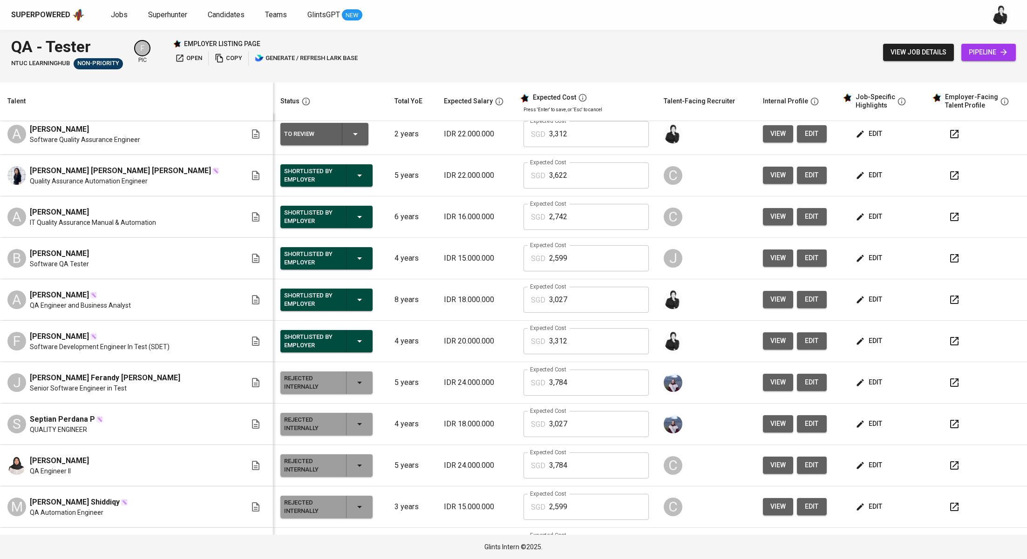
scroll to position [40, 0]
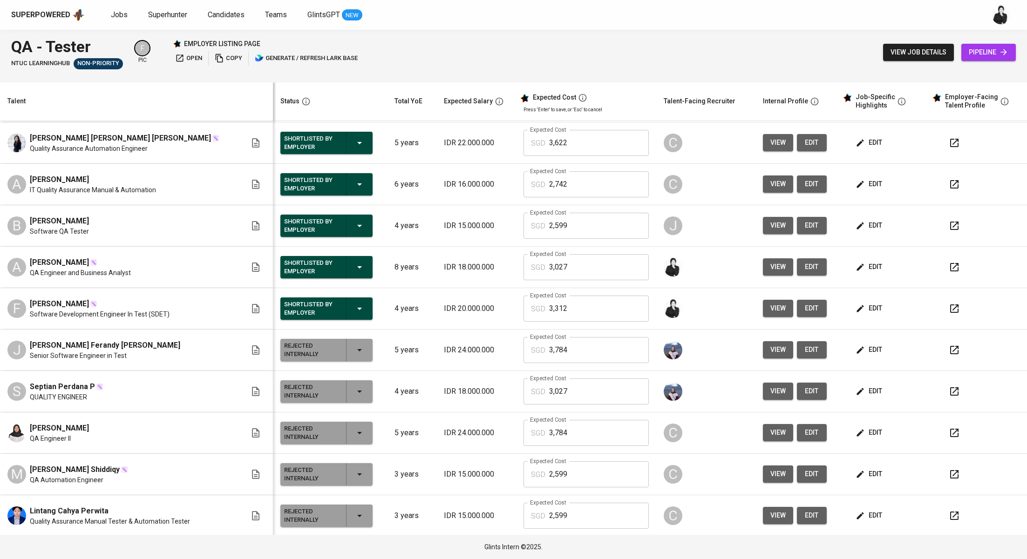
click at [839, 140] on td "edit" at bounding box center [883, 142] width 89 height 41
click at [857, 145] on span "edit" at bounding box center [869, 143] width 25 height 12
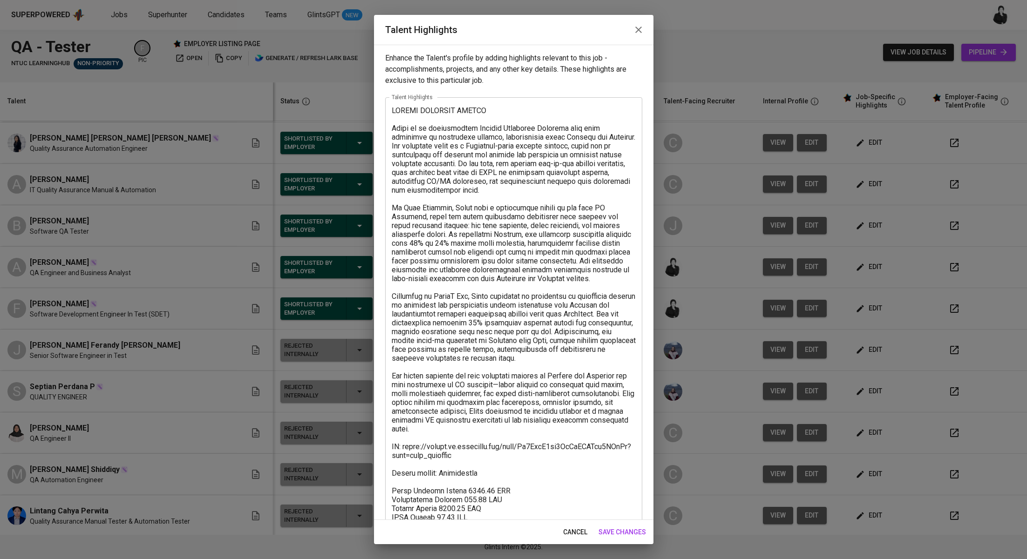
click at [640, 33] on icon "button" at bounding box center [638, 29] width 11 height 11
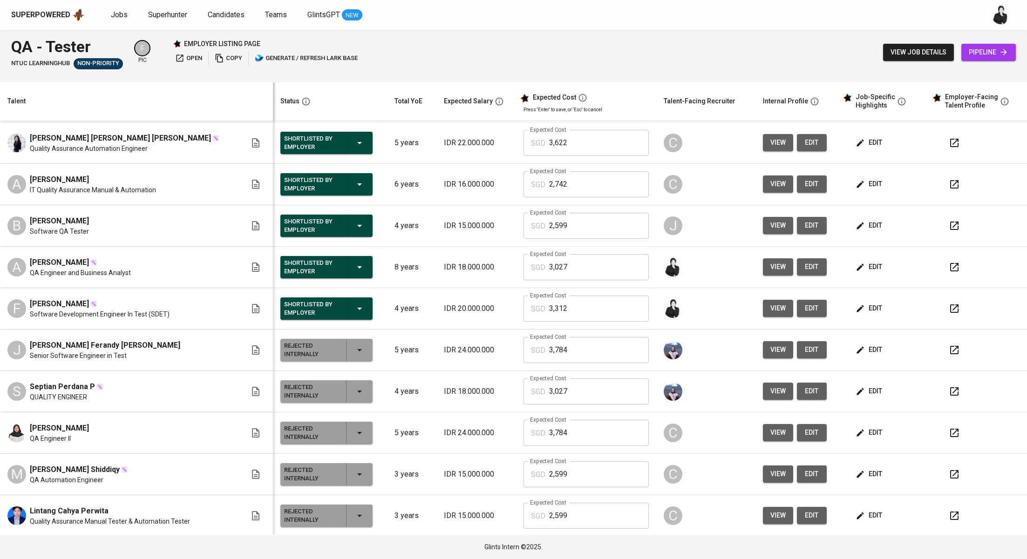
scroll to position [0, 0]
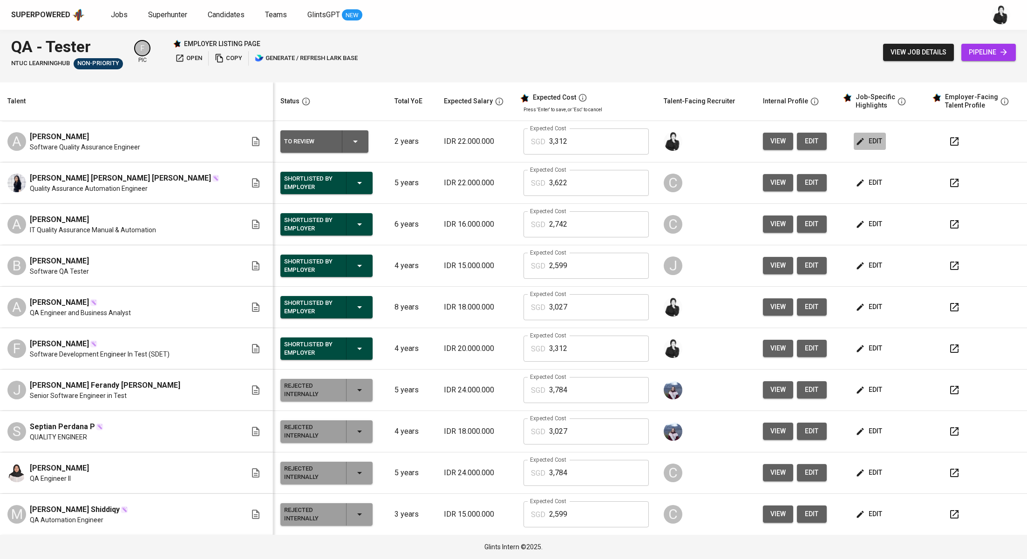
click at [857, 138] on span "edit" at bounding box center [869, 142] width 25 height 12
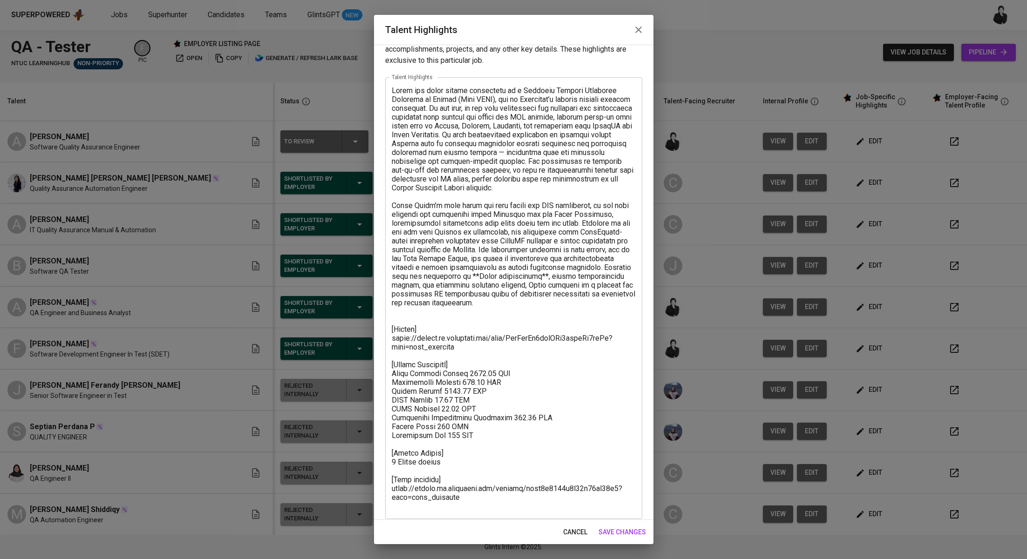
scroll to position [27, 0]
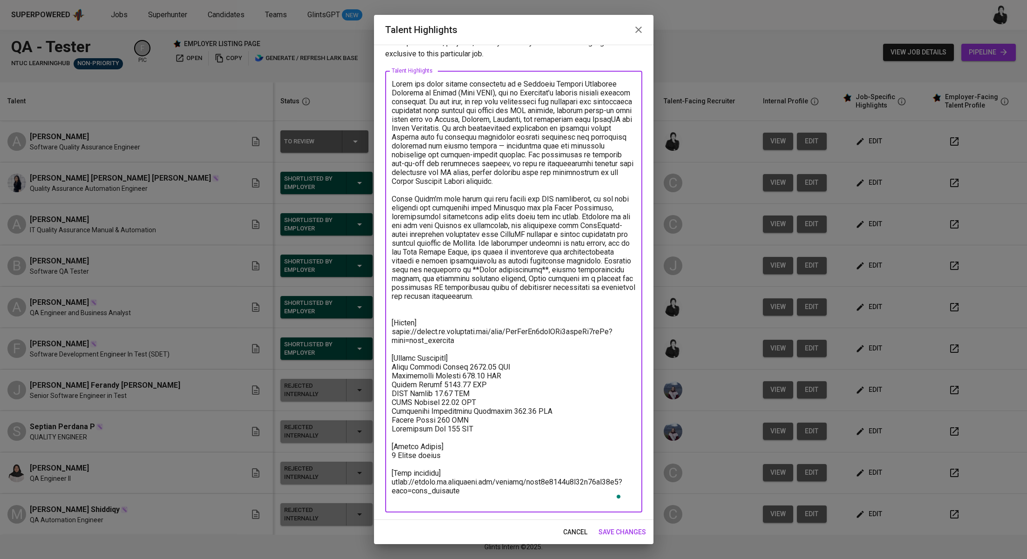
drag, startPoint x: 450, startPoint y: 426, endPoint x: 377, endPoint y: 377, distance: 87.7
click at [377, 377] on div "Enhance the Talent's profile by adding highlights relevant to this job - accomp…" at bounding box center [513, 282] width 279 height 475
paste textarea ""Total Monthly Salary 3169.89 SGD Recruitment Service 357.09 SGD Talent Salary …"
drag, startPoint x: 395, startPoint y: 374, endPoint x: 388, endPoint y: 373, distance: 6.6
click at [388, 373] on div "x Talent Highlights" at bounding box center [513, 292] width 257 height 442
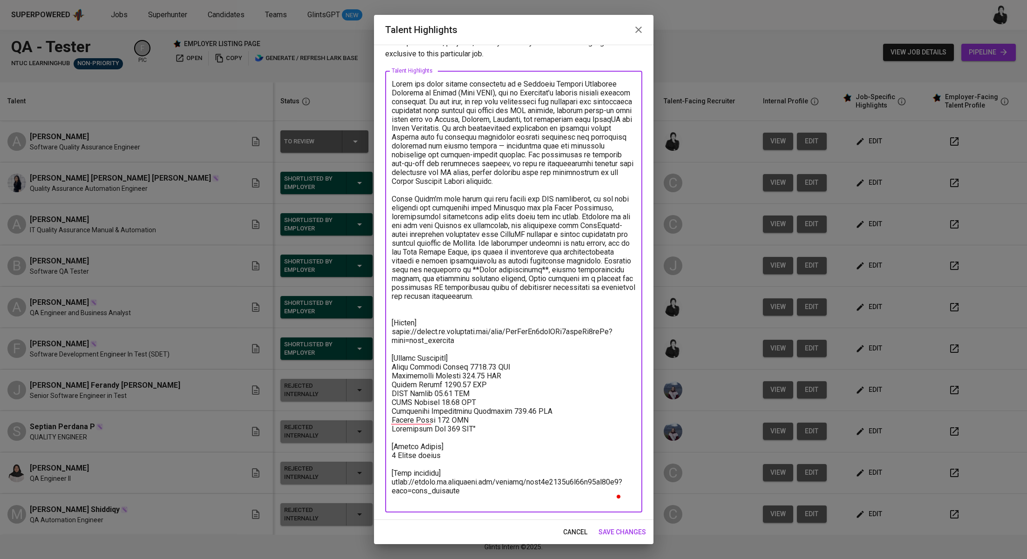
click at [513, 432] on textarea "To enrich screen reader interactions, please activate Accessibility in Grammarl…" at bounding box center [514, 292] width 244 height 425
click at [510, 436] on textarea "To enrich screen reader interactions, please activate Accessibility in Grammarl…" at bounding box center [514, 292] width 244 height 425
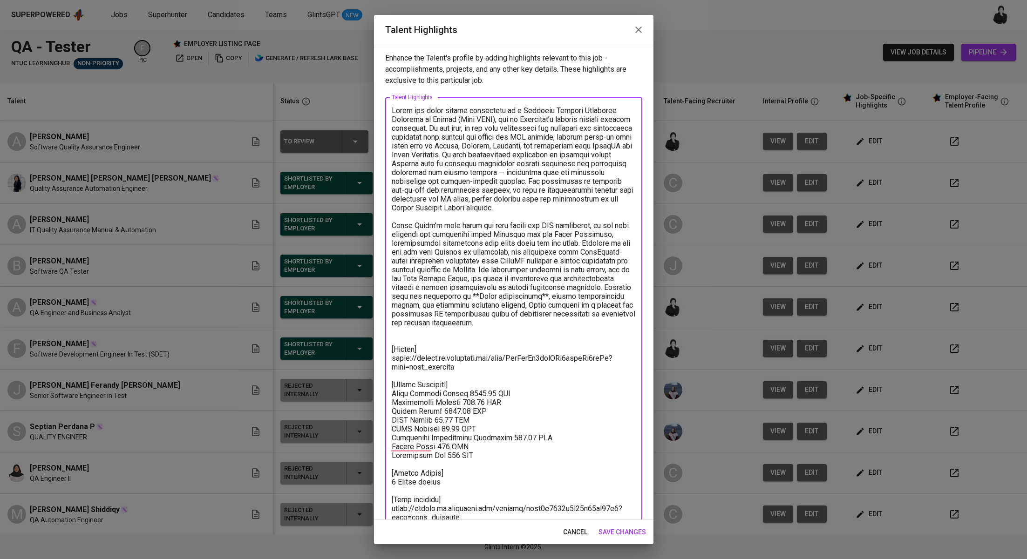
scroll to position [0, 0]
type textarea "Dhoni has built strong experience as a Software Quality Assurance Engineer at J…"
drag, startPoint x: 621, startPoint y: 536, endPoint x: 628, endPoint y: 532, distance: 8.3
click at [620, 536] on span "save changes" at bounding box center [622, 533] width 48 height 12
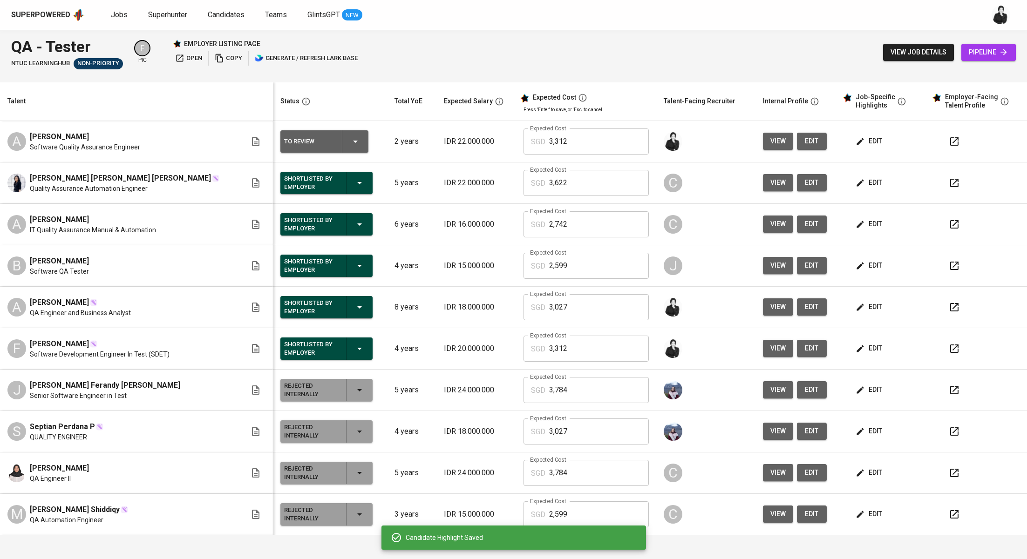
click at [804, 144] on span "edit" at bounding box center [811, 142] width 15 height 12
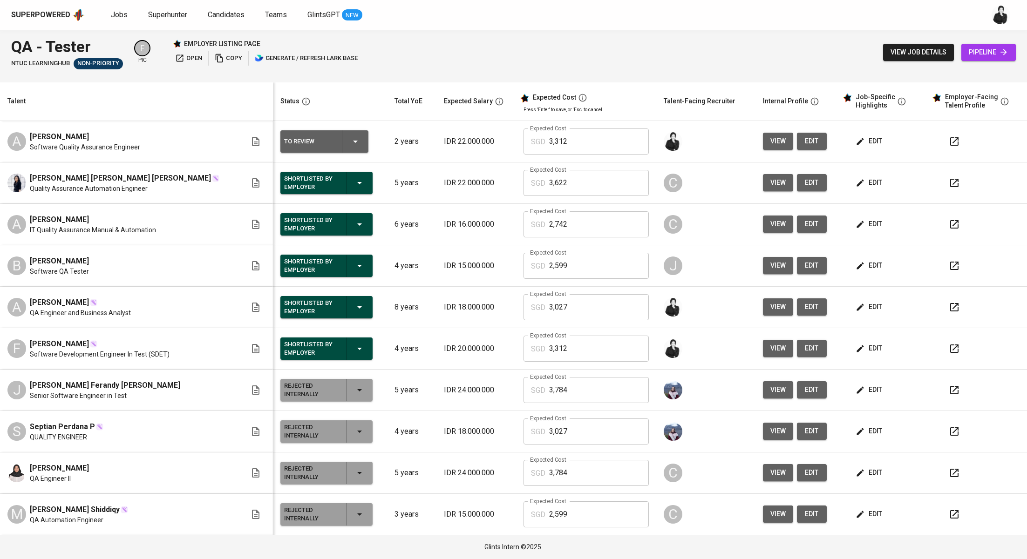
click at [857, 139] on span "edit" at bounding box center [869, 142] width 25 height 12
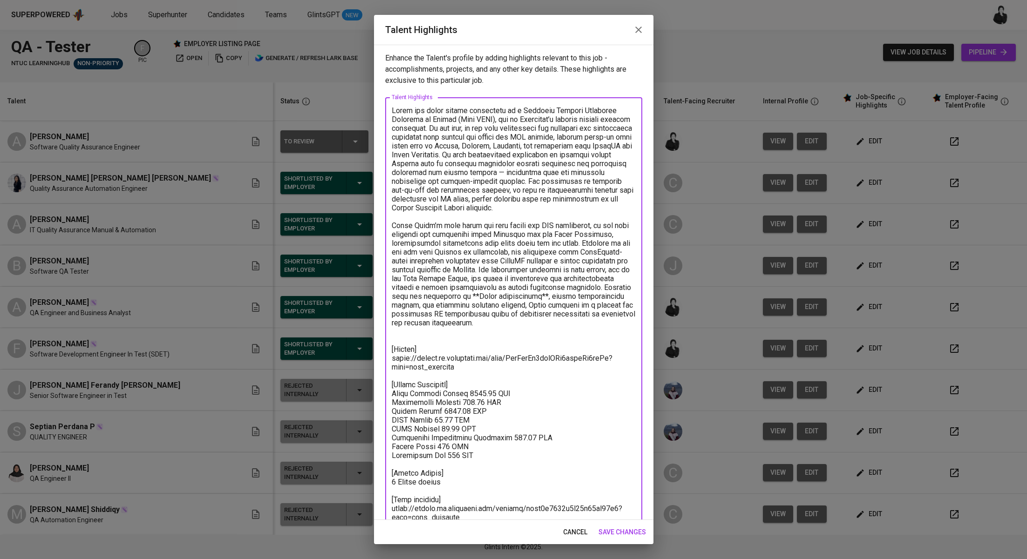
drag, startPoint x: 462, startPoint y: 402, endPoint x: 488, endPoint y: 399, distance: 25.4
click at [488, 399] on textarea "To enrich screen reader interactions, please activate Accessibility in Grammarl…" at bounding box center [514, 318] width 244 height 425
click at [580, 535] on span "cancel" at bounding box center [575, 533] width 24 height 12
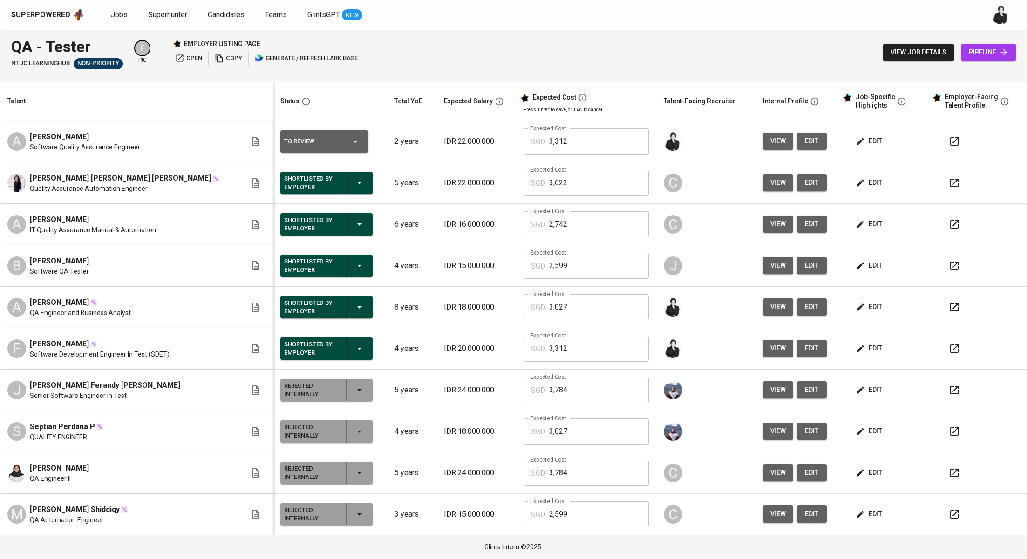
click at [863, 308] on span "edit" at bounding box center [869, 307] width 25 height 12
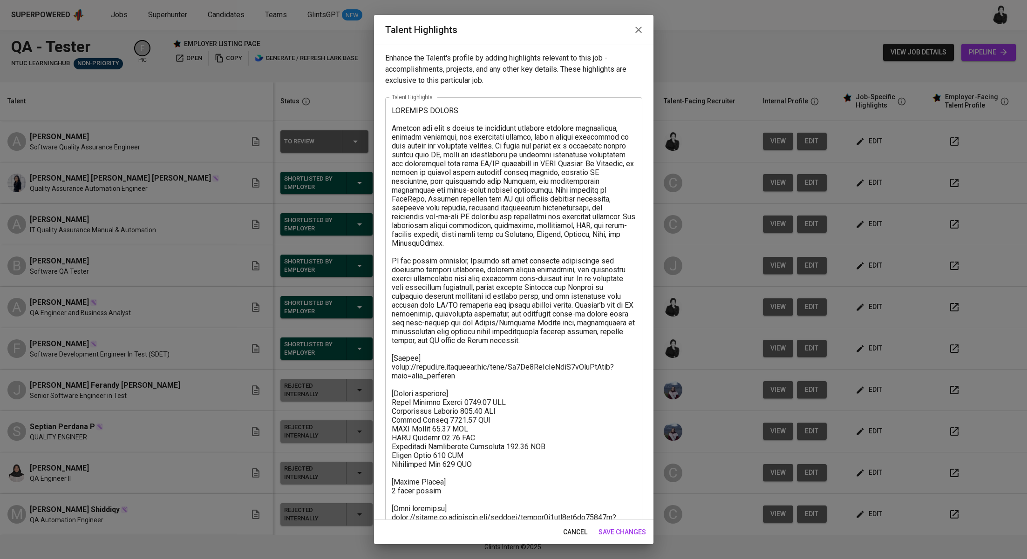
scroll to position [3, 0]
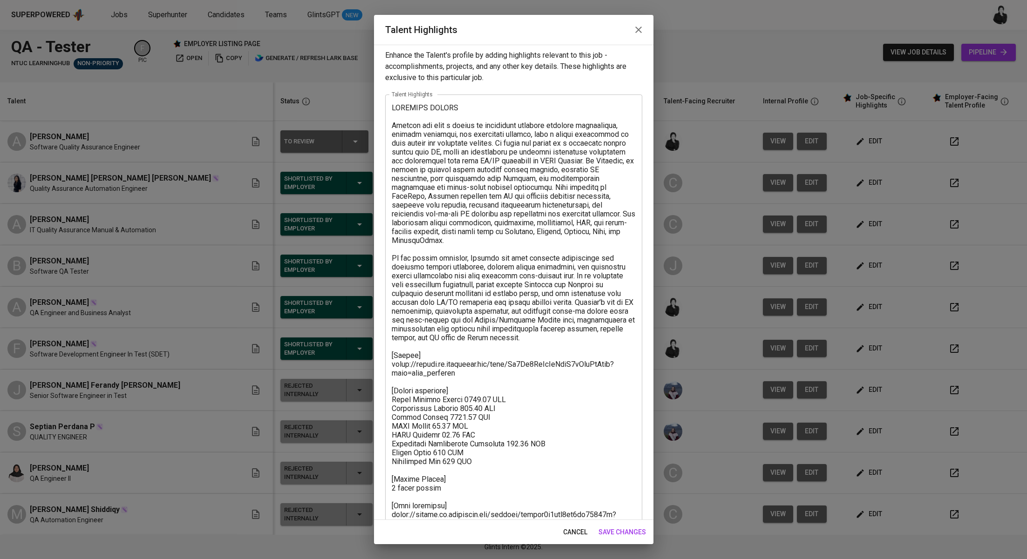
click at [638, 34] on icon "button" at bounding box center [638, 29] width 11 height 11
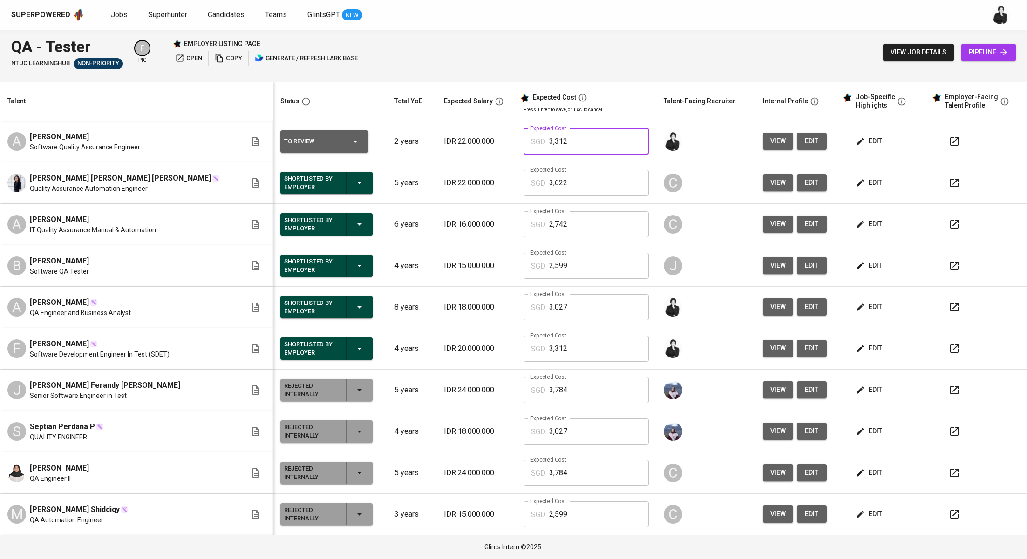
drag, startPoint x: 578, startPoint y: 137, endPoint x: 503, endPoint y: 137, distance: 75.0
click at [523, 137] on div "SGD 3,312 Expected Cost" at bounding box center [586, 142] width 126 height 26
paste input "16,989"
click at [854, 149] on button "edit" at bounding box center [870, 141] width 32 height 17
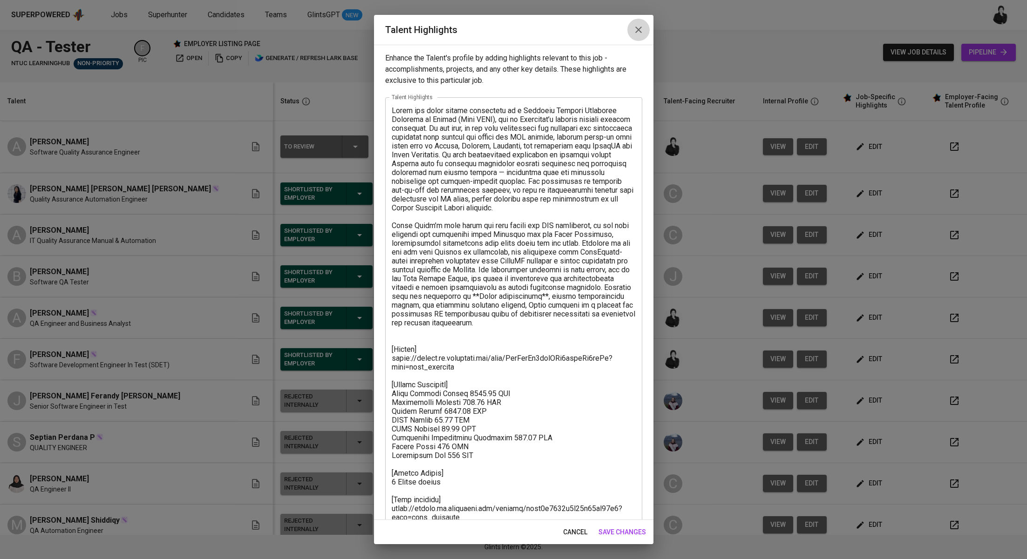
click at [632, 32] on button "button" at bounding box center [638, 30] width 22 height 22
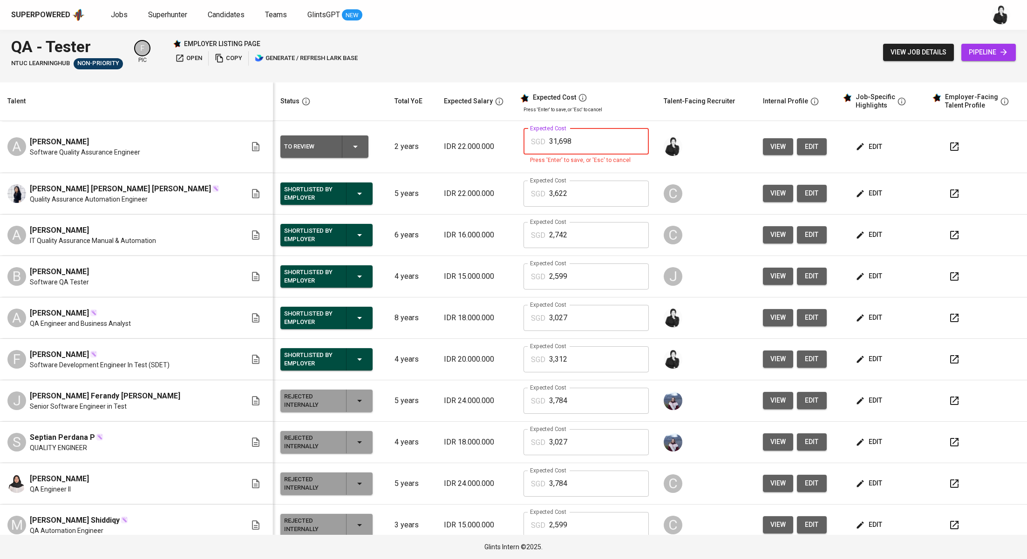
drag, startPoint x: 554, startPoint y: 138, endPoint x: 471, endPoint y: 132, distance: 83.1
click at [471, 132] on tr "A Ahmad Rindhoni Software Quality Assurance Engineer To Review 2 years IDR 22.0…" at bounding box center [513, 147] width 1027 height 52
type input "3,170"
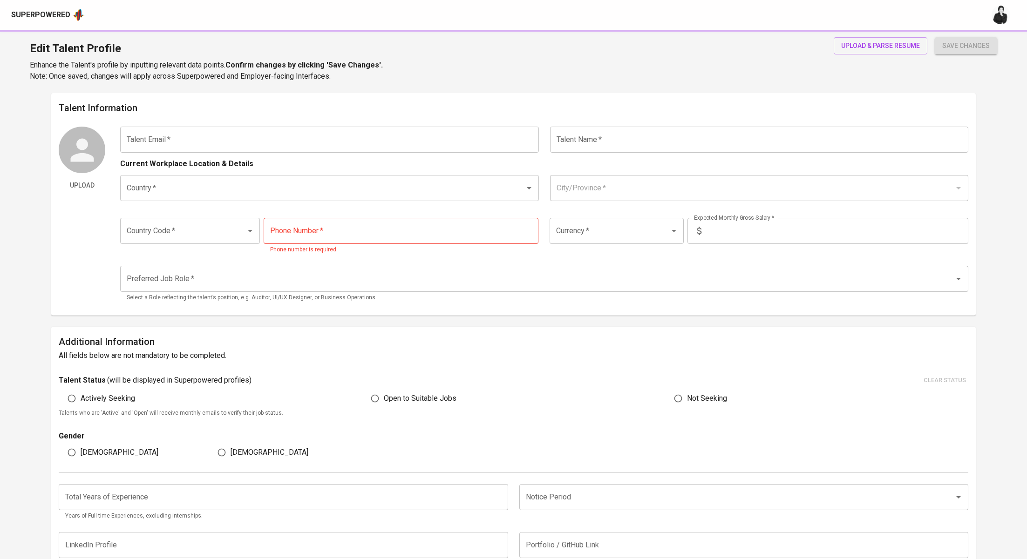
type input "rindhoni12@gmail.com"
type input "[PERSON_NAME]"
type input "Indonesia"
type input "Jakarta Selatan, DKI Jakarta"
type input "+62"
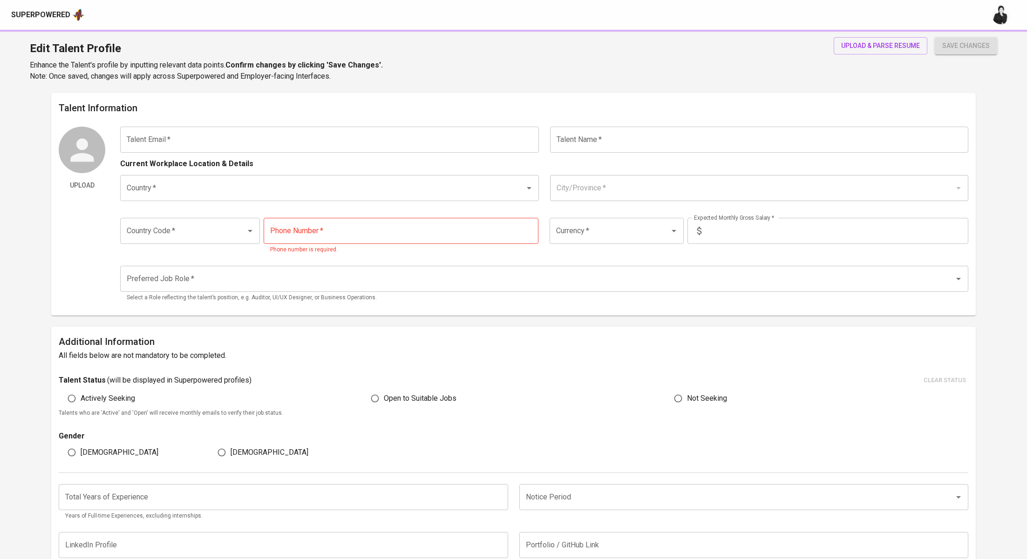
type input "895-4150-67674"
type input "IDR"
type input "QA Engineer"
radio input "true"
type input "2"
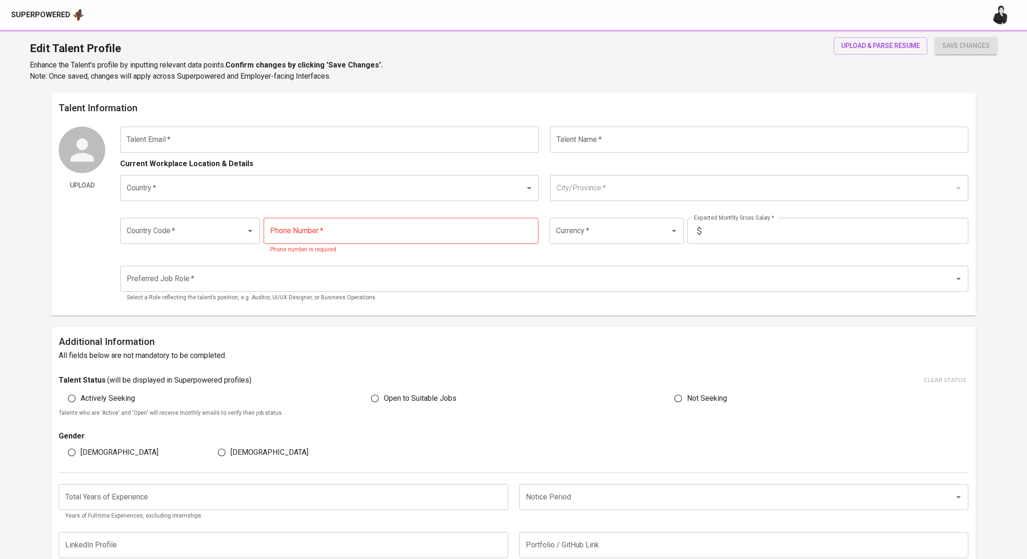
type input "2 Months"
type input "http://www.linkedin.com/in/ahmad-rindhoni"
type input "https://github.com/rindhoni12"
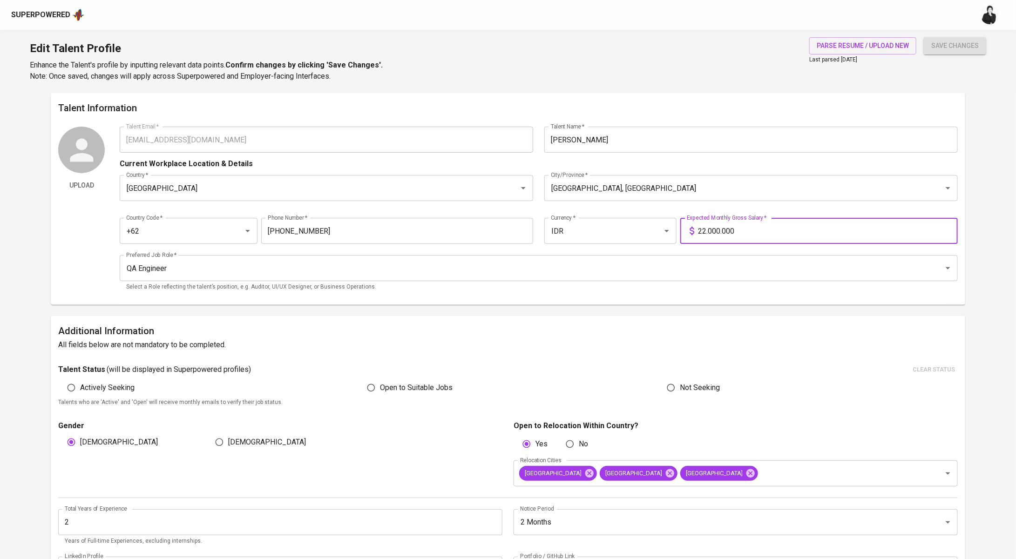
click at [706, 229] on input "22.000.000" at bounding box center [828, 231] width 260 height 26
type input "20.000.000"
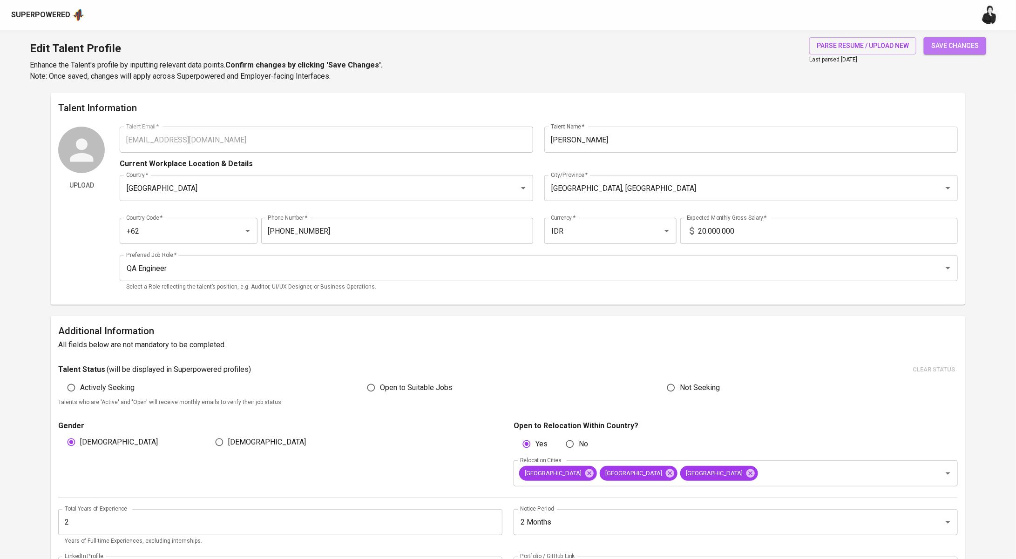
drag, startPoint x: 965, startPoint y: 51, endPoint x: 906, endPoint y: 28, distance: 63.0
click at [964, 51] on button "save changes" at bounding box center [955, 45] width 62 height 17
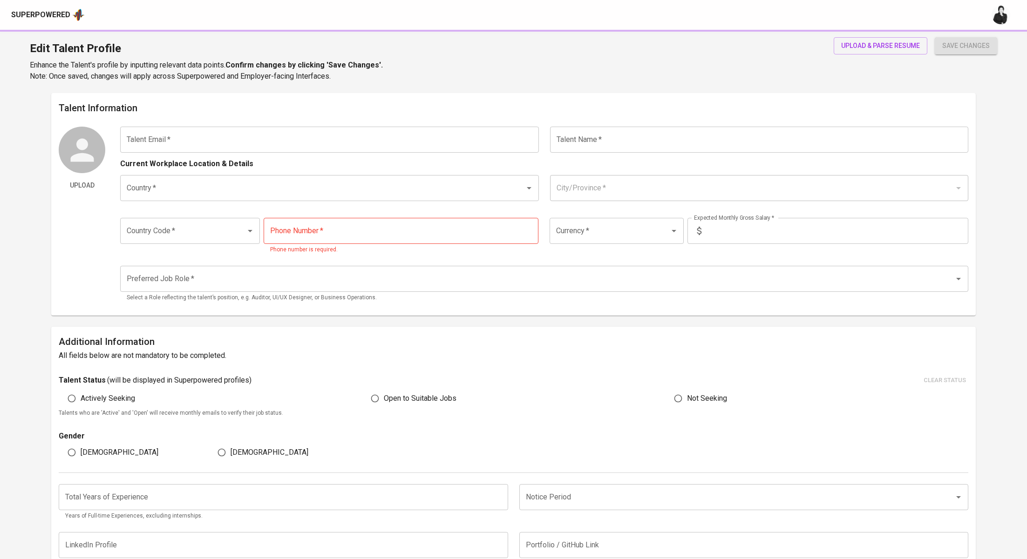
type input "[EMAIL_ADDRESS][DOMAIN_NAME]"
type input "[PERSON_NAME]"
type input "[GEOGRAPHIC_DATA]"
type input "[GEOGRAPHIC_DATA], [GEOGRAPHIC_DATA]"
type input "+62"
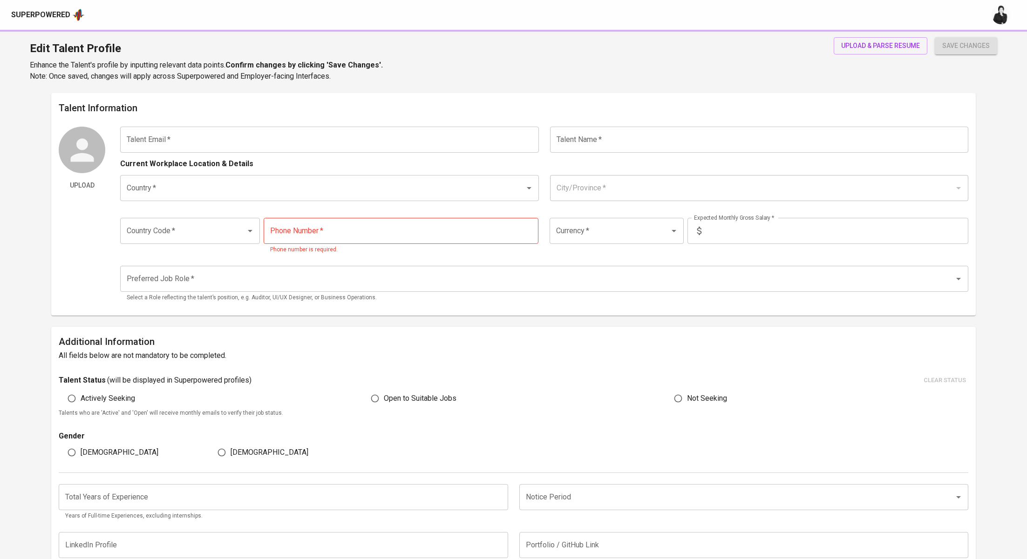
type input "[PHONE_NUMBER]"
type input "IDR"
type input "QA Engineer"
radio input "true"
type input "2"
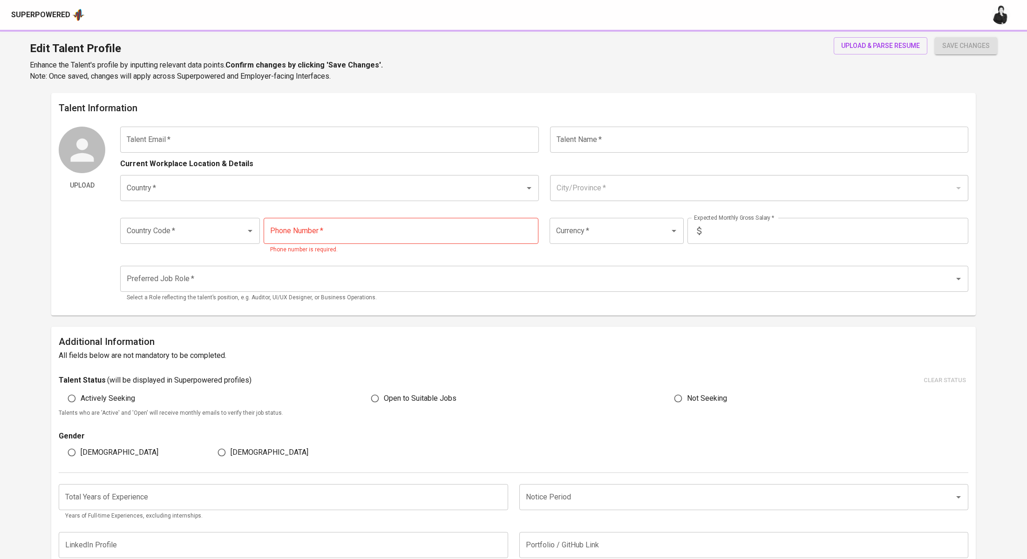
type input "2 Months"
type input "[URL][DOMAIN_NAME]"
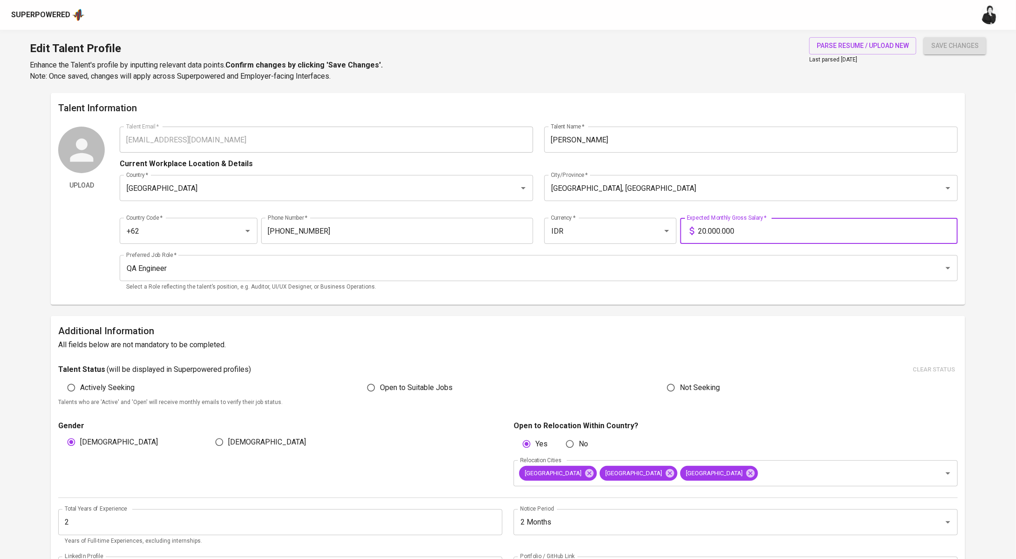
click at [705, 231] on input "20.000.000" at bounding box center [828, 231] width 260 height 26
type input "19.000.000"
click at [924, 37] on button "save changes" at bounding box center [955, 45] width 62 height 17
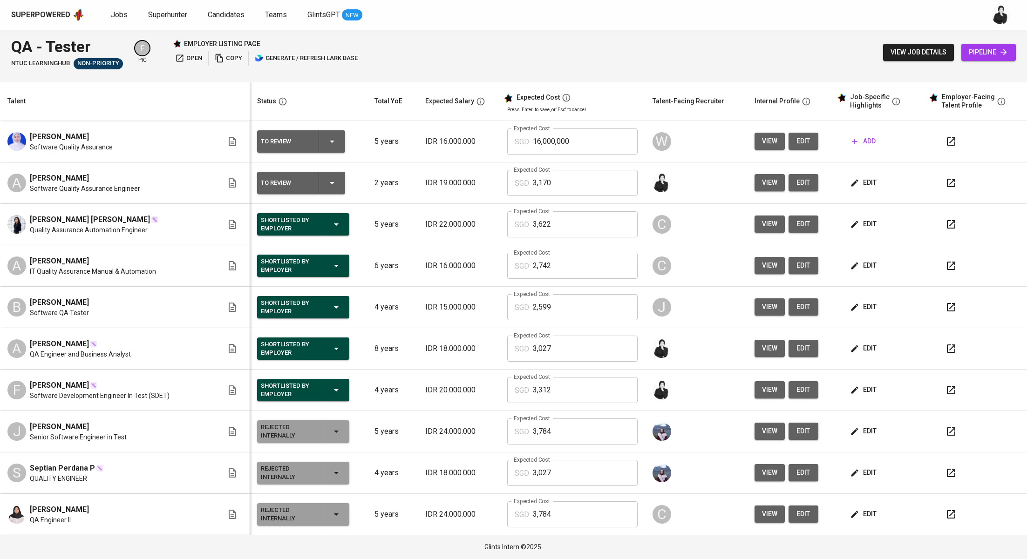
click at [850, 179] on icon "button" at bounding box center [854, 182] width 9 height 9
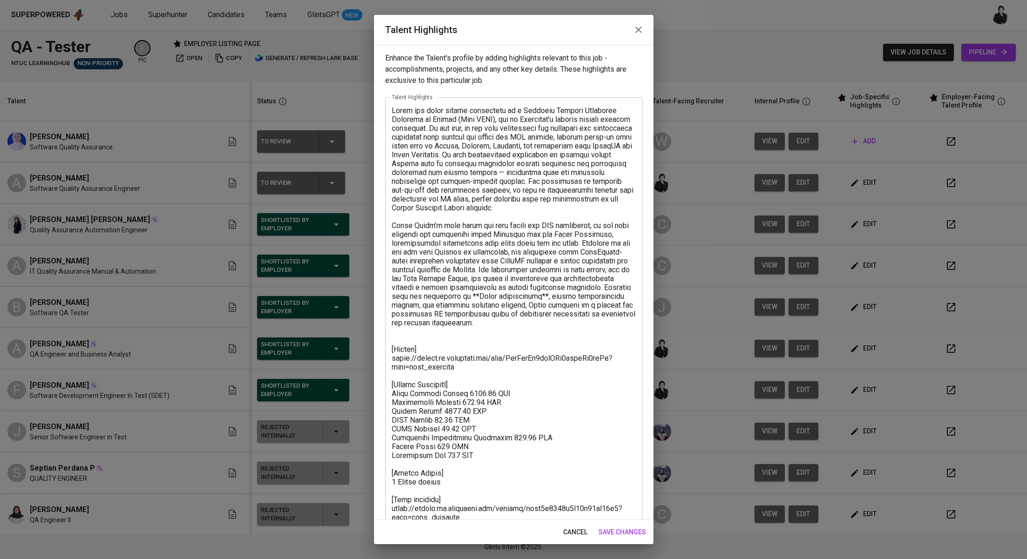
click at [635, 33] on icon "button" at bounding box center [638, 29] width 11 height 11
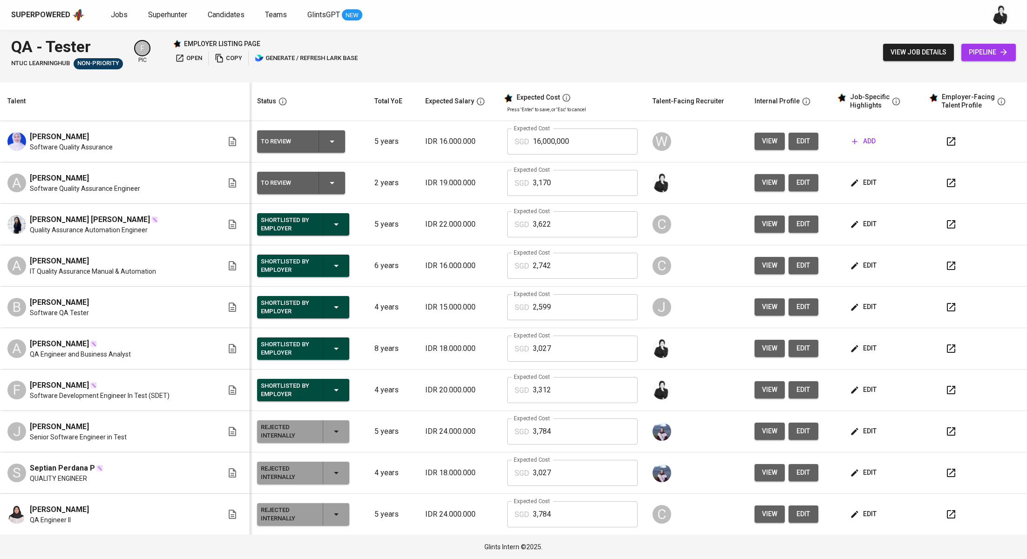
click at [949, 187] on button "button" at bounding box center [951, 183] width 22 height 22
click at [854, 186] on span "edit" at bounding box center [864, 183] width 25 height 12
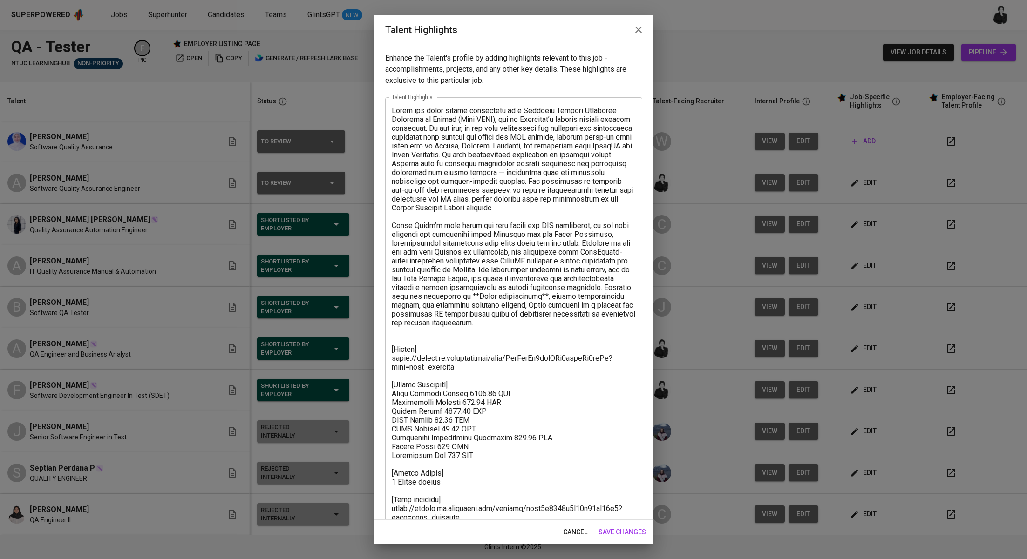
click at [643, 25] on icon "button" at bounding box center [638, 29] width 11 height 11
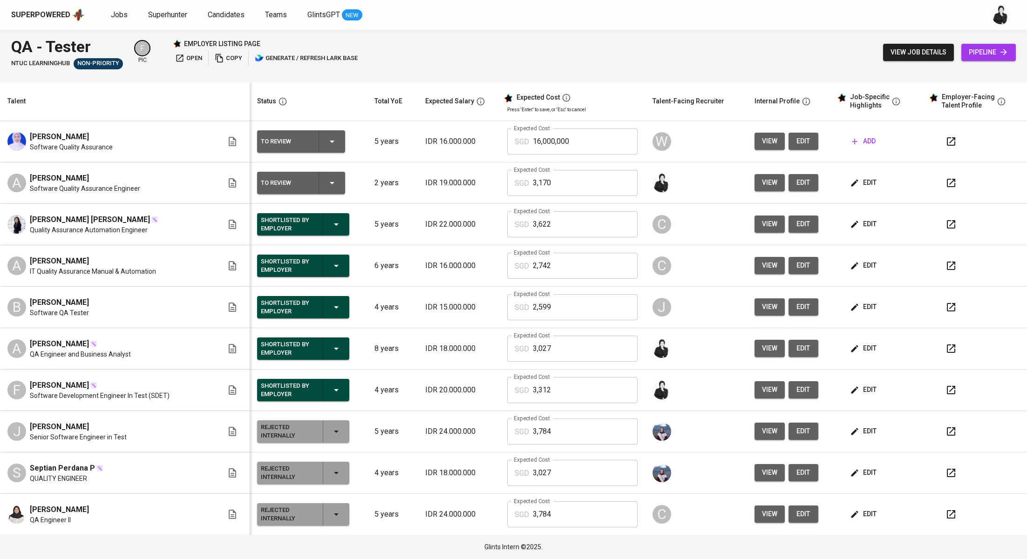
click at [800, 182] on button "edit" at bounding box center [803, 182] width 30 height 17
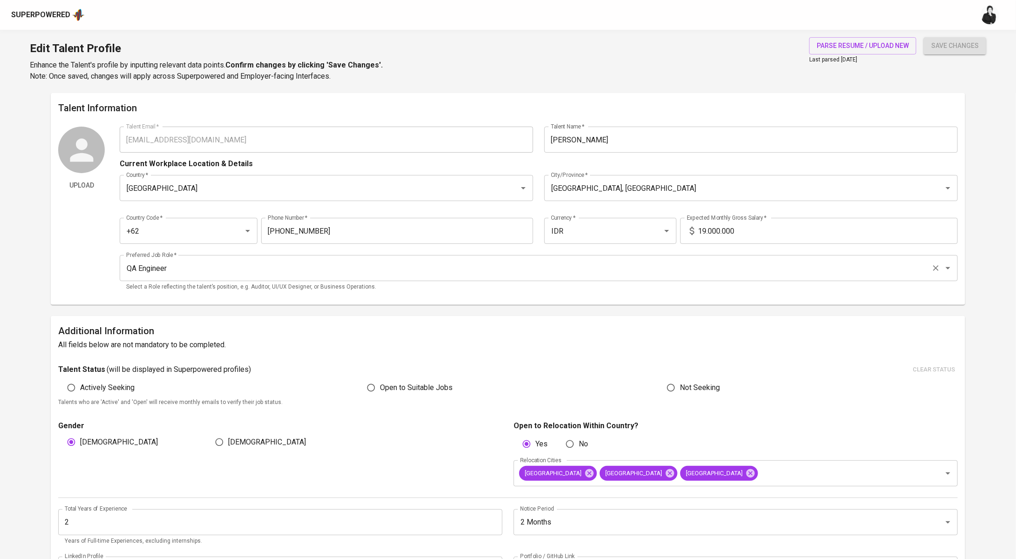
type input "[EMAIL_ADDRESS][DOMAIN_NAME]"
type input "[PERSON_NAME]"
type input "[GEOGRAPHIC_DATA]"
type input "[GEOGRAPHIC_DATA], [GEOGRAPHIC_DATA]"
type input "+62"
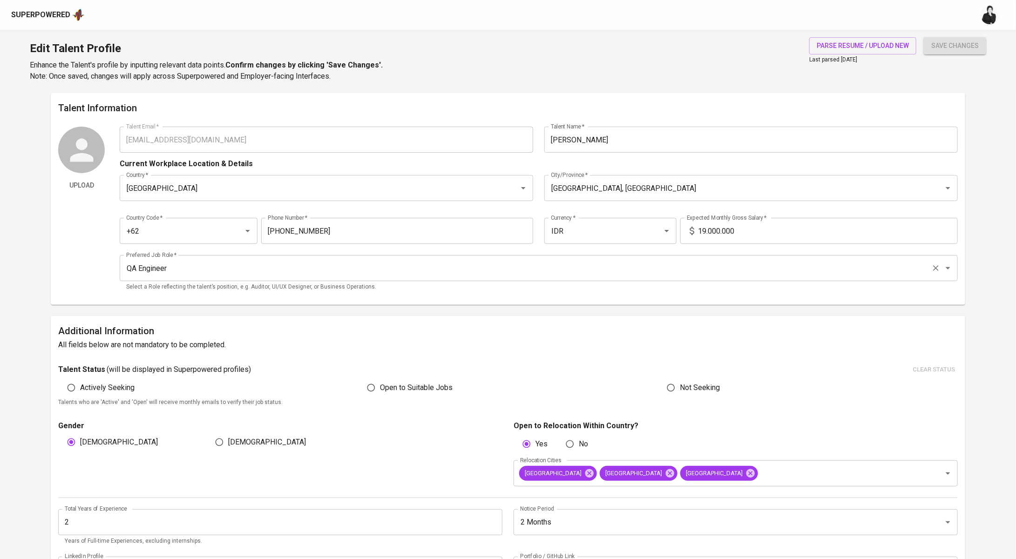
type input "[PHONE_NUMBER]"
type input "IDR"
type input "QA Engineer"
radio input "true"
type input "2"
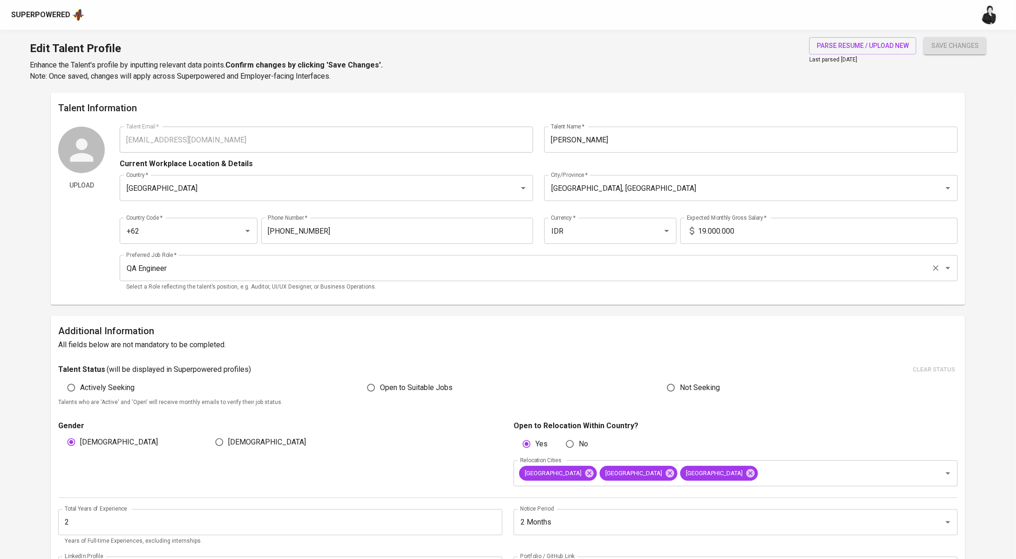
type input "2 Months"
type input "[URL][DOMAIN_NAME]"
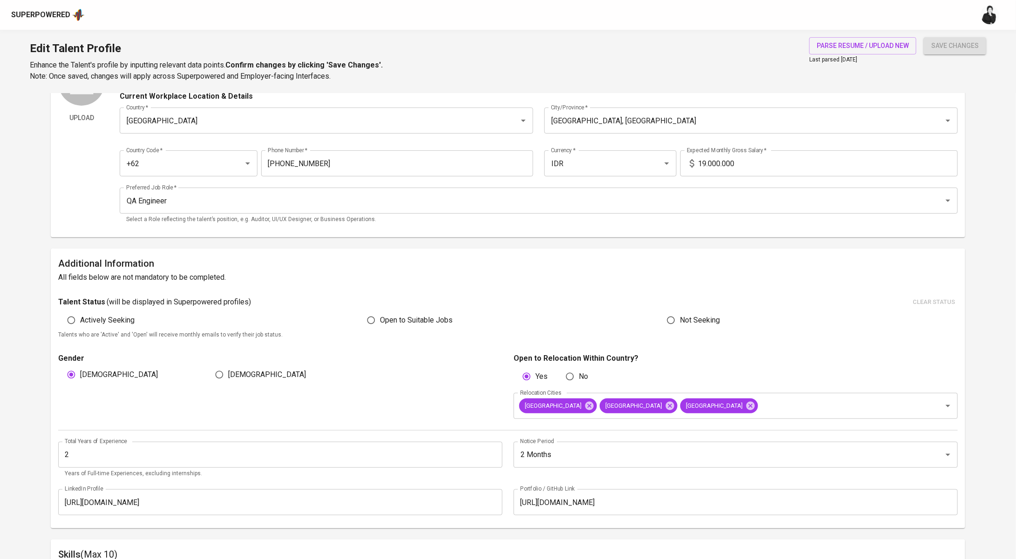
scroll to position [68, 0]
click at [191, 448] on input "2" at bounding box center [280, 454] width 444 height 26
type input "4"
click at [946, 37] on button "save changes" at bounding box center [955, 45] width 62 height 17
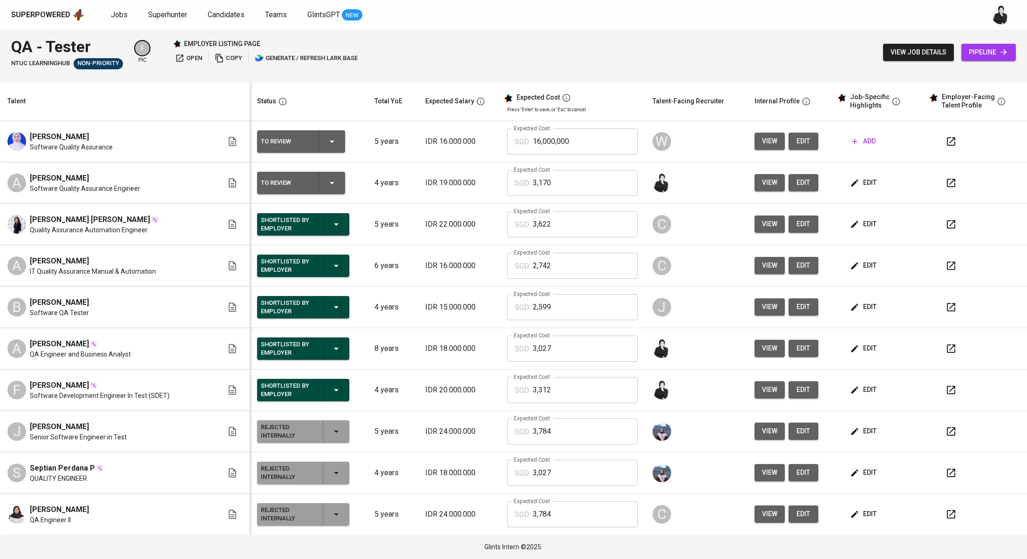
click at [945, 184] on icon "button" at bounding box center [950, 182] width 11 height 11
click at [945, 187] on icon "button" at bounding box center [950, 182] width 11 height 11
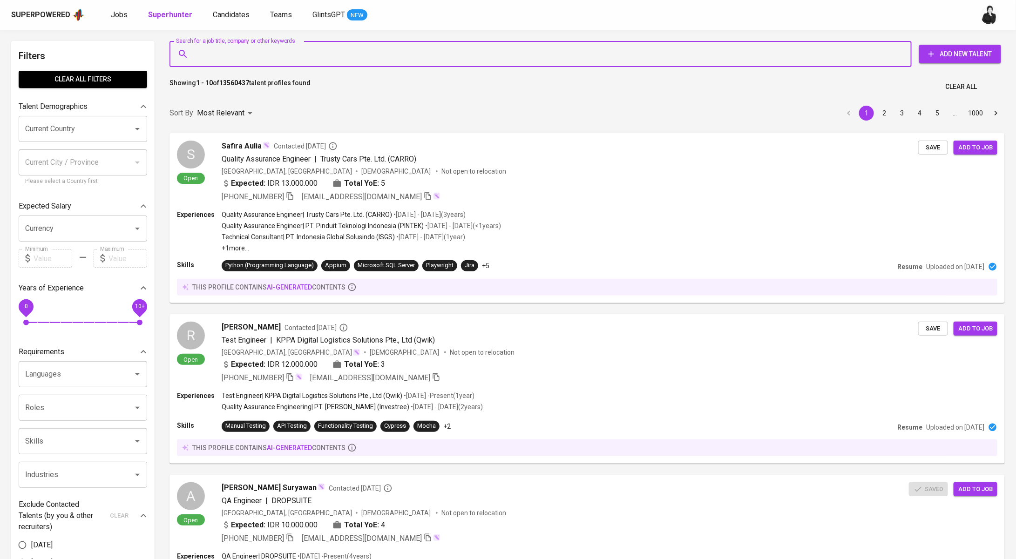
paste input "[EMAIL_ADDRESS][DOMAIN_NAME]"
type input "[EMAIL_ADDRESS][DOMAIN_NAME]"
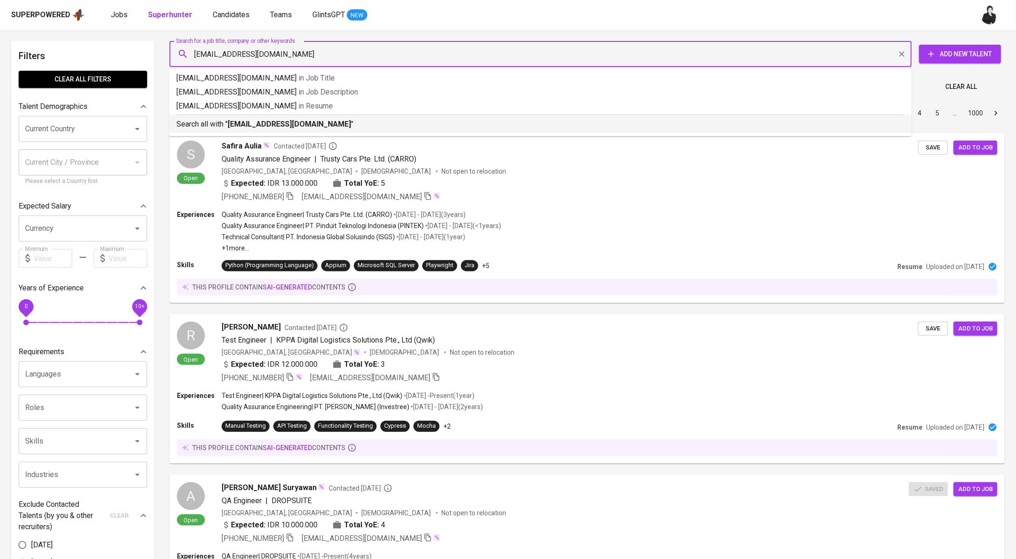
click at [289, 125] on b "[EMAIL_ADDRESS][DOMAIN_NAME]" at bounding box center [289, 124] width 123 height 9
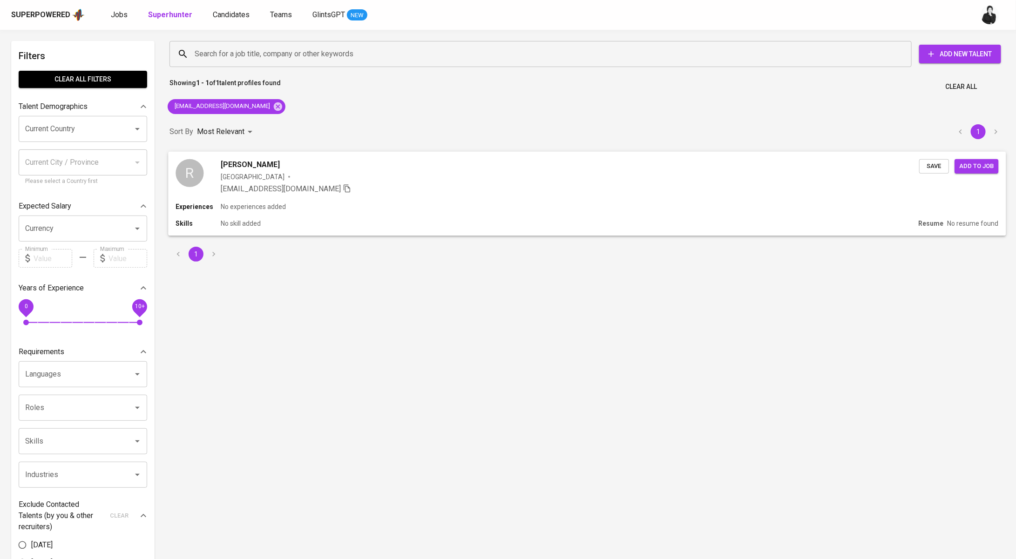
click at [315, 174] on div "[GEOGRAPHIC_DATA]" at bounding box center [570, 176] width 699 height 9
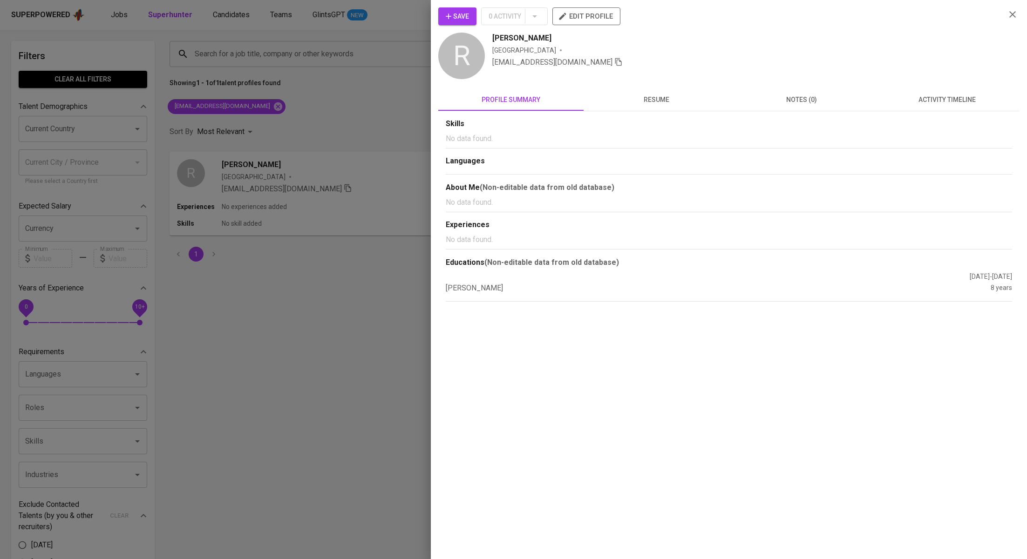
click at [952, 101] on span "activity timeline" at bounding box center [947, 100] width 134 height 12
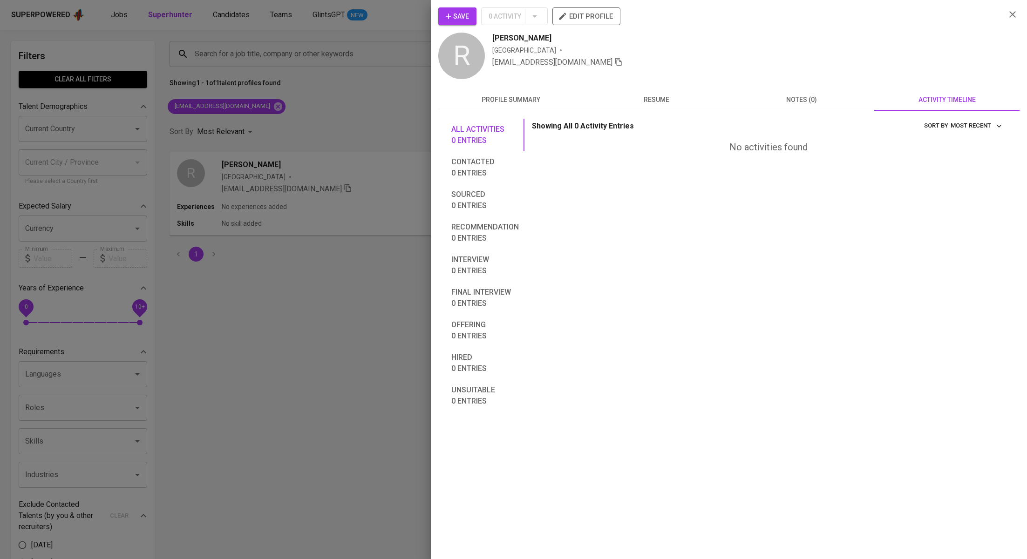
drag, startPoint x: 458, startPoint y: 113, endPoint x: 445, endPoint y: 64, distance: 50.9
click at [457, 113] on div "All activities 0 entries Contacted 0 entries Sourced 0 entries Recommendation 0…" at bounding box center [728, 261] width 581 height 301
